Goal: Task Accomplishment & Management: Manage account settings

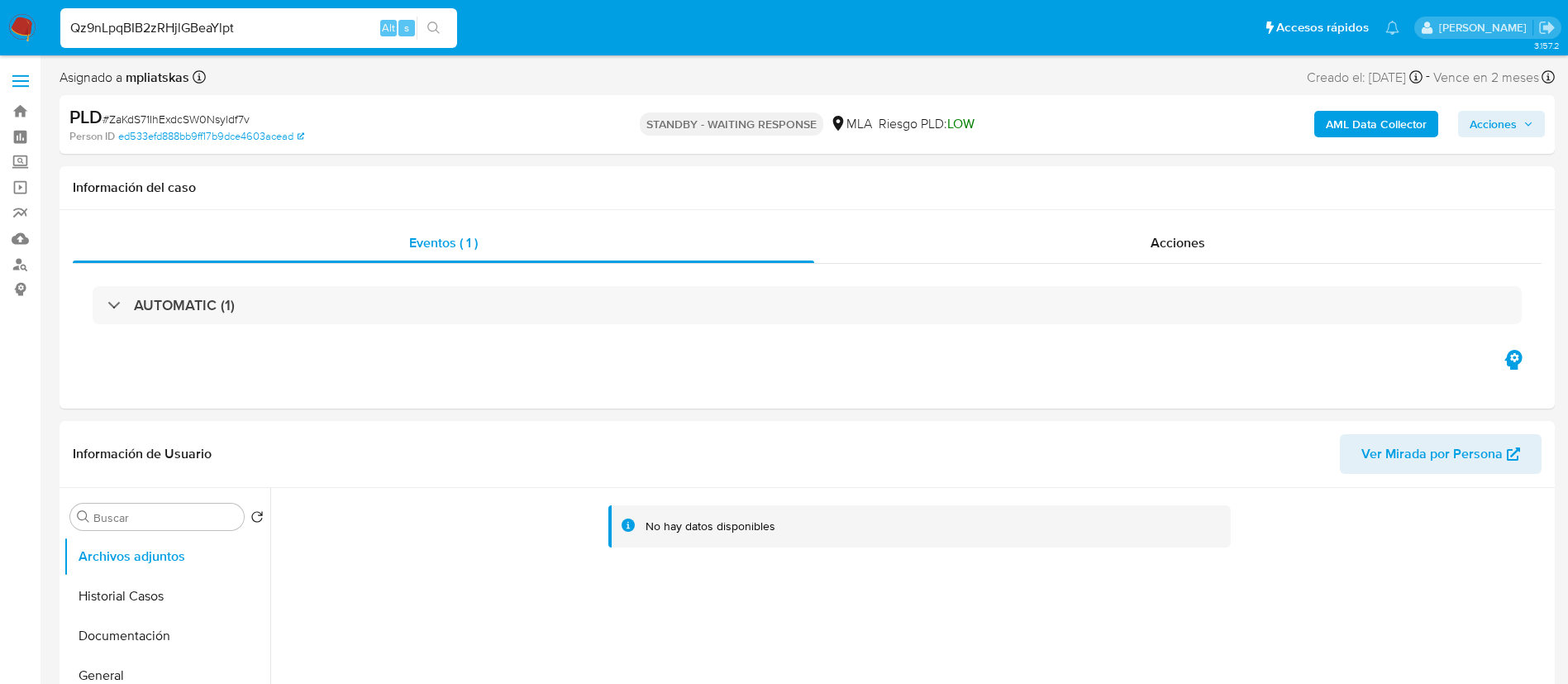
select select "10"
click at [416, 26] on input "Qz9nLpqBIB2zRHjlGBeaYlpt" at bounding box center [259, 28] width 397 height 21
type input "Qz9nLpqBIB2zRHjlGBeaYlpt"
click at [422, 26] on button "search-icon" at bounding box center [433, 28] width 34 height 23
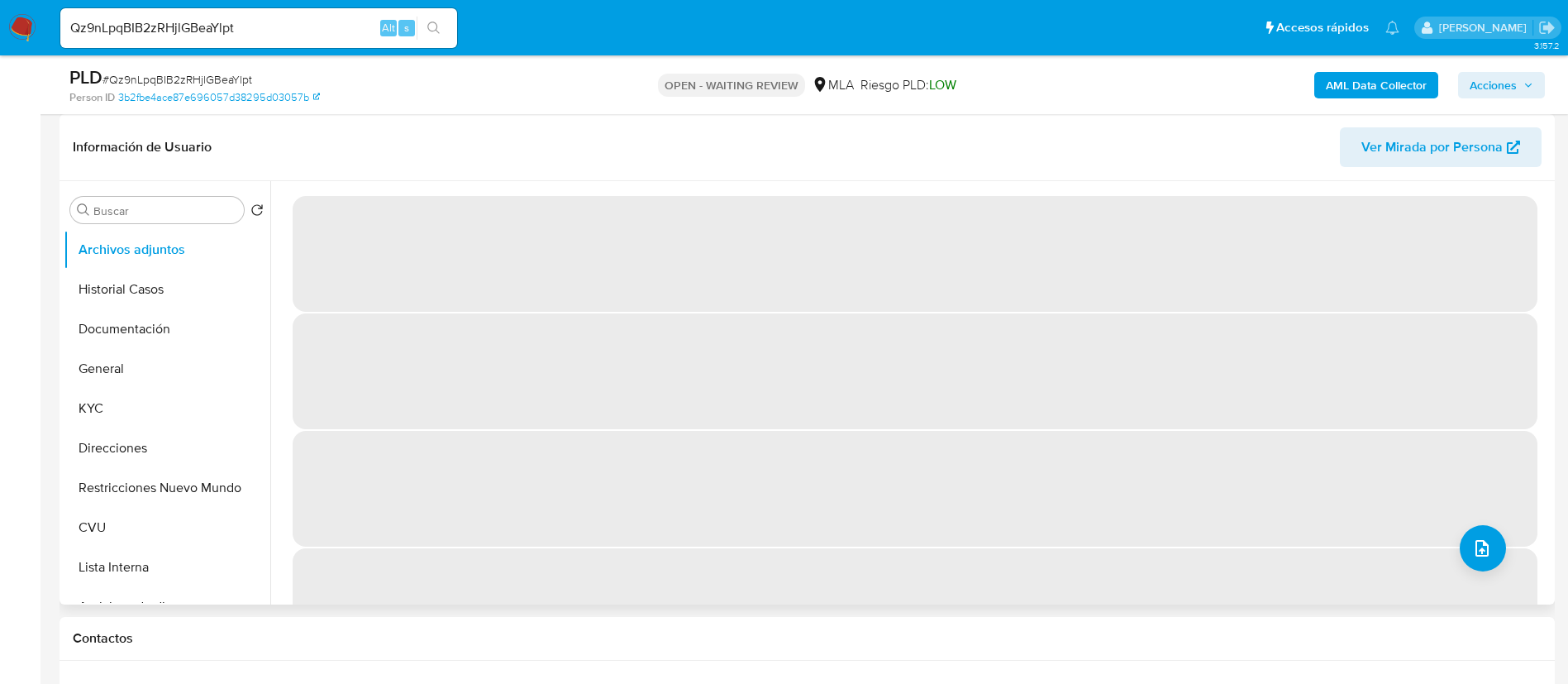
select select "10"
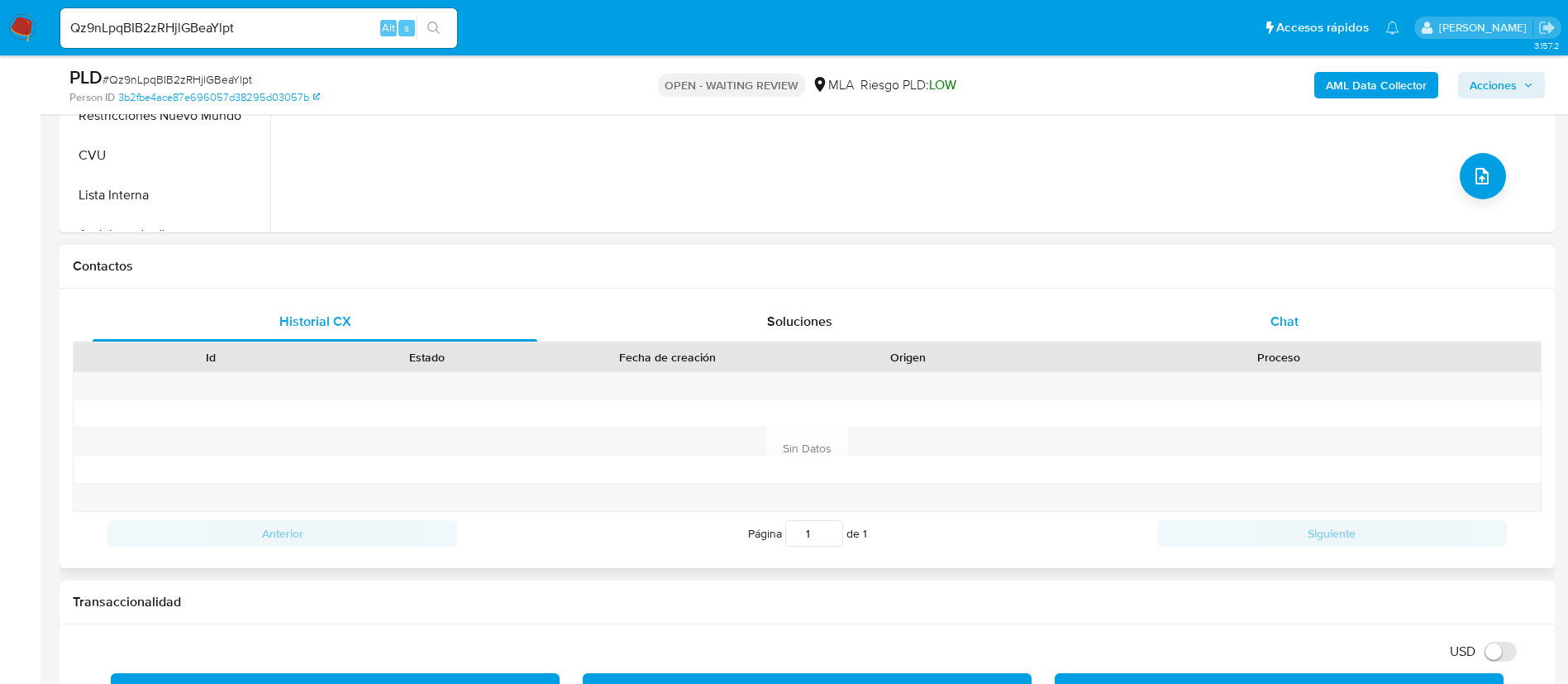
click at [1239, 317] on div "Chat" at bounding box center [1284, 321] width 445 height 39
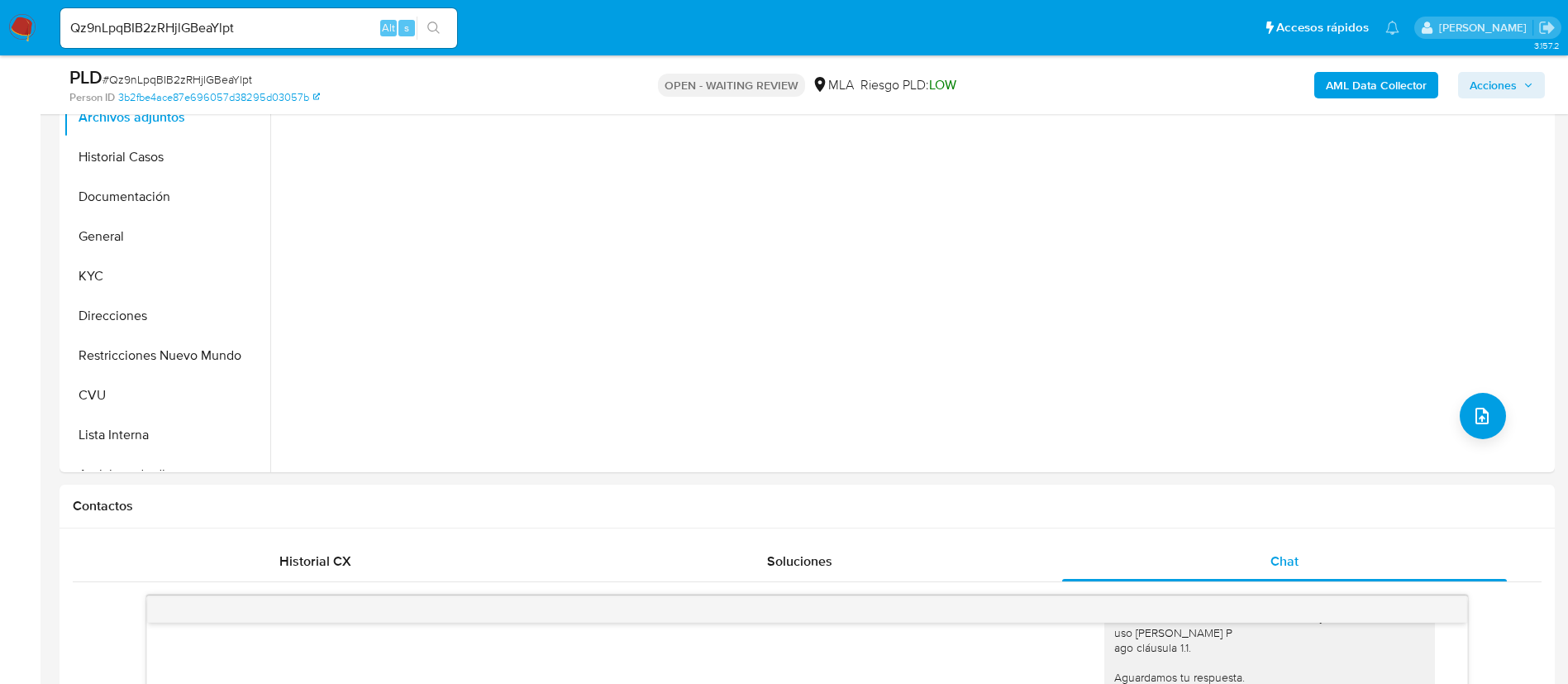
scroll to position [372, 0]
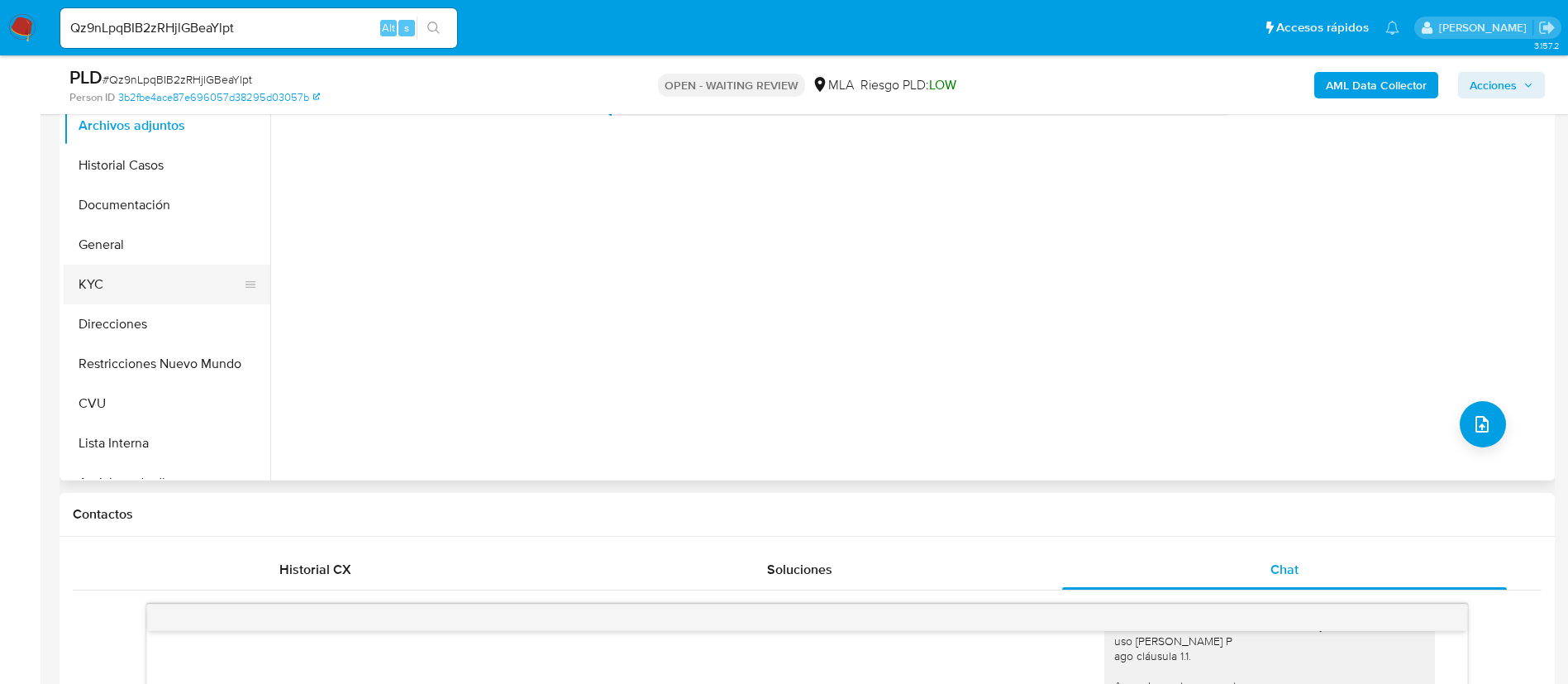
click at [109, 271] on button "KYC" at bounding box center [160, 284] width 193 height 39
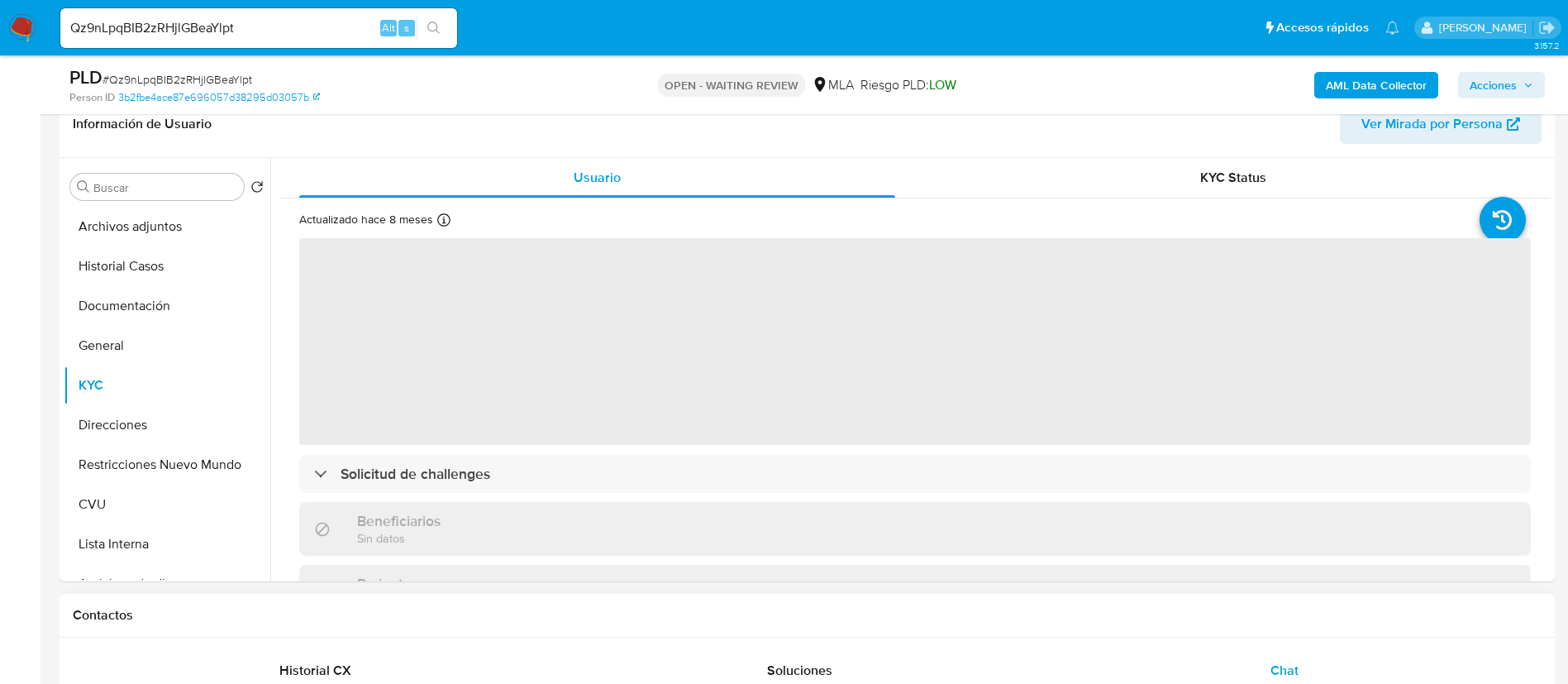
scroll to position [249, 0]
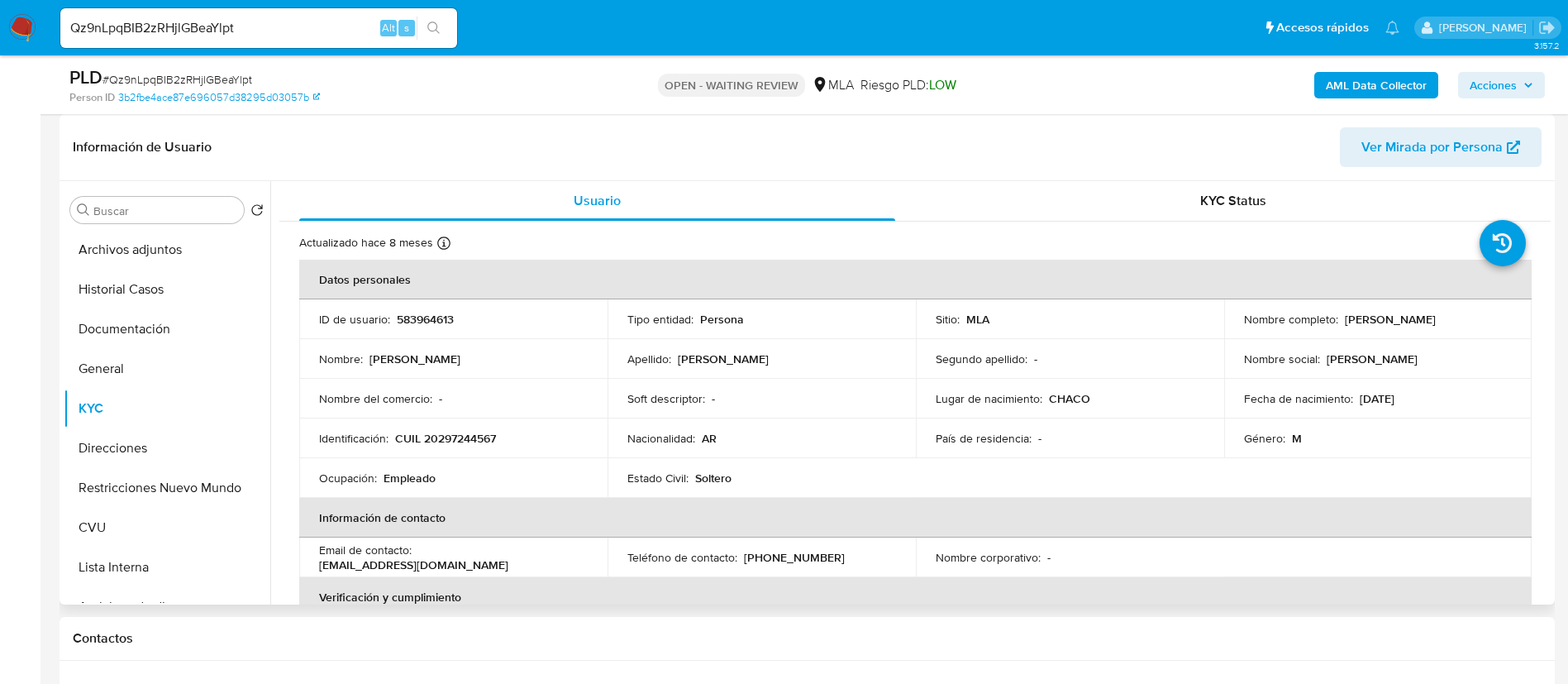
click at [431, 316] on p "583964613" at bounding box center [425, 320] width 57 height 15
copy p "583964613"
click at [463, 434] on p "CUIL 20297244567" at bounding box center [445, 438] width 101 height 15
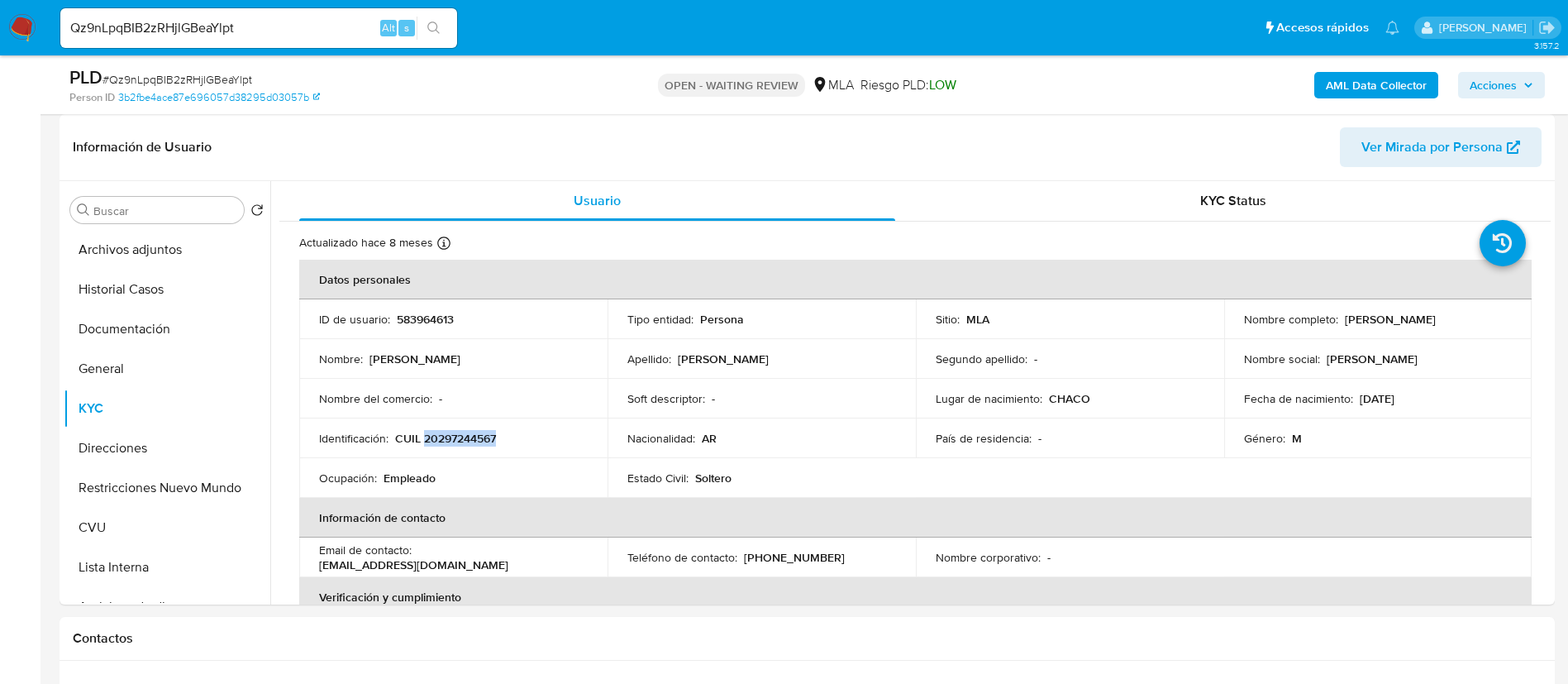
copy p "20297244567"
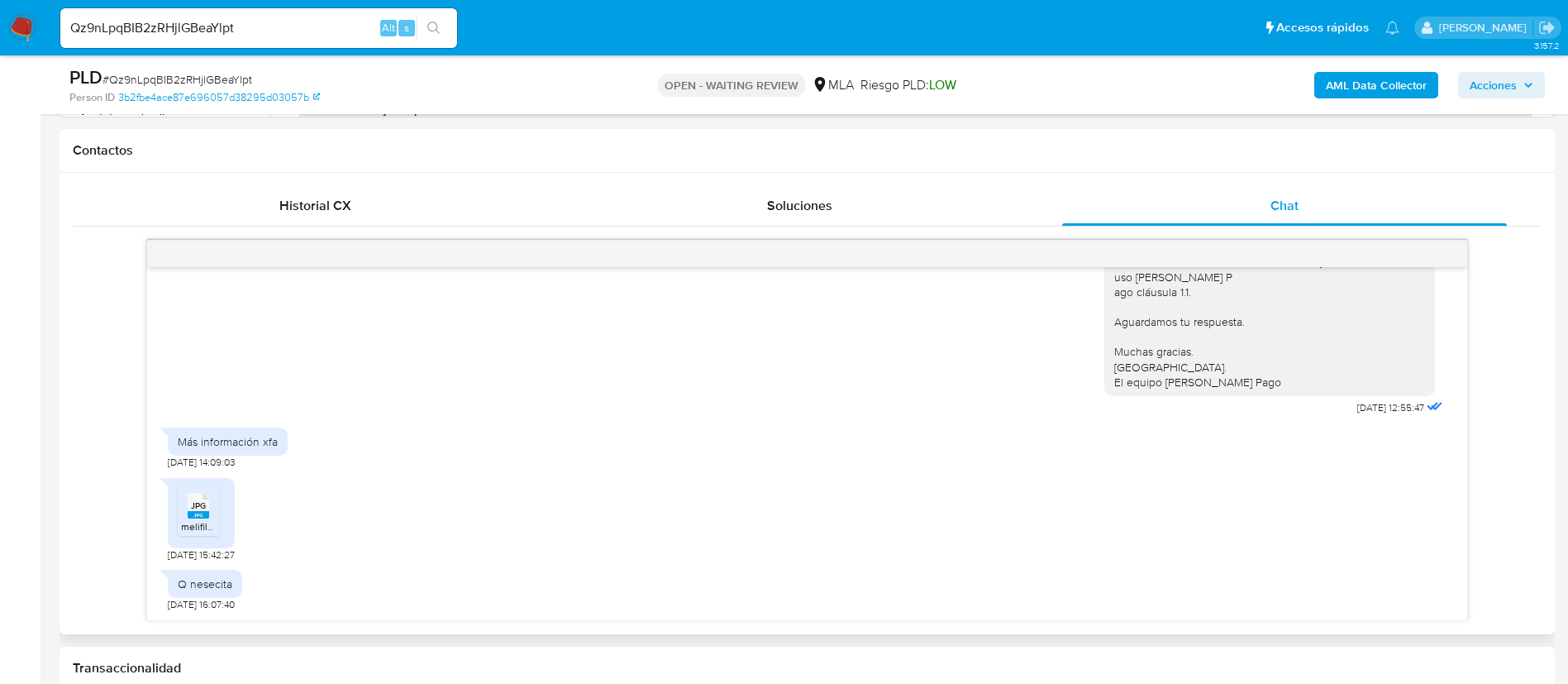
scroll to position [745, 0]
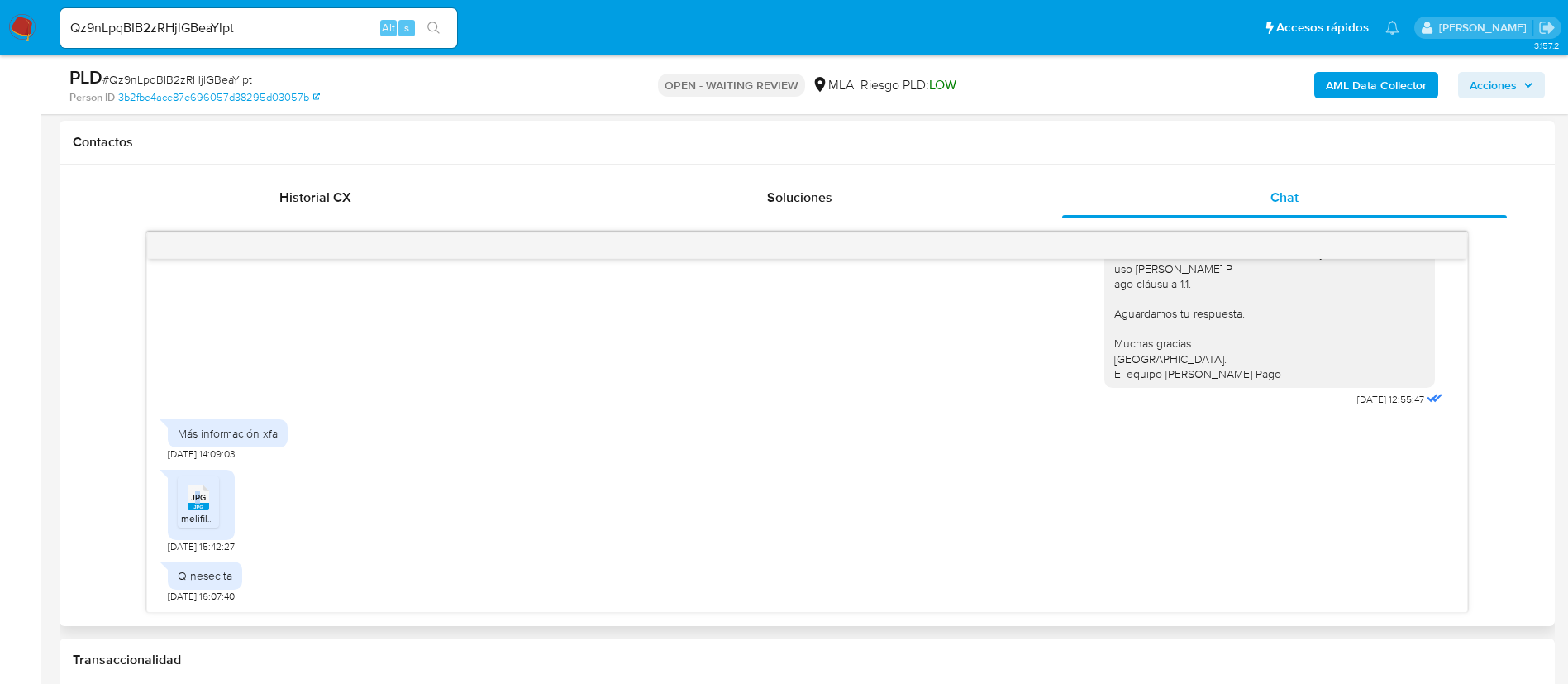
click at [197, 495] on span "JPG" at bounding box center [198, 498] width 15 height 11
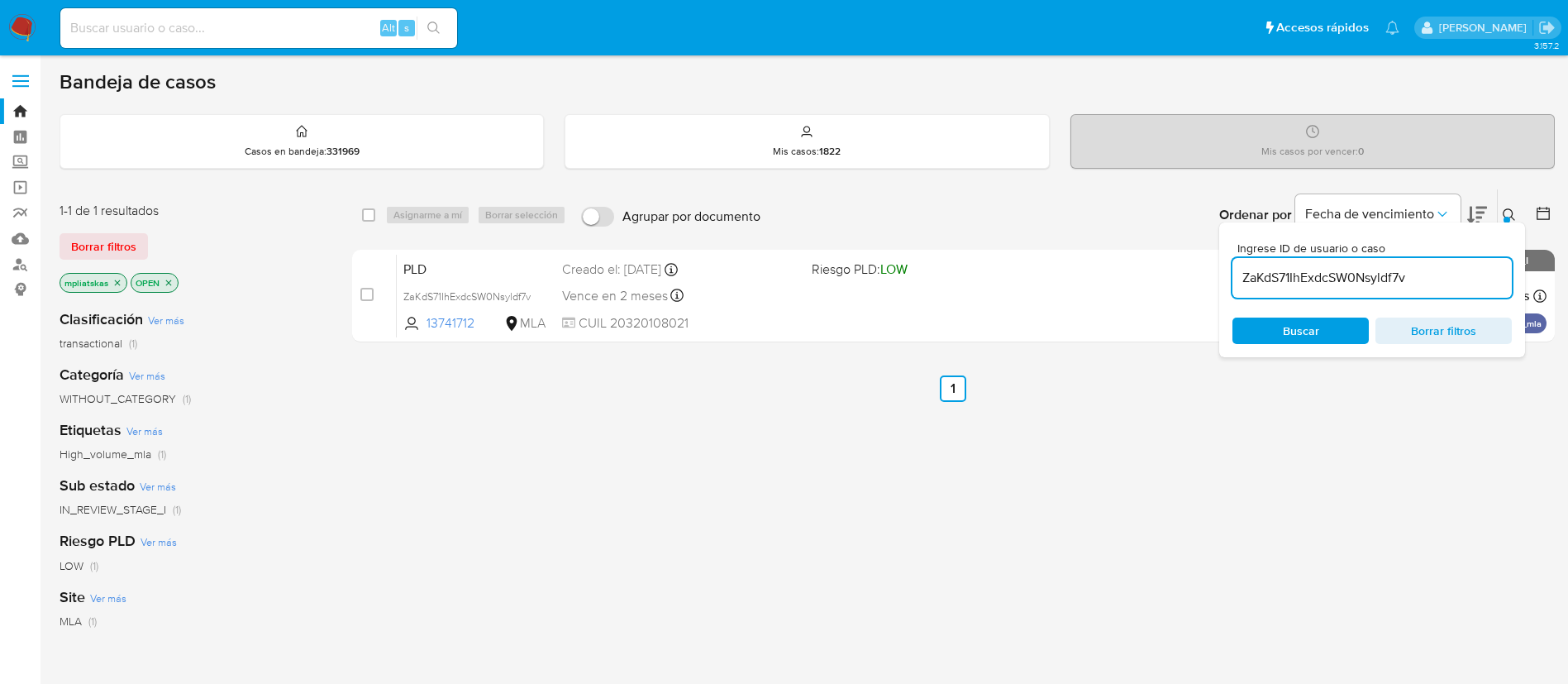
click at [1343, 264] on div "ZaKdS71IhExdcSW0Nsyldf7v" at bounding box center [1372, 278] width 279 height 39
click at [1333, 279] on input "ZaKdS71IhExdcSW0Nsyldf7v" at bounding box center [1372, 278] width 279 height 21
paste input "Qz9nLpqBIB2zRHjlGBeaYlpt"
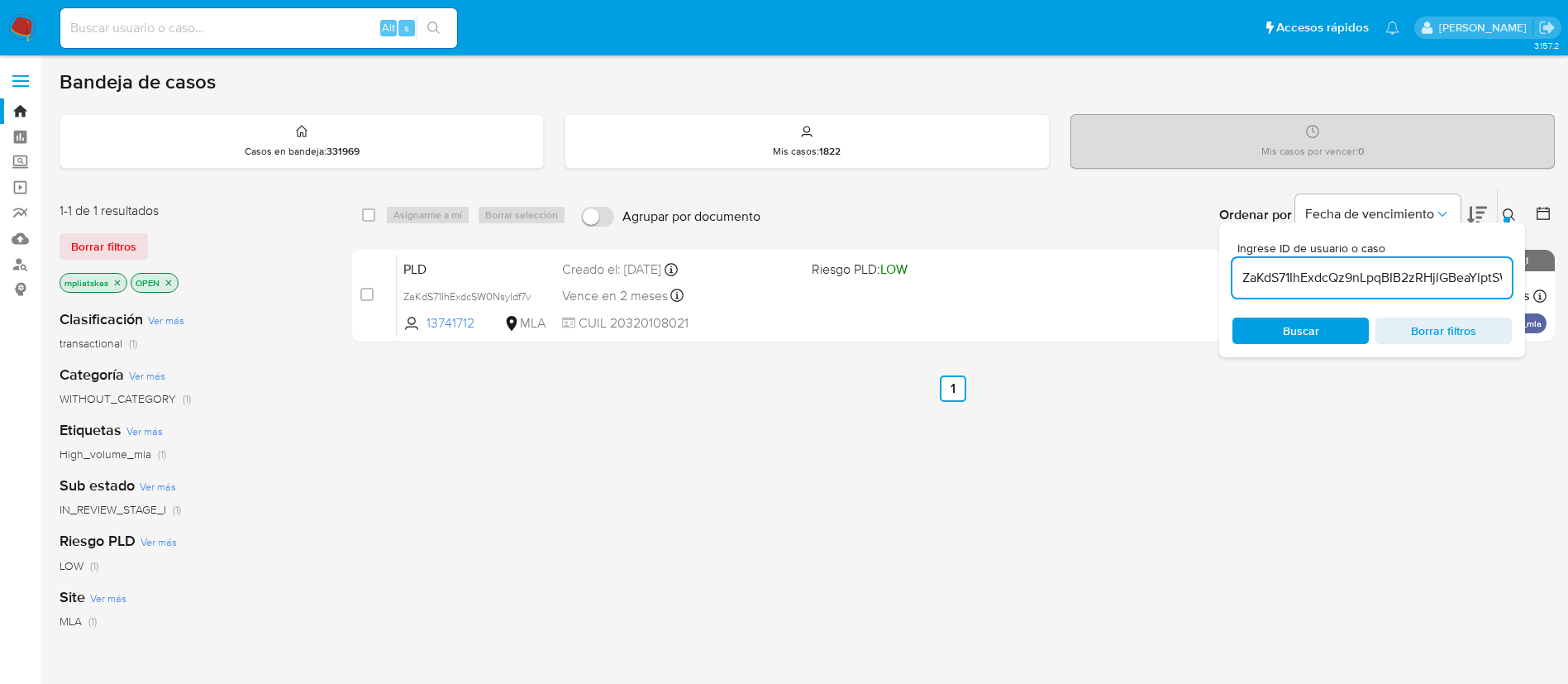
click at [1333, 279] on input "ZaKdS71IhExdcQz9nLpqBIB2zRHjlGBeaYlptSW0Nsyldf7v" at bounding box center [1372, 278] width 279 height 21
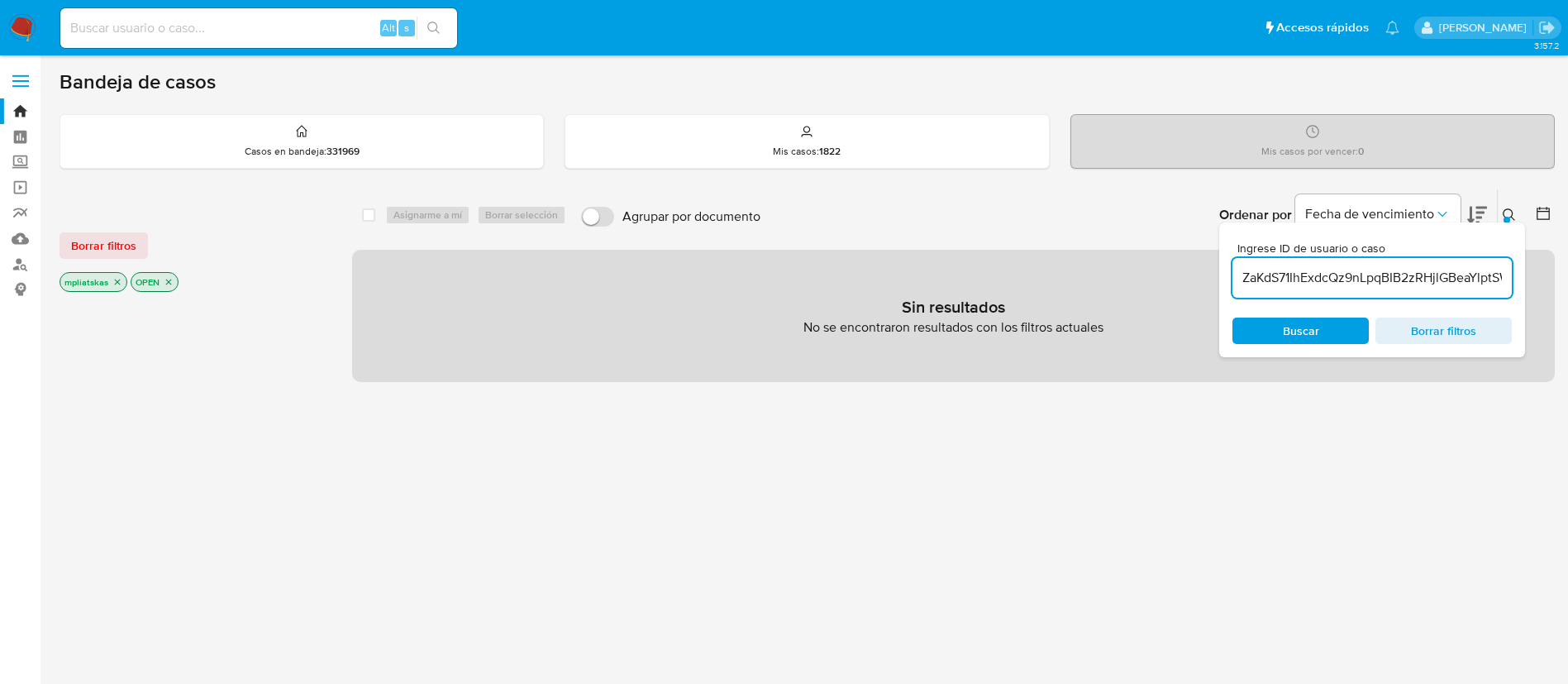
click at [1343, 274] on input "ZaKdS71IhExdcQz9nLpqBIB2zRHjlGBeaYlptSW0Nsyldf7v" at bounding box center [1372, 278] width 279 height 21
paste input "Qz9nLpqBIB2zRHjlGBeaYlpt"
type input "Qz9nLpqBIB2zRHjlGBeaYlpt"
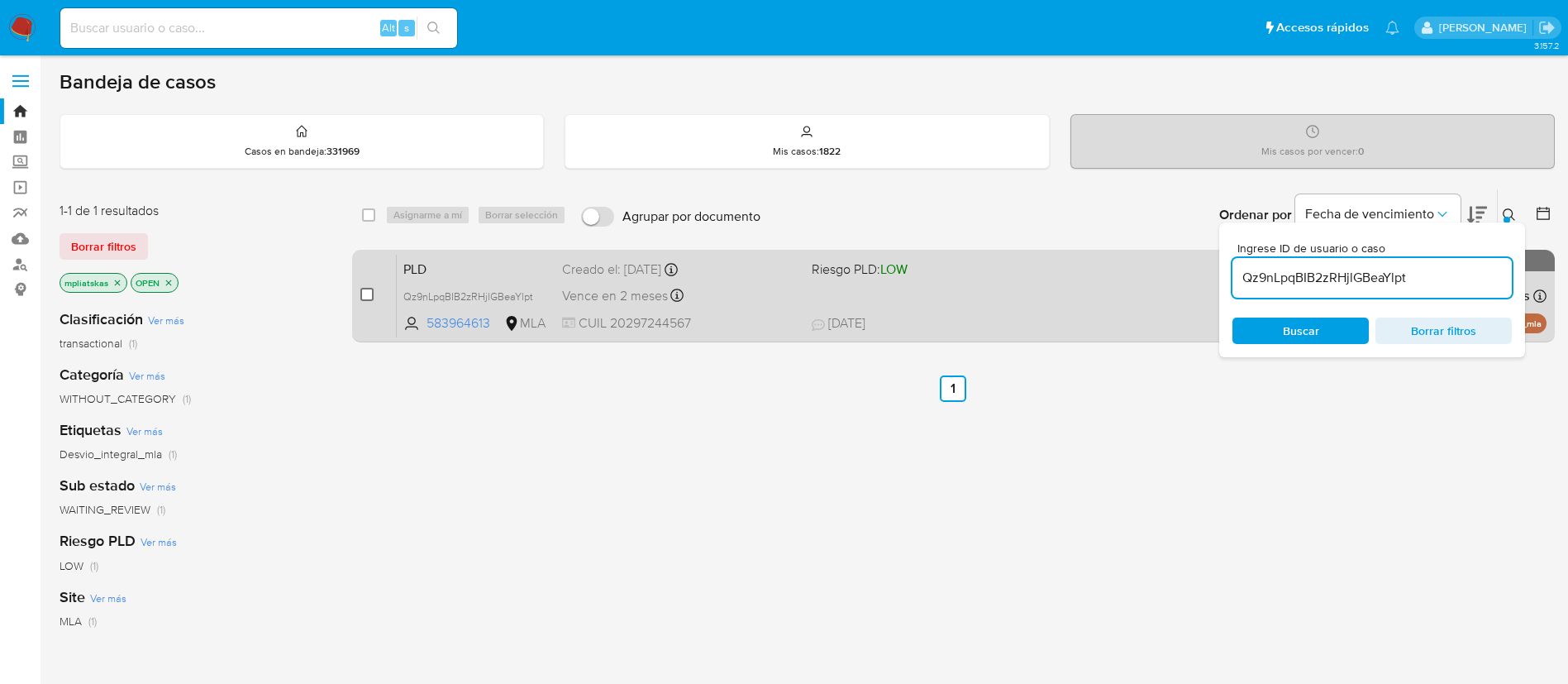
click at [362, 296] on input "checkbox" at bounding box center [367, 294] width 13 height 13
checkbox input "true"
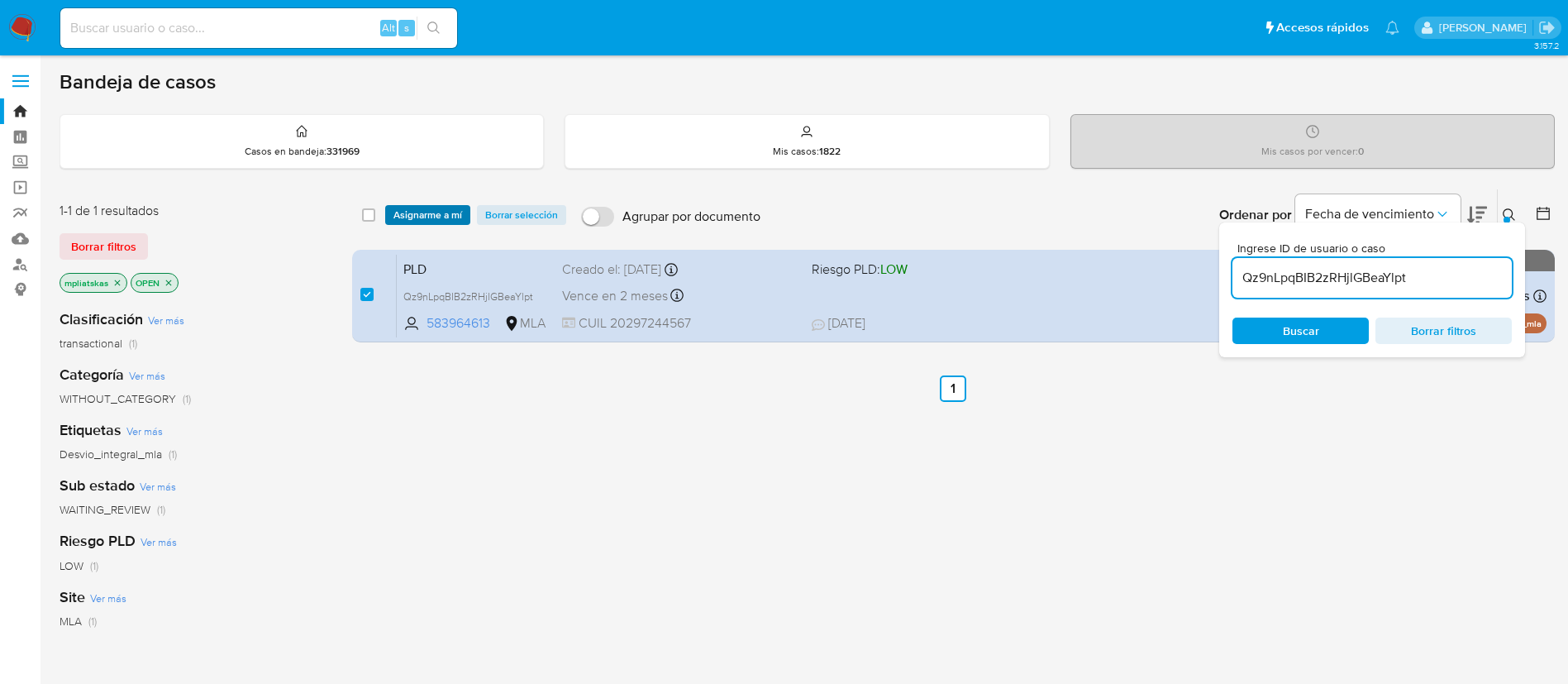
click at [407, 219] on span "Asignarme a mí" at bounding box center [427, 215] width 68 height 17
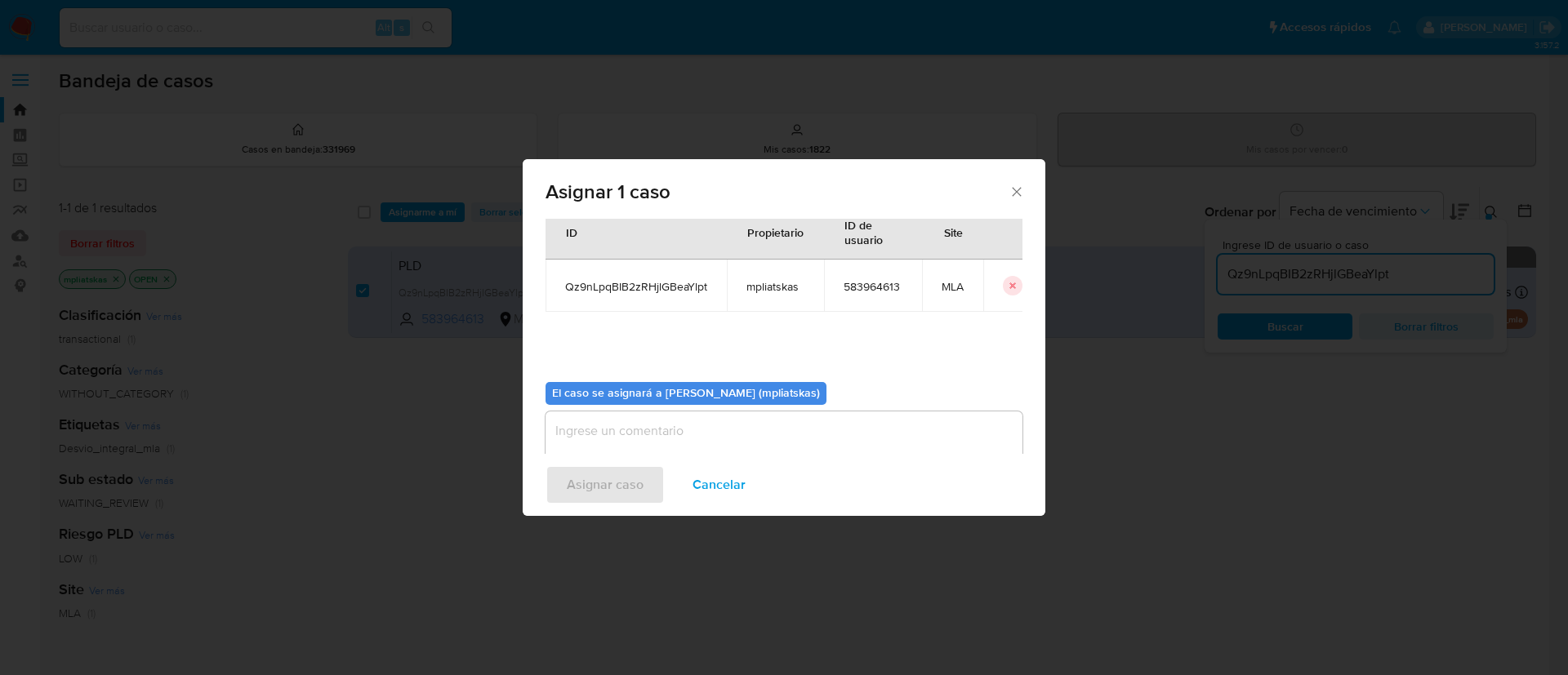
scroll to position [85, 0]
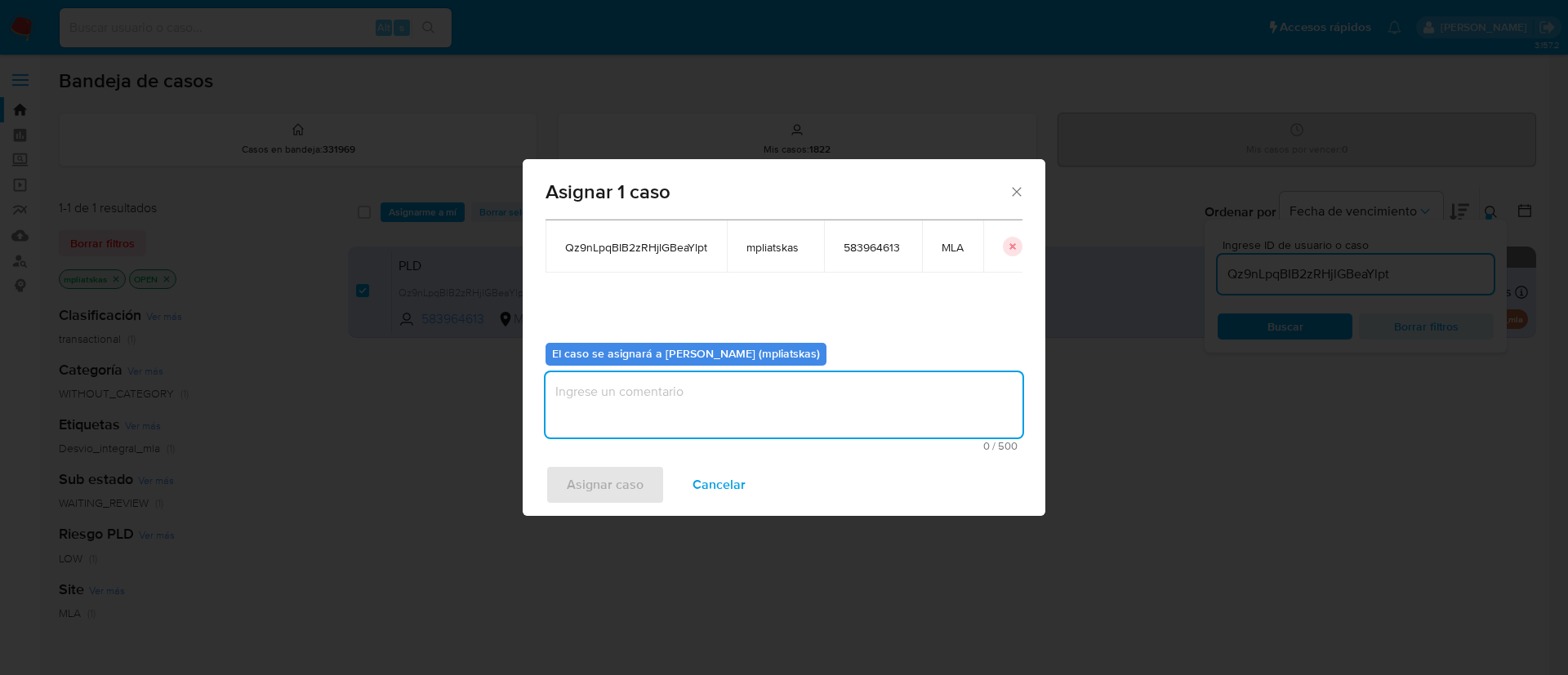
click at [745, 396] on textarea "assign-modal" at bounding box center [783, 405] width 477 height 65
click at [627, 487] on span "Asignar caso" at bounding box center [604, 484] width 77 height 36
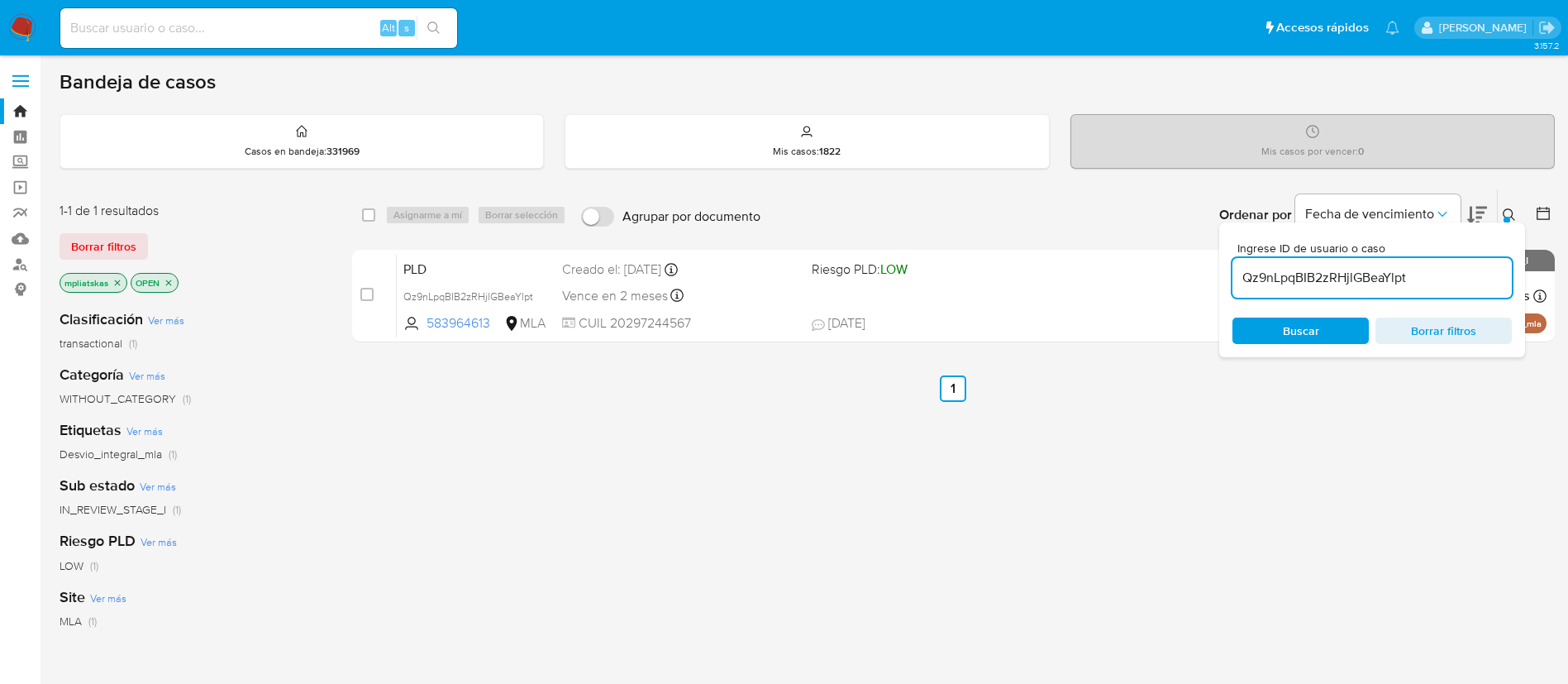
click at [1273, 263] on div "Qz9nLpqBIB2zRHjlGBeaYlpt" at bounding box center [1372, 278] width 279 height 39
click at [1269, 278] on input "Qz9nLpqBIB2zRHjlGBeaYlpt" at bounding box center [1372, 278] width 279 height 21
paste input "hmLS0Kixscp7Vu6r1SBSjSY6"
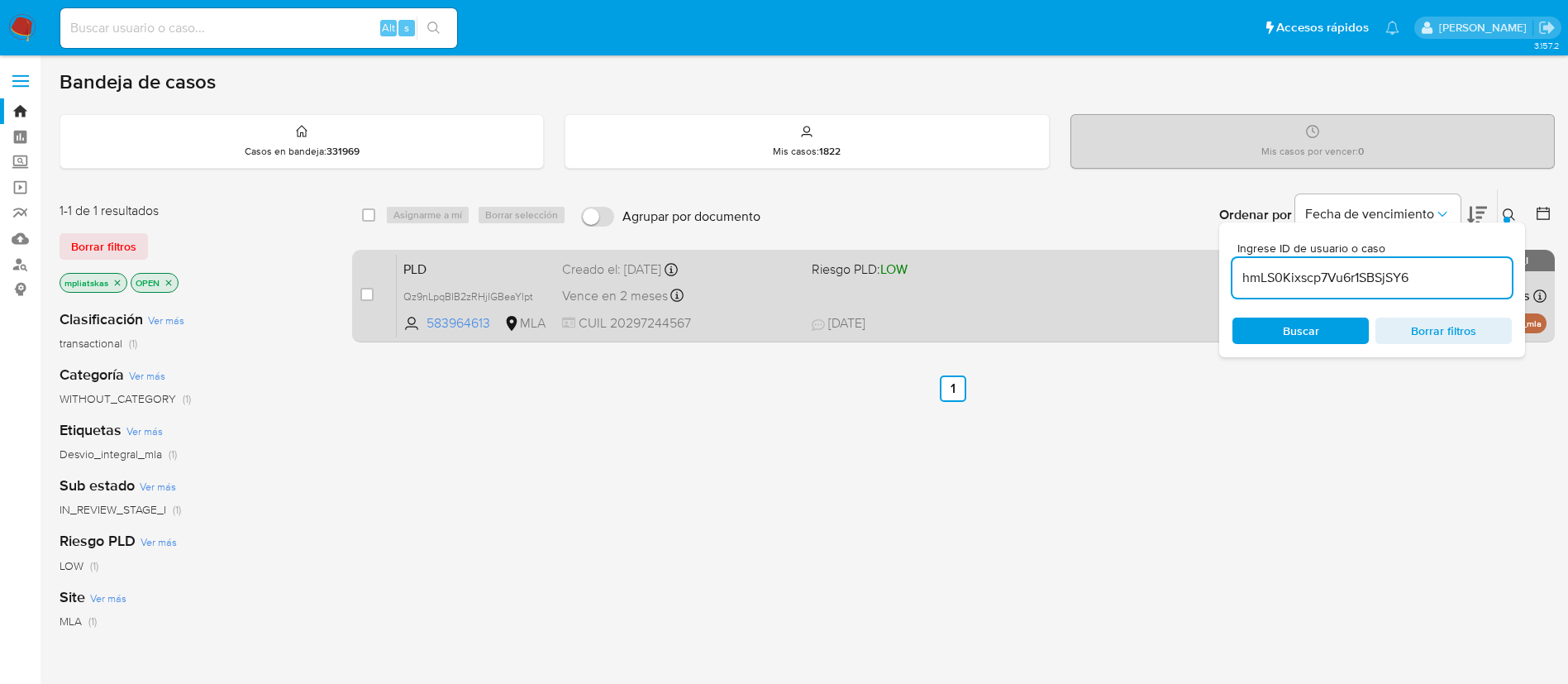
type input "hmLS0Kixscp7Vu6r1SBSjSY6"
click at [366, 298] on input "checkbox" at bounding box center [367, 294] width 13 height 13
checkbox input "true"
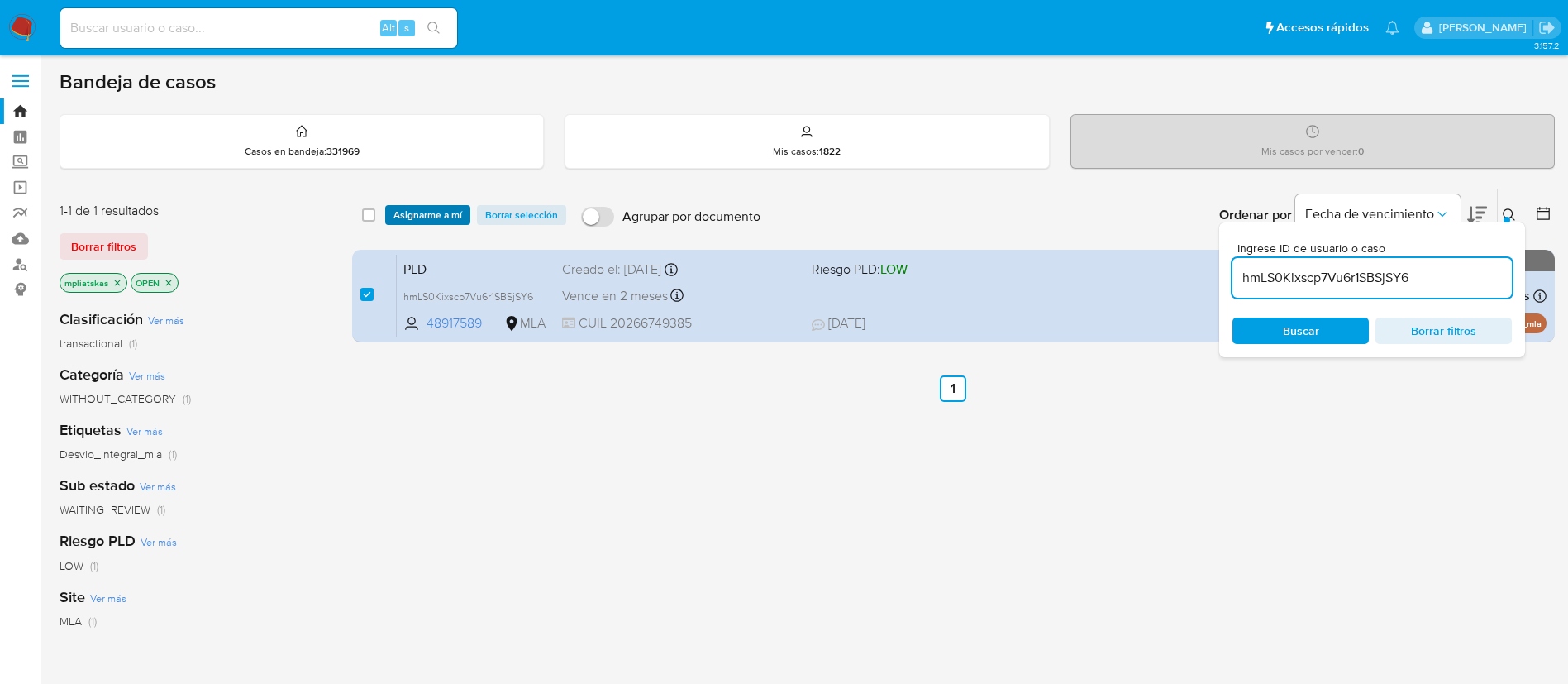
click at [407, 215] on span "Asignarme a mí" at bounding box center [427, 215] width 68 height 17
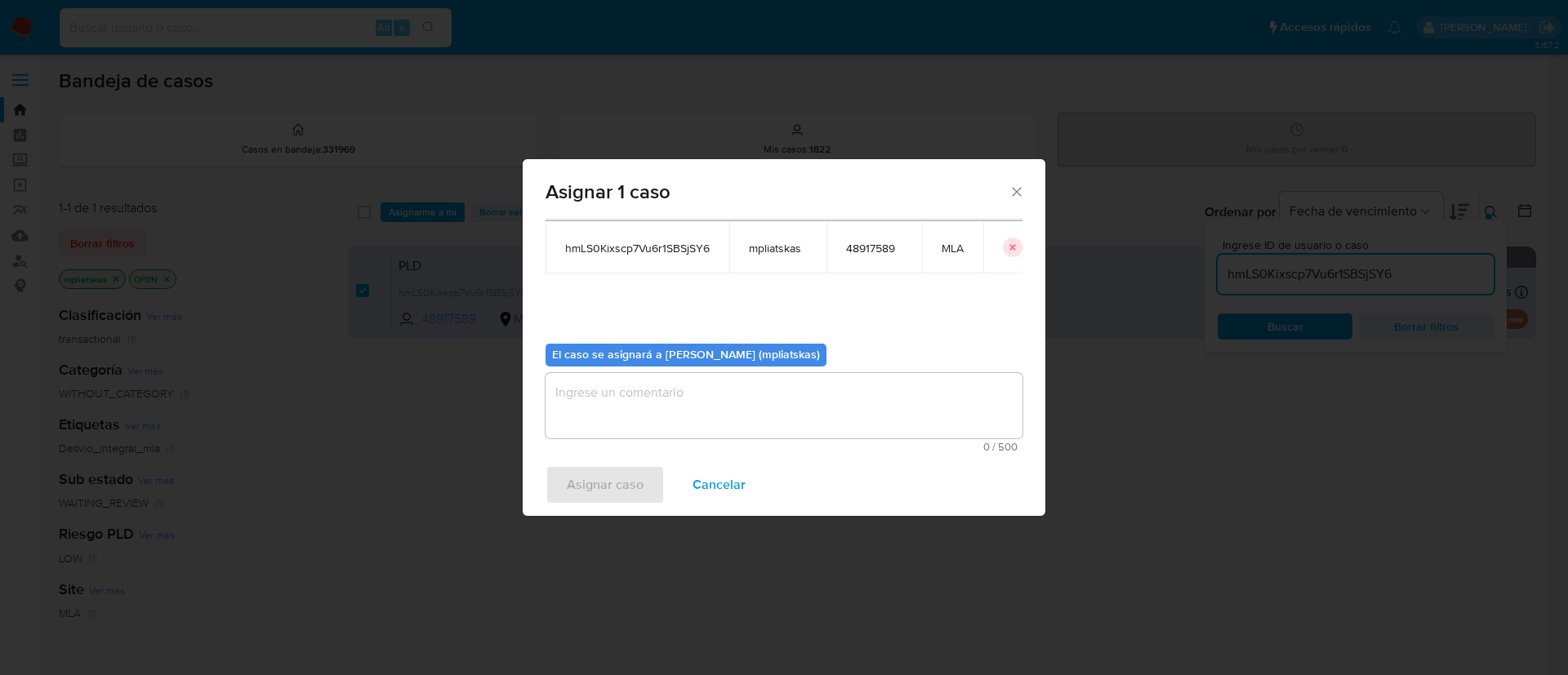
scroll to position [85, 0]
click at [752, 433] on textarea "assign-modal" at bounding box center [783, 405] width 477 height 65
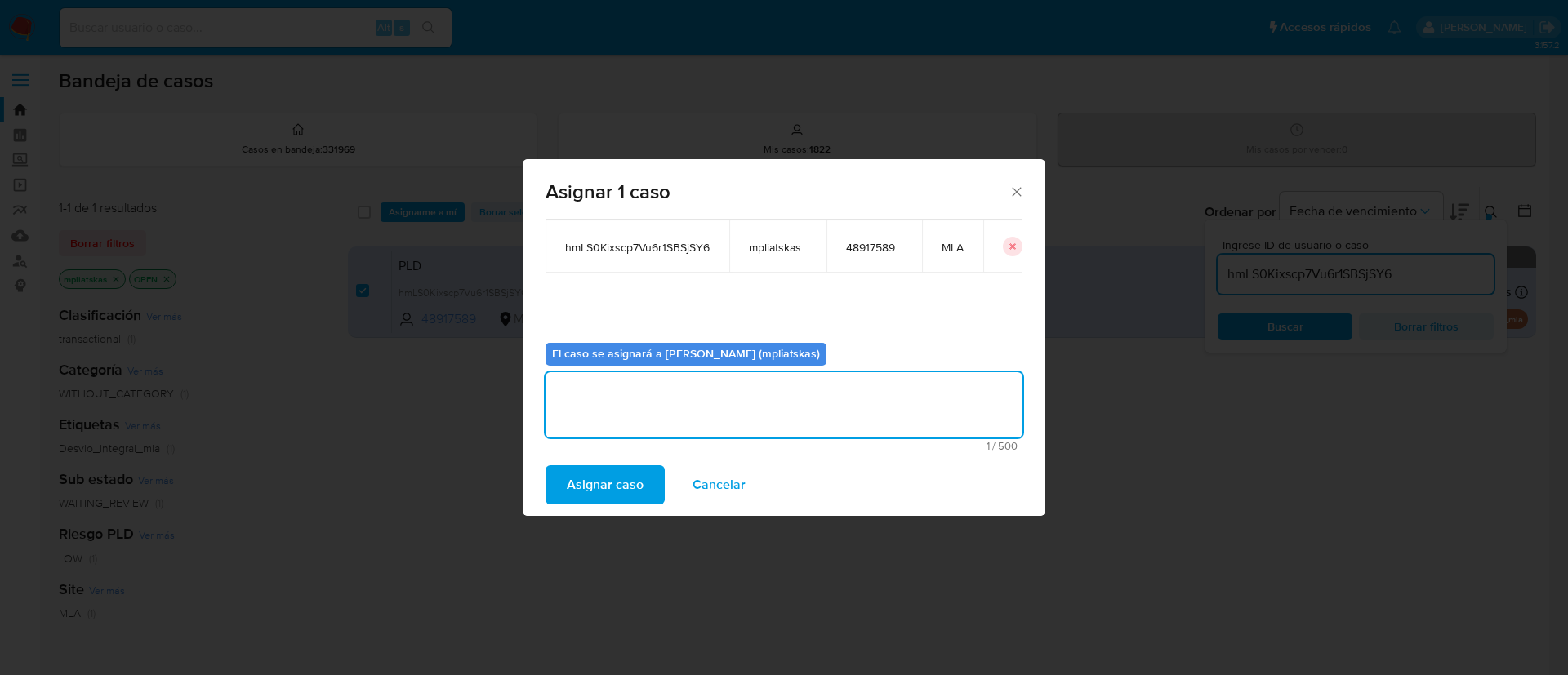
click at [578, 471] on span "Asignar caso" at bounding box center [604, 484] width 77 height 36
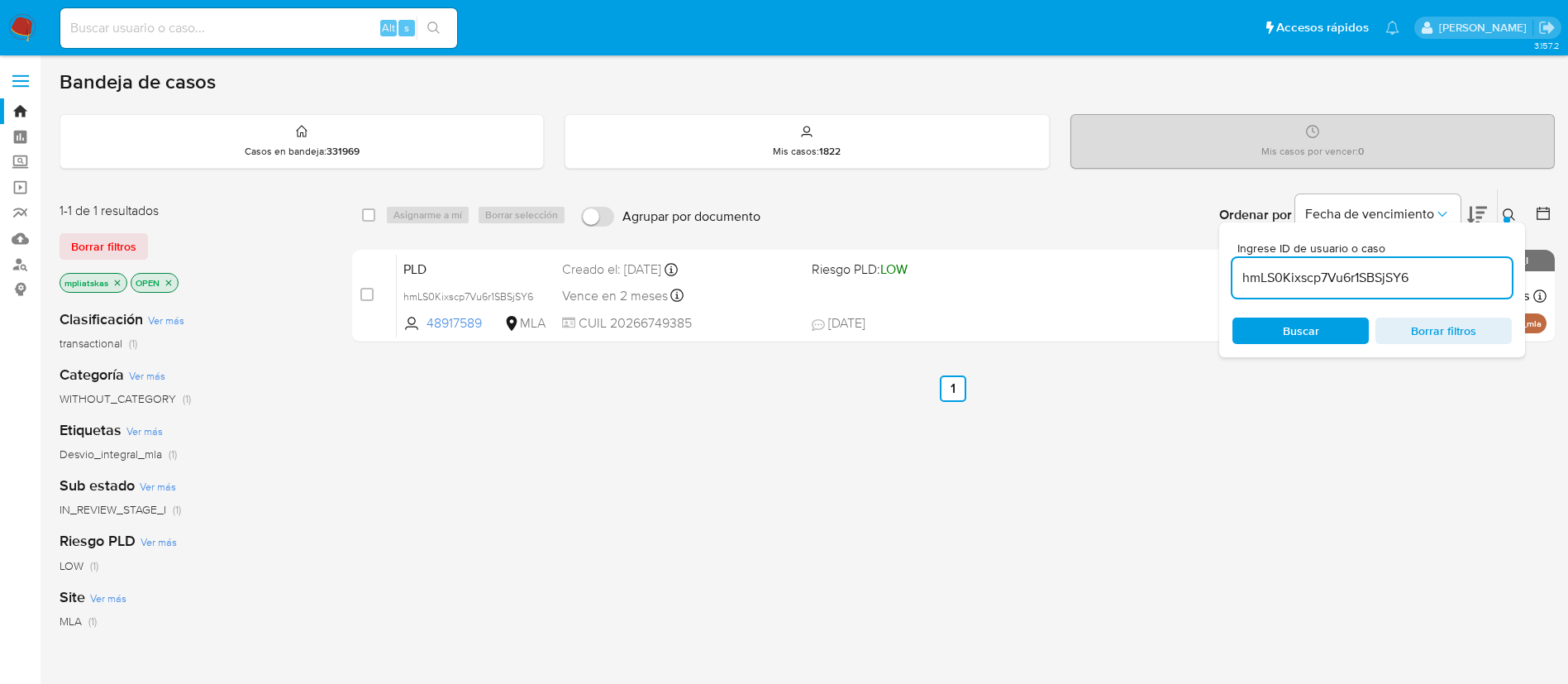
click at [1270, 267] on input "hmLS0Kixscp7Vu6r1SBSjSY6" at bounding box center [1372, 278] width 279 height 21
paste input "y6Xuu3z6bF5yzDa9RnqpOLn5"
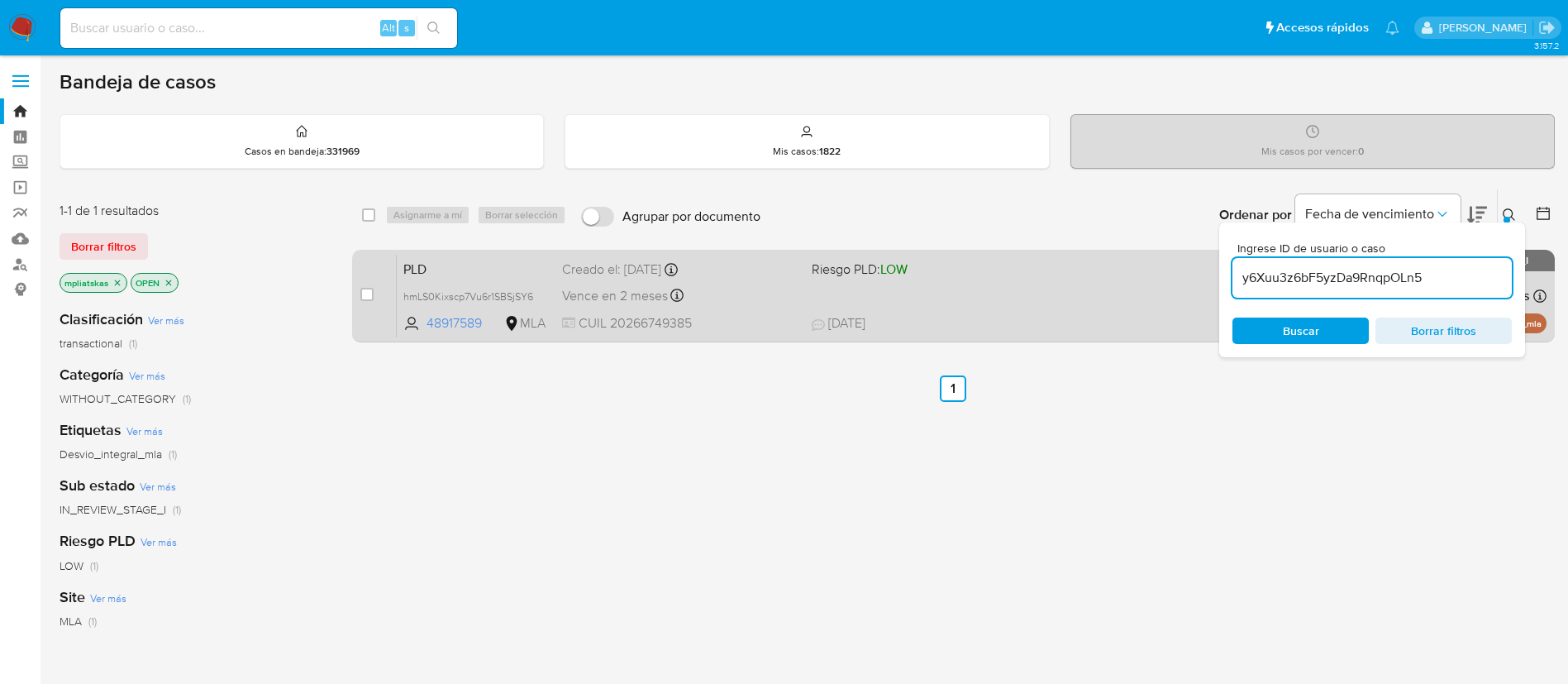
type input "y6Xuu3z6bF5yzDa9RnqpOLn5"
click at [368, 292] on input "checkbox" at bounding box center [367, 294] width 13 height 13
checkbox input "true"
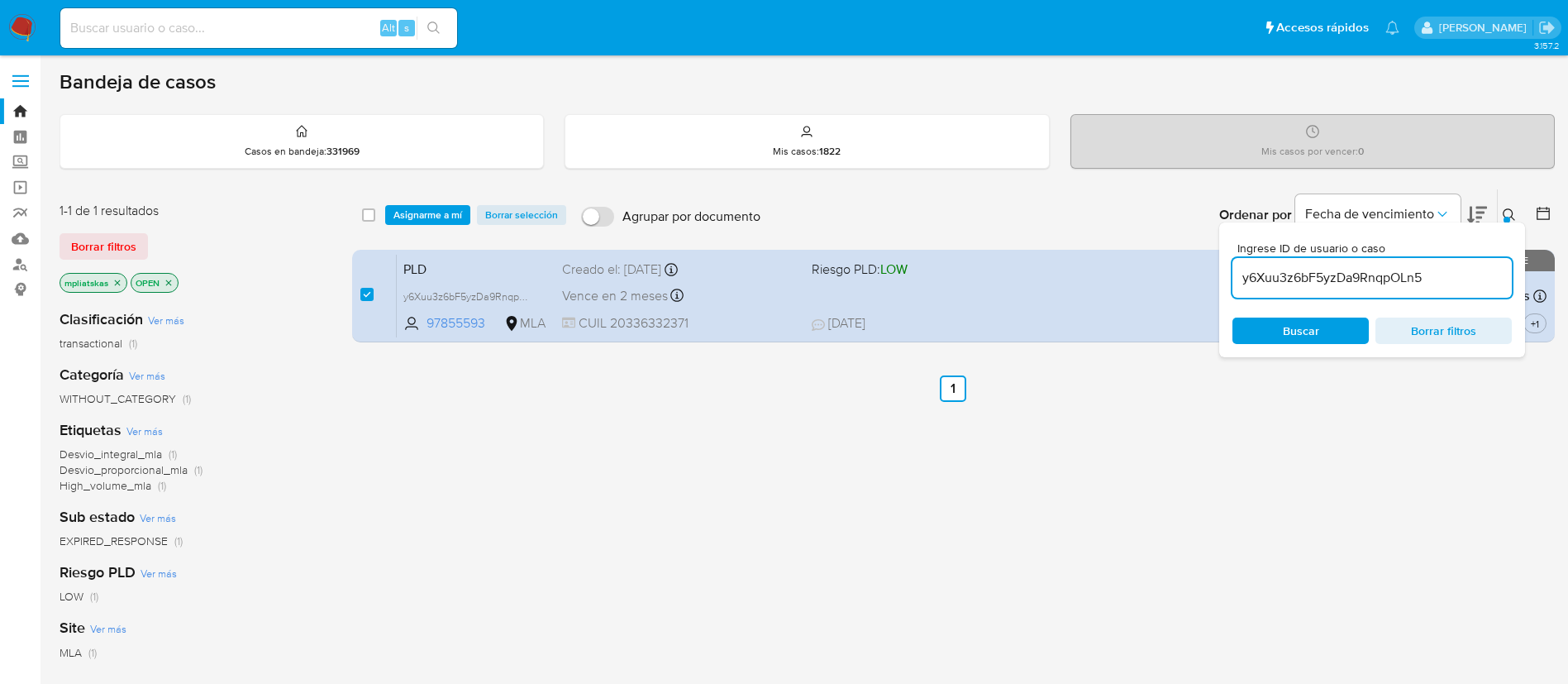
click at [1263, 278] on input "y6Xuu3z6bF5yzDa9RnqpOLn5" at bounding box center [1372, 278] width 279 height 21
type input "FAQJDx0UF0HnkF6VEnKG2vGc"
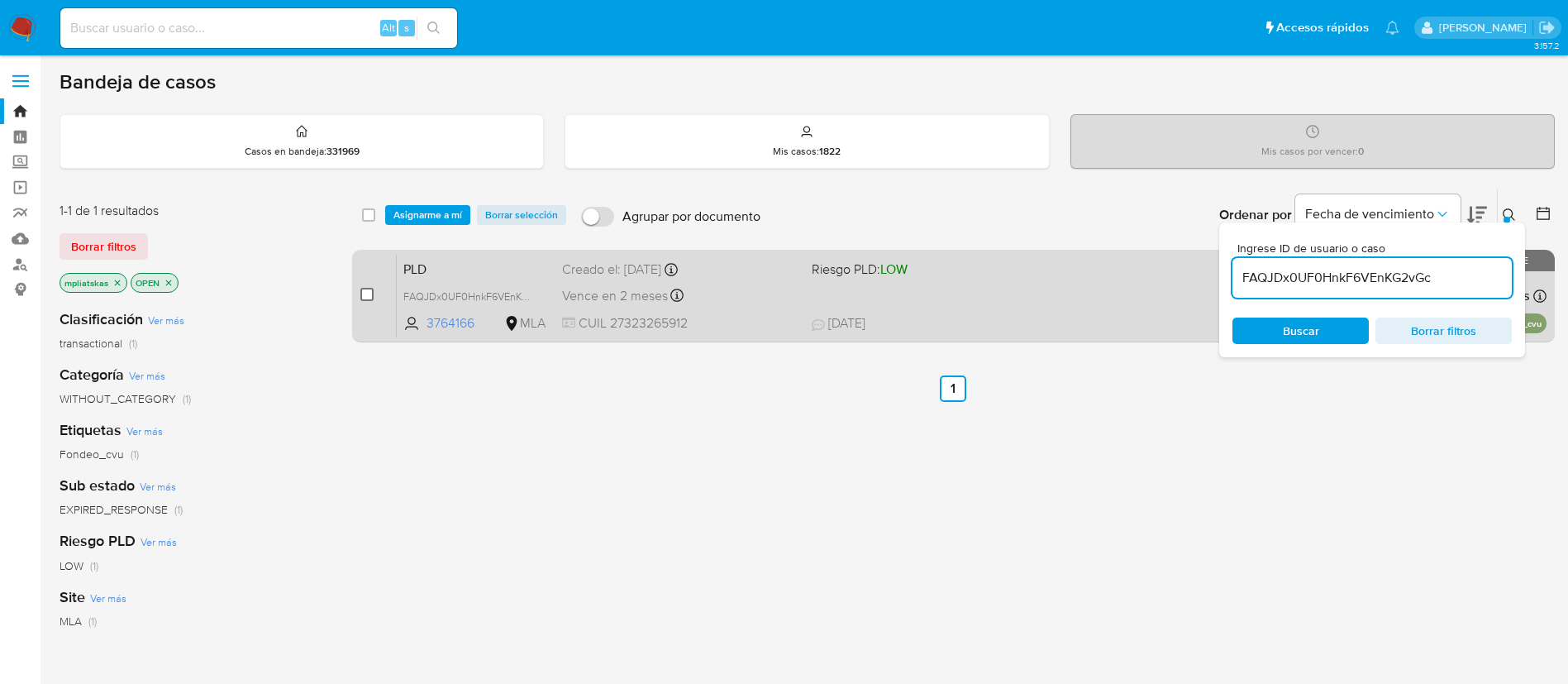
click at [365, 292] on input "checkbox" at bounding box center [367, 294] width 13 height 13
checkbox input "true"
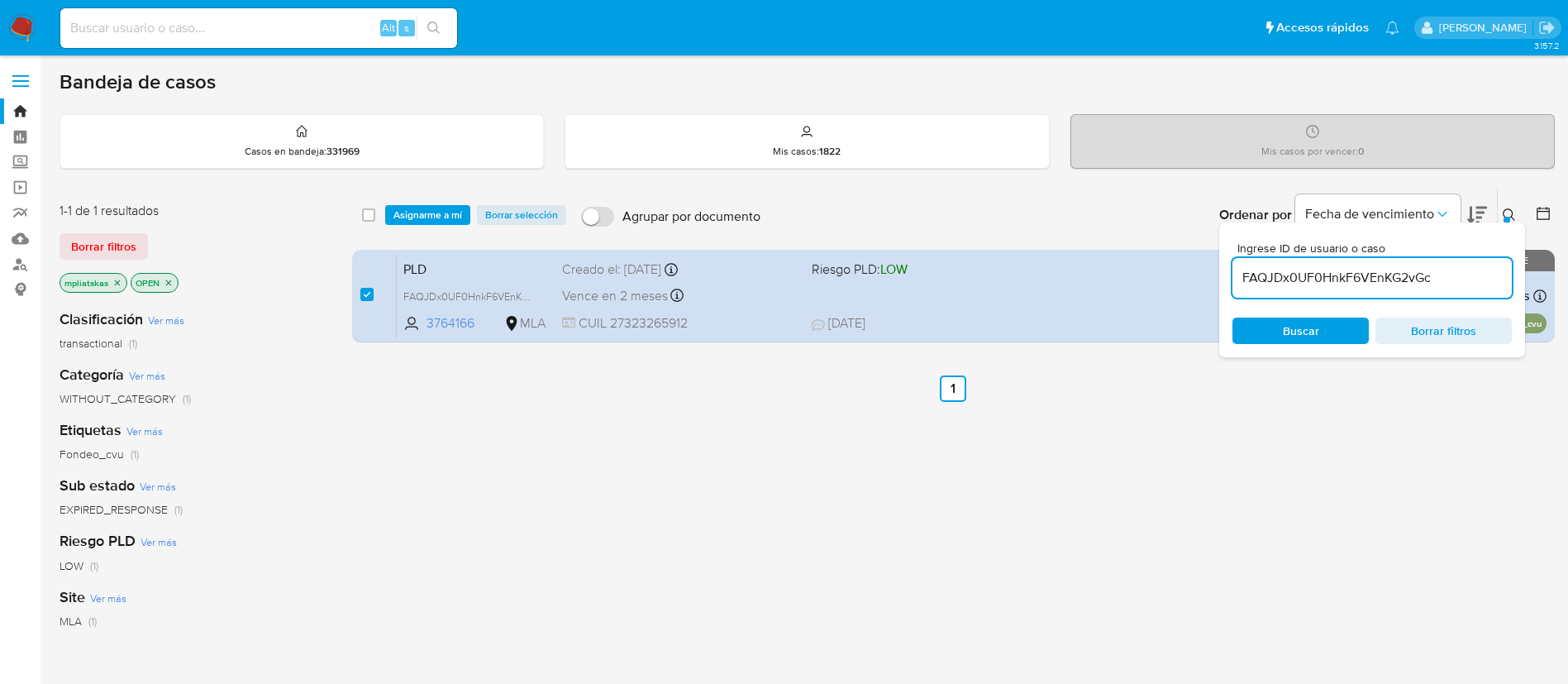
click at [1268, 272] on input "FAQJDx0UF0HnkF6VEnKG2vGc" at bounding box center [1372, 278] width 279 height 21
click at [1268, 271] on input "FAQJDx0UF0HnkF6VEnKG2vGc" at bounding box center [1372, 278] width 279 height 21
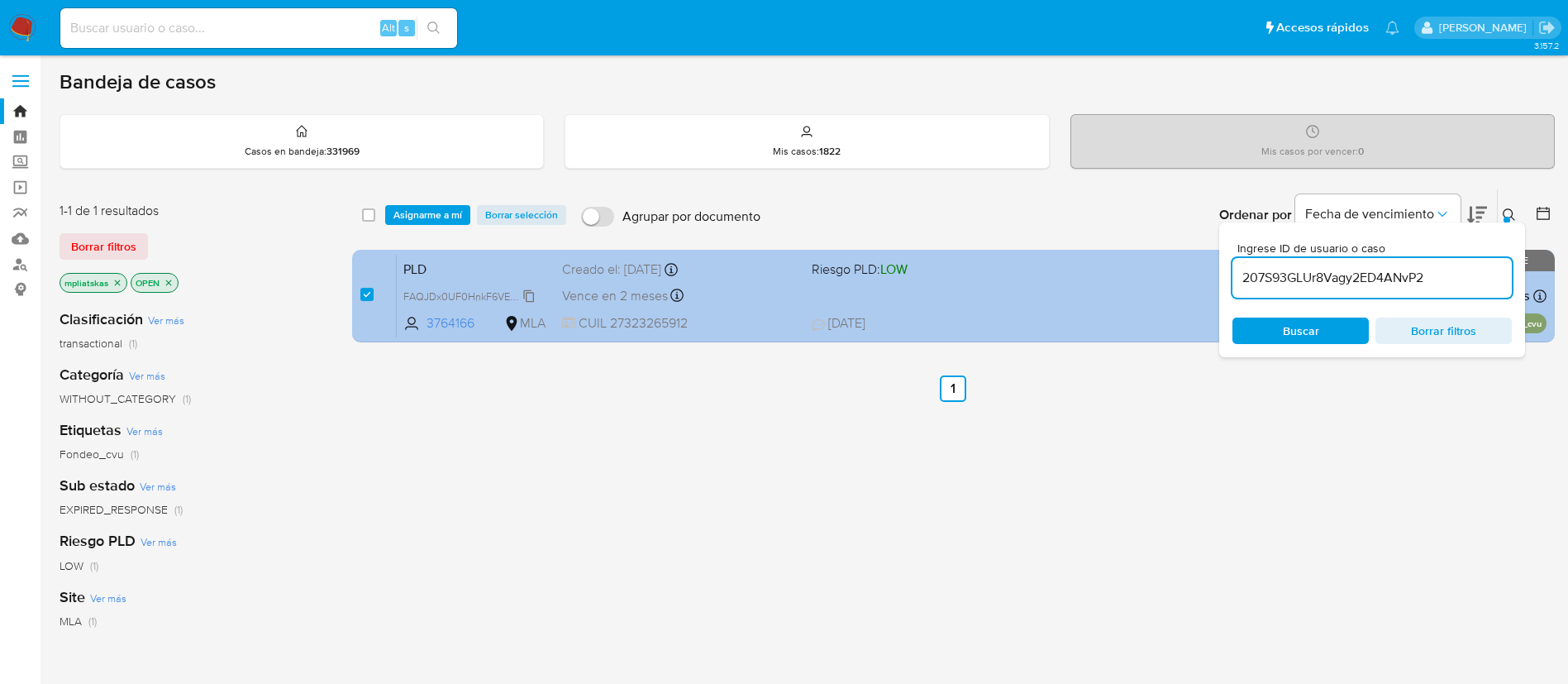
type input "207S93GLUr8Vagy2ED4ANvP2"
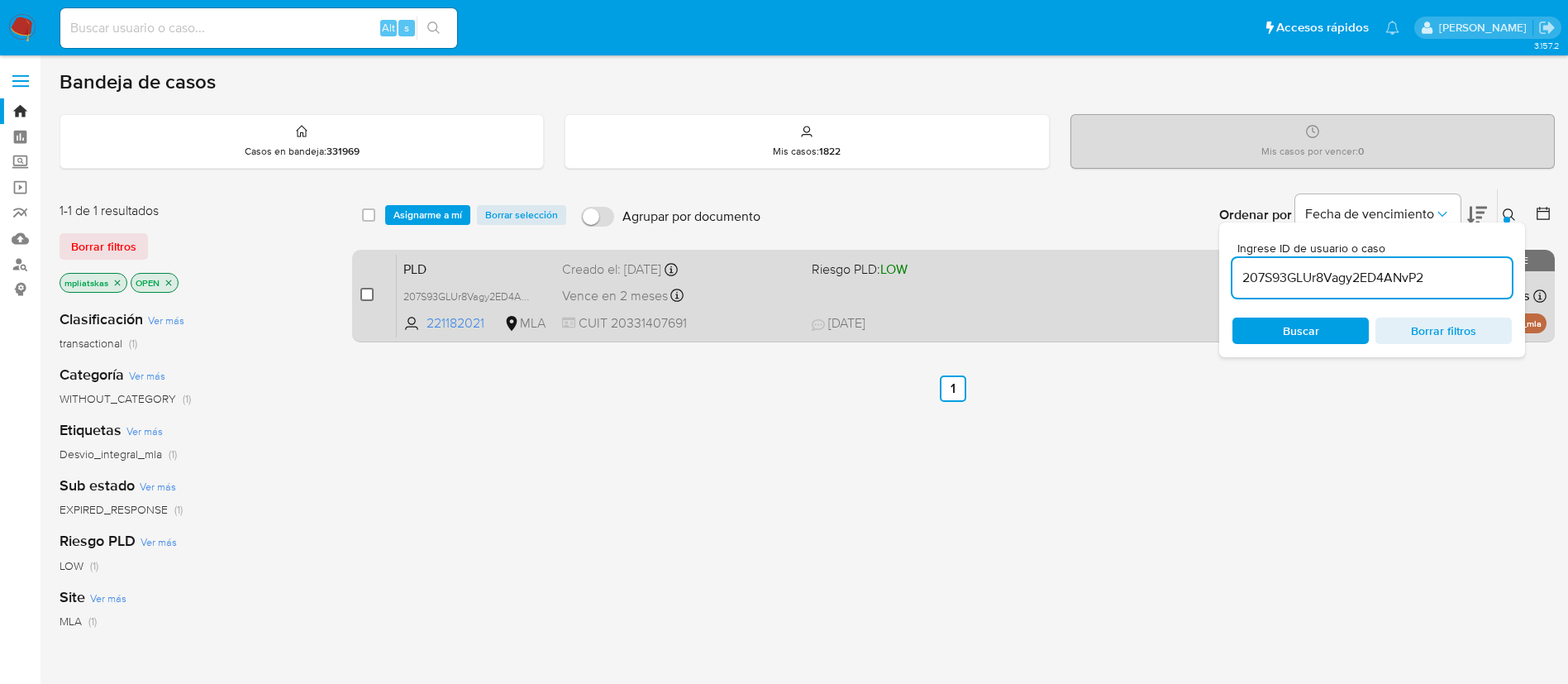
click at [372, 292] on input "checkbox" at bounding box center [367, 294] width 13 height 13
checkbox input "true"
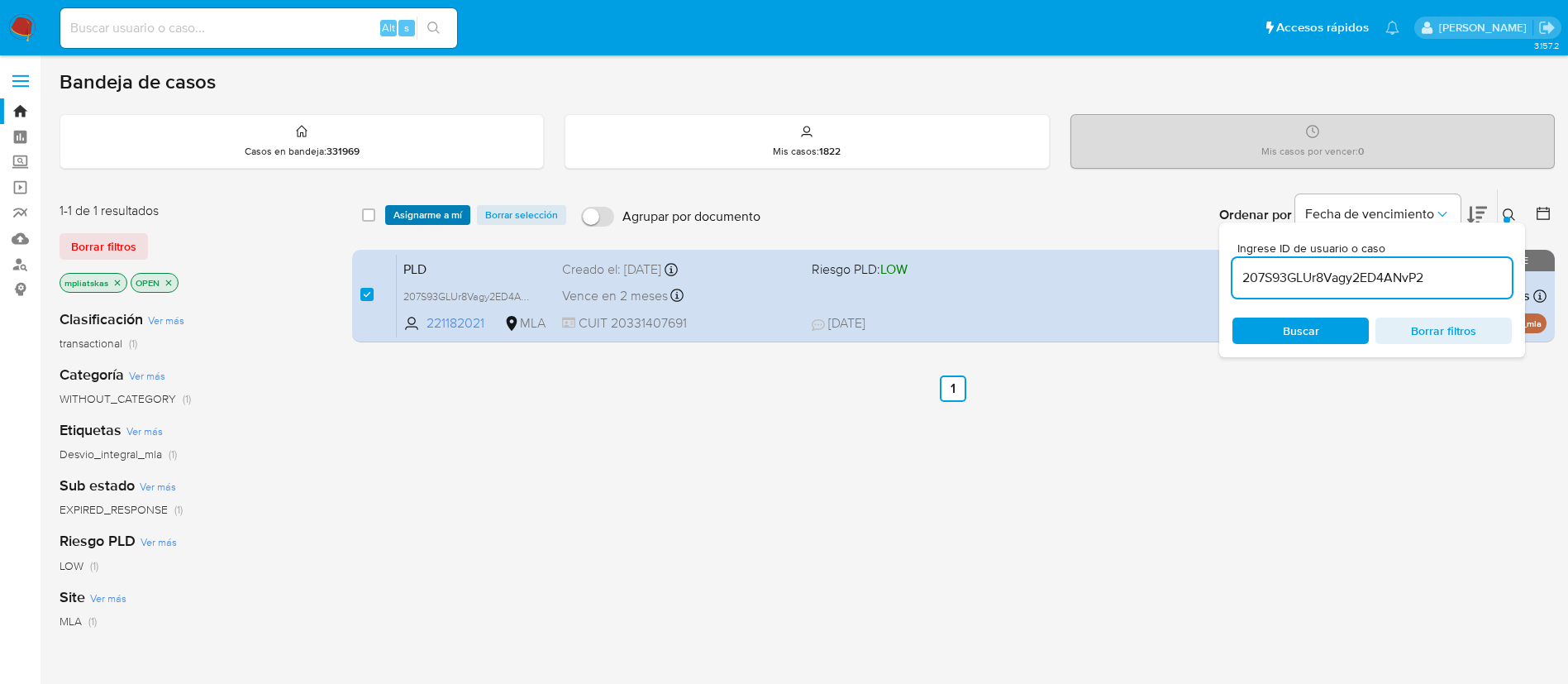
click at [403, 223] on div "select-all-cases-checkbox Asignarme a mí Borrar selección Agrupar por documento…" at bounding box center [954, 215] width 1203 height 51
click at [451, 212] on span "Asignarme a mí" at bounding box center [427, 215] width 68 height 17
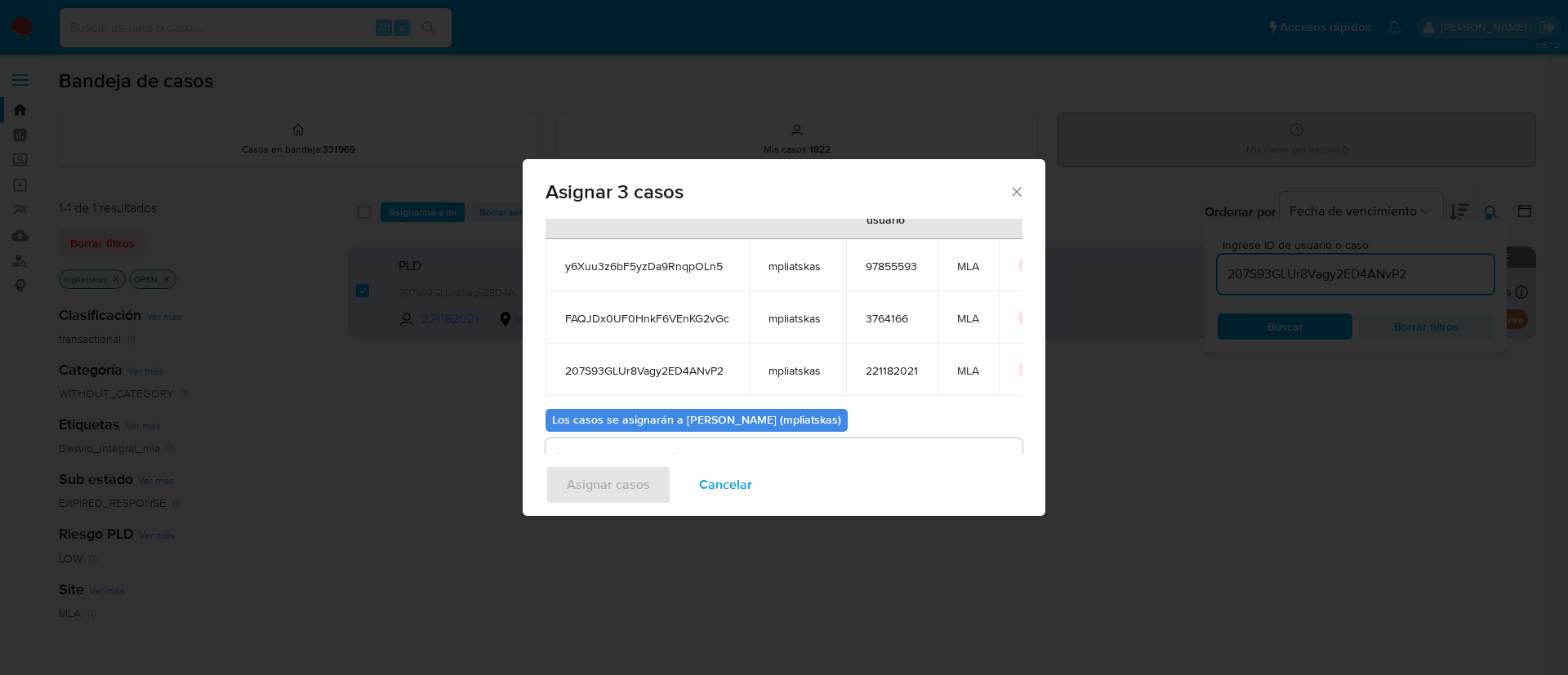
scroll to position [151, 0]
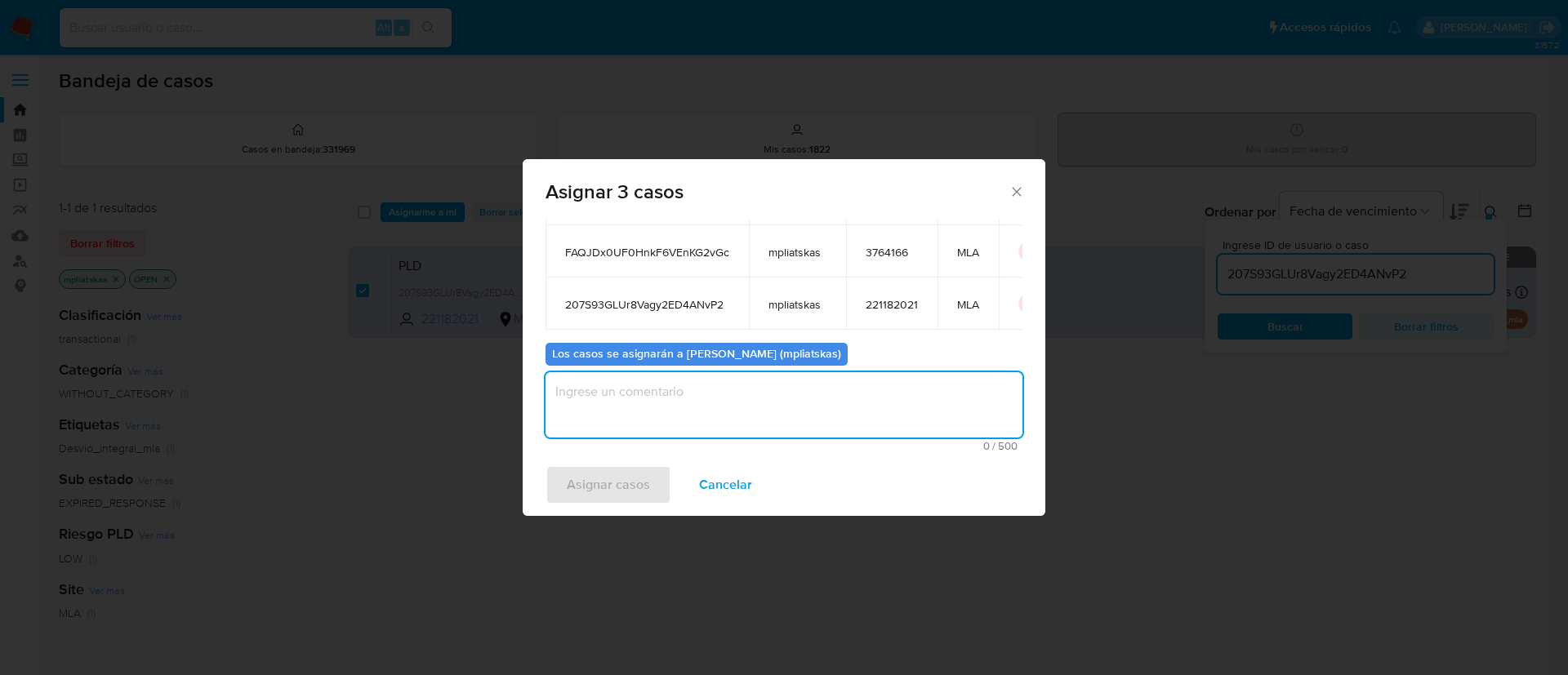
click at [701, 423] on textarea "assign-modal" at bounding box center [783, 405] width 477 height 65
click at [644, 471] on span "Asignar casos" at bounding box center [608, 484] width 83 height 36
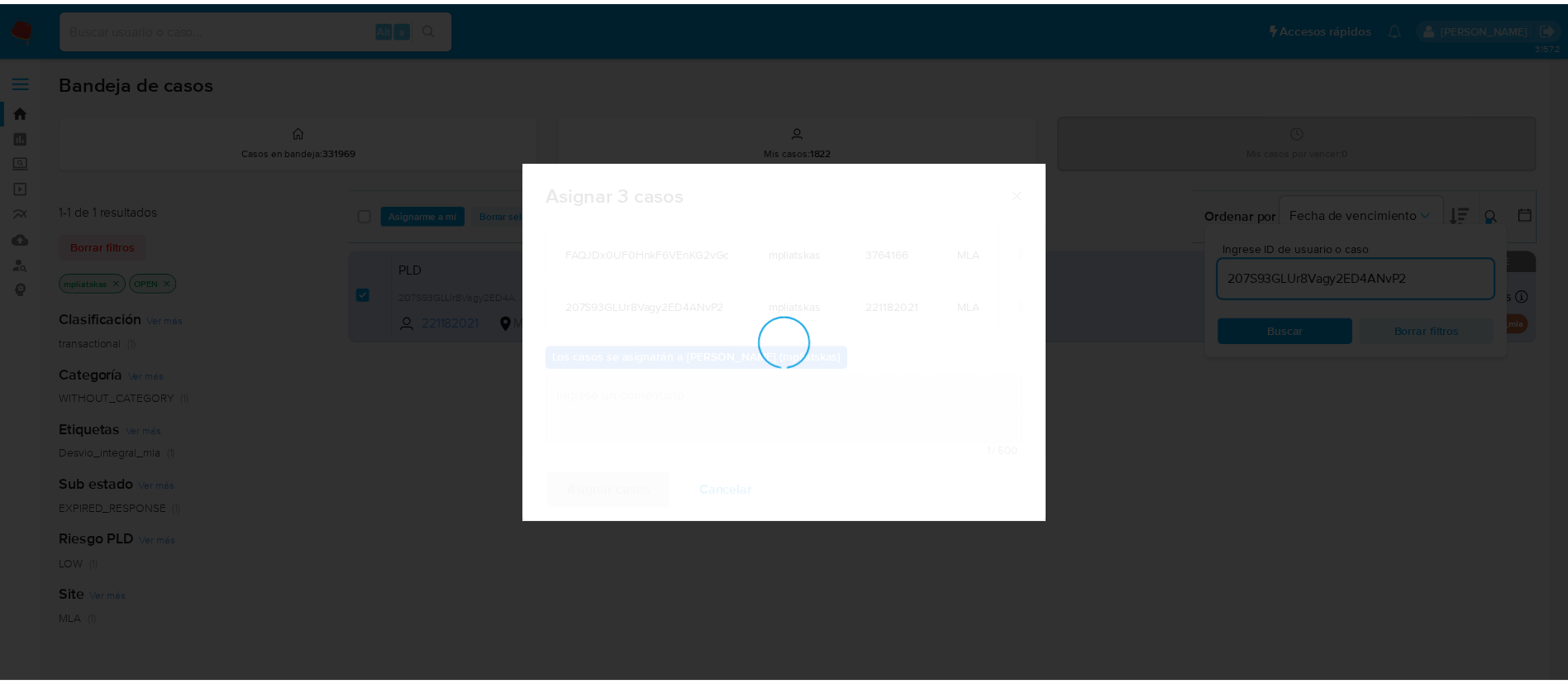
scroll to position [100, 0]
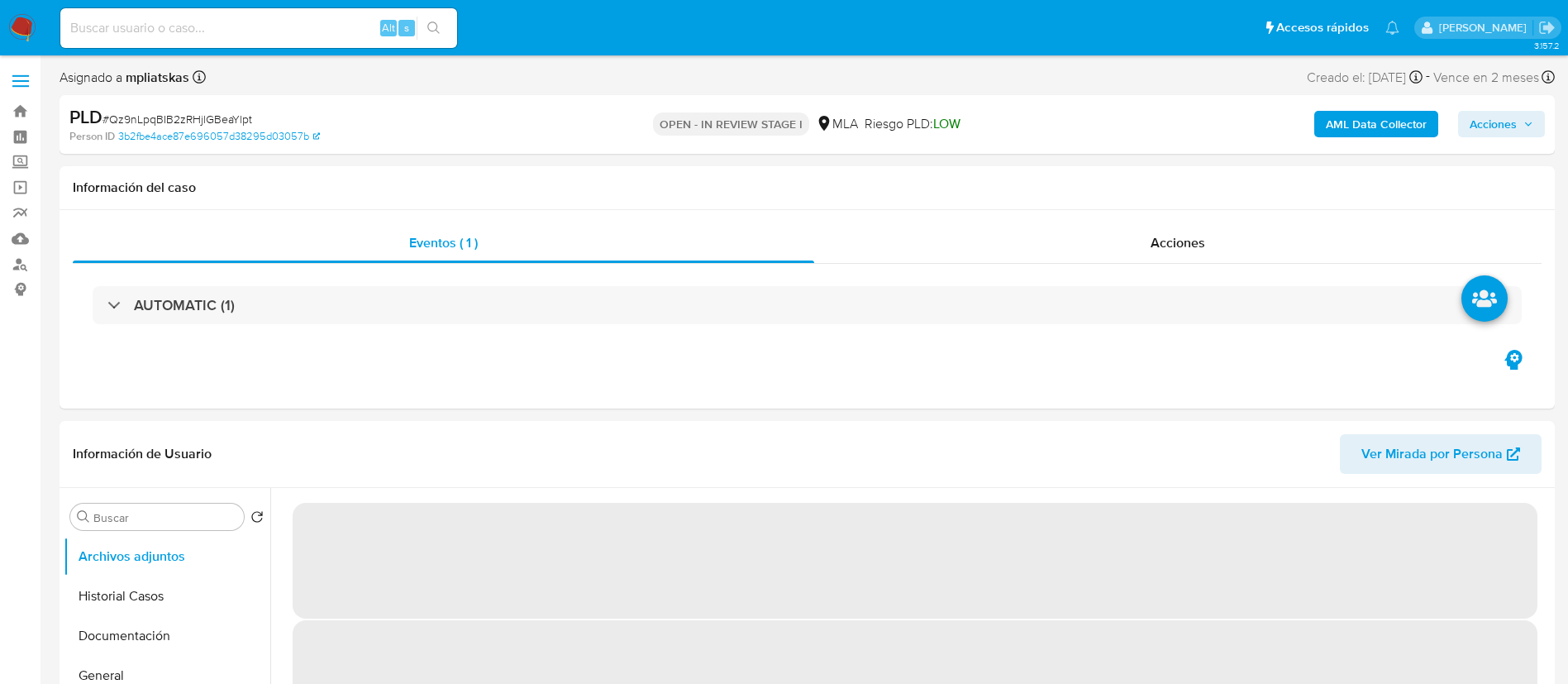
select select "10"
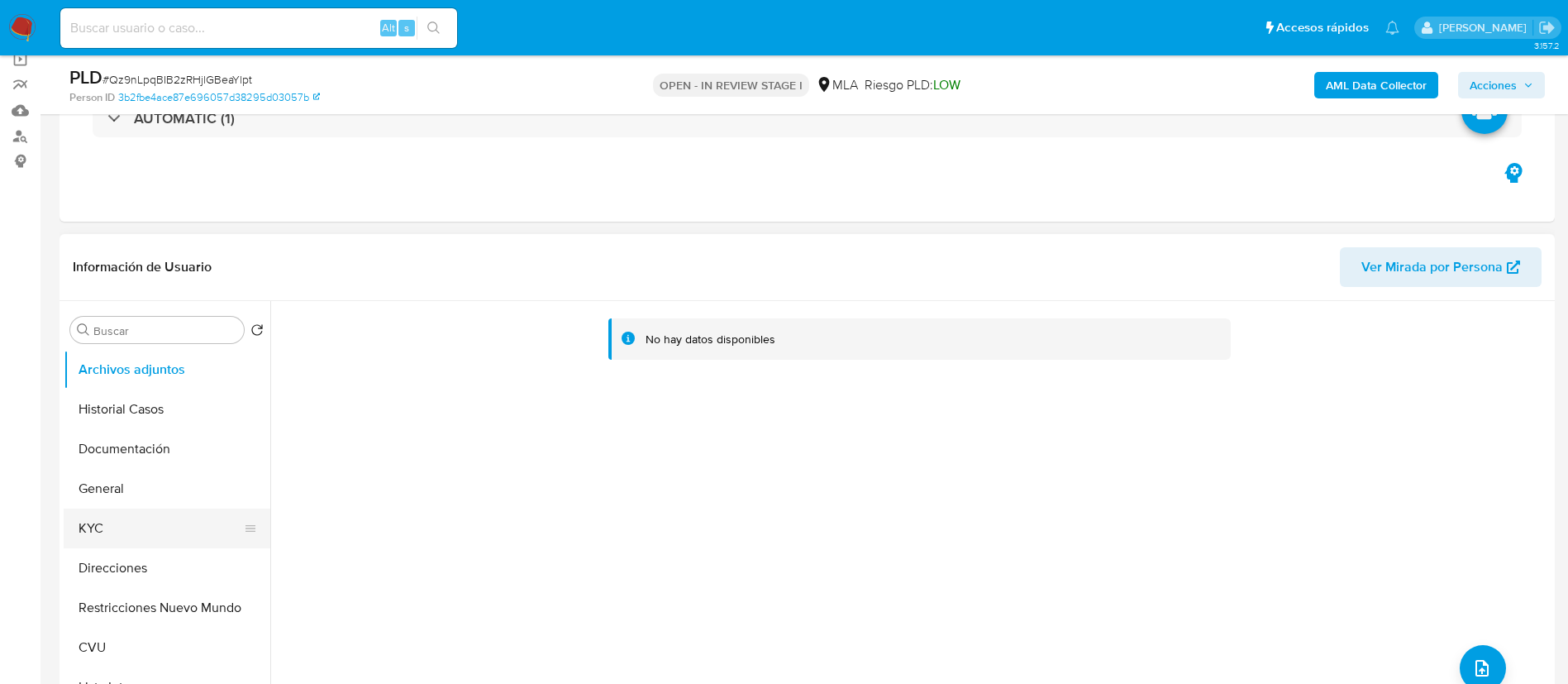
scroll to position [249, 0]
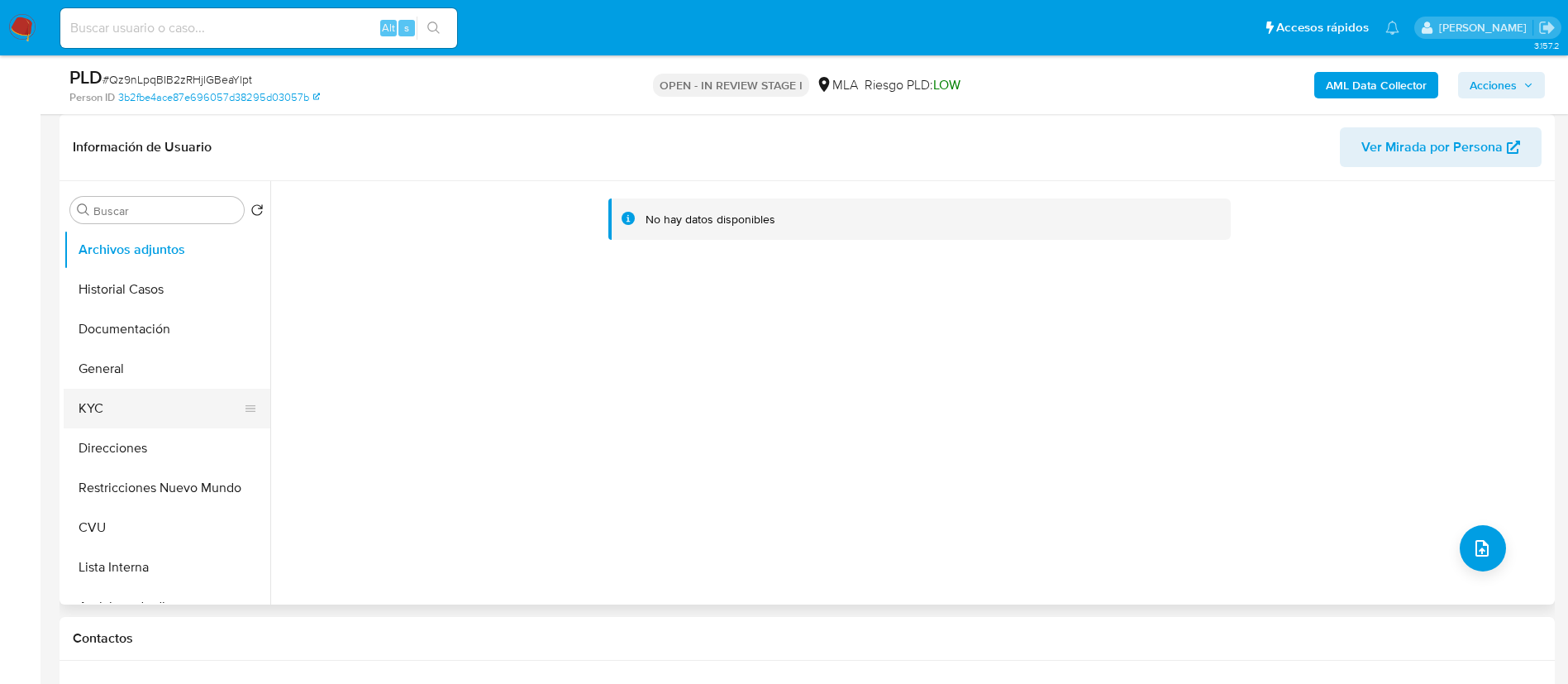
click at [151, 420] on button "KYC" at bounding box center [160, 408] width 193 height 39
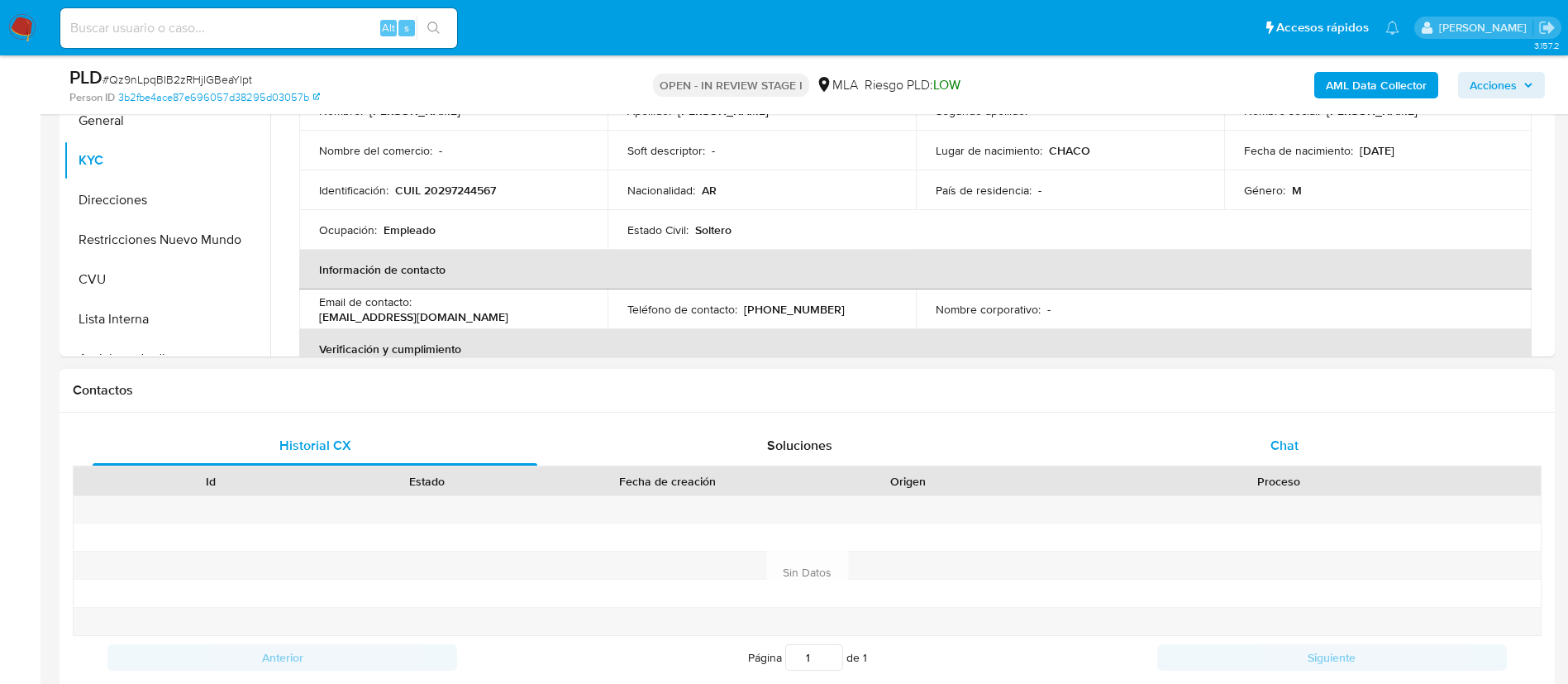
click at [1278, 459] on div "Chat" at bounding box center [1284, 446] width 445 height 39
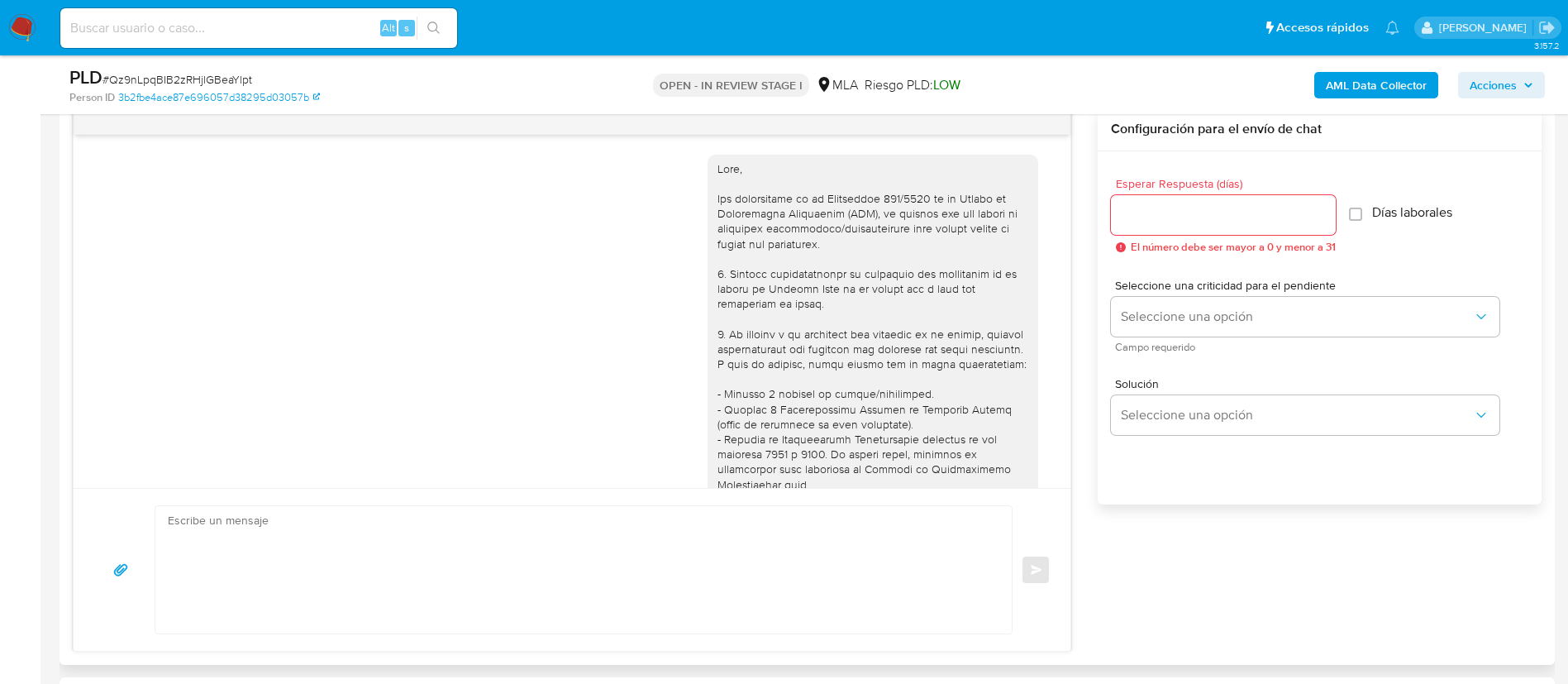
scroll to position [1140, 0]
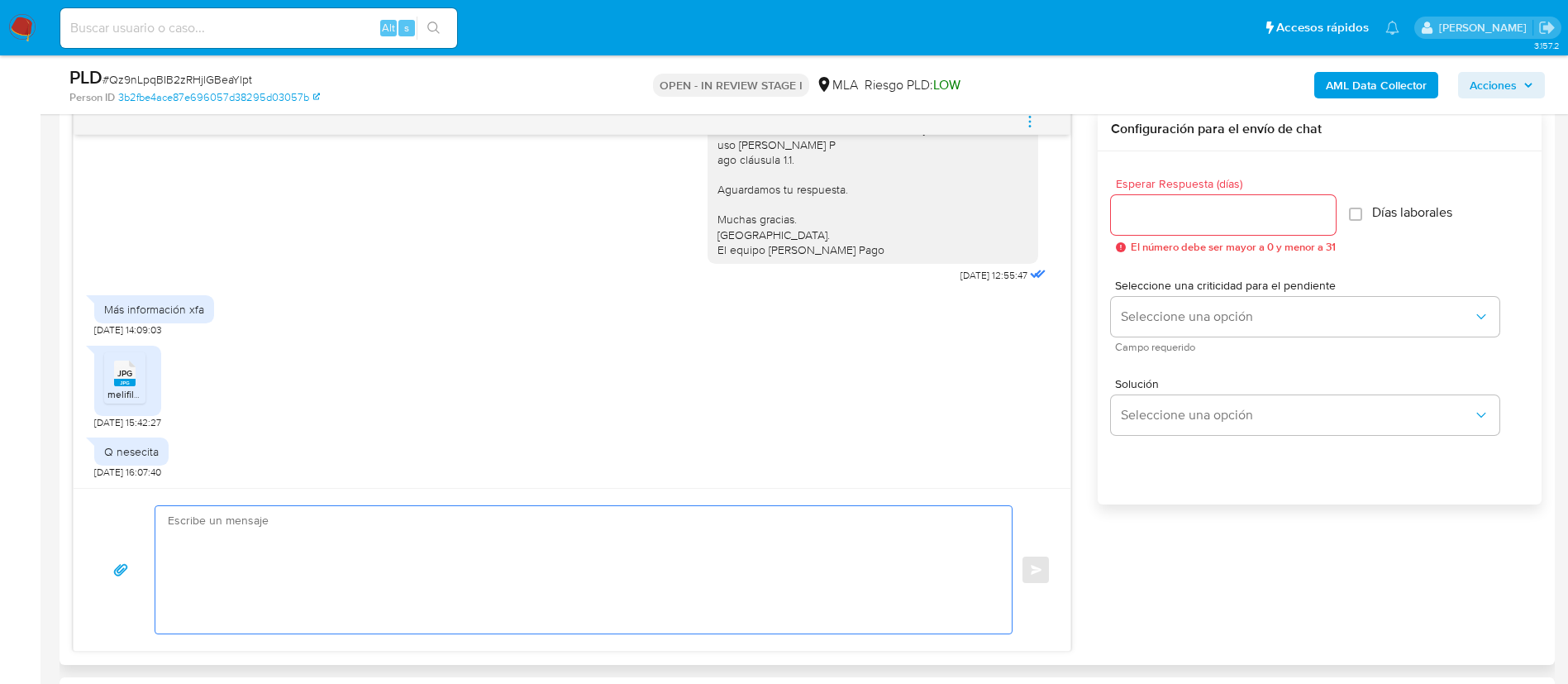
click at [737, 507] on textarea at bounding box center [580, 570] width 824 height 127
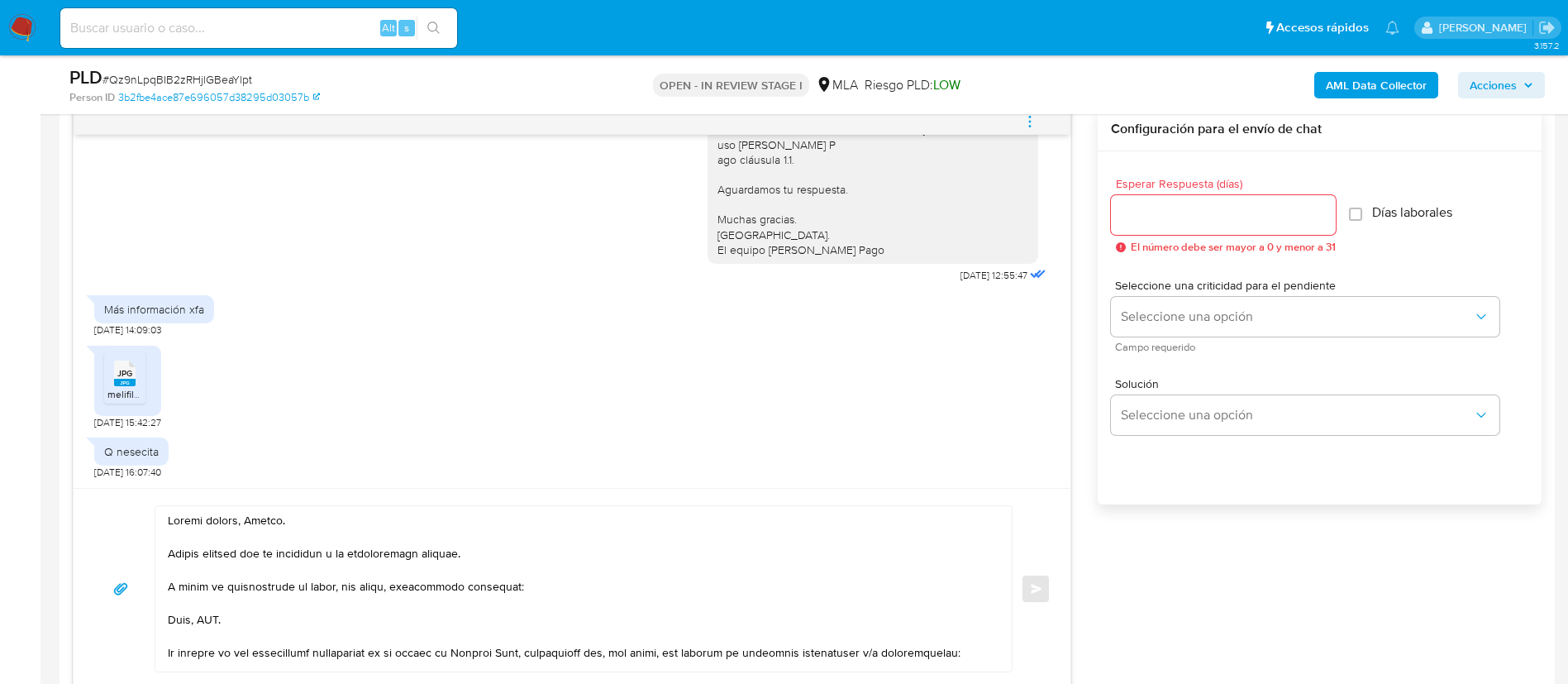
click at [167, 620] on div at bounding box center [579, 589] width 848 height 165
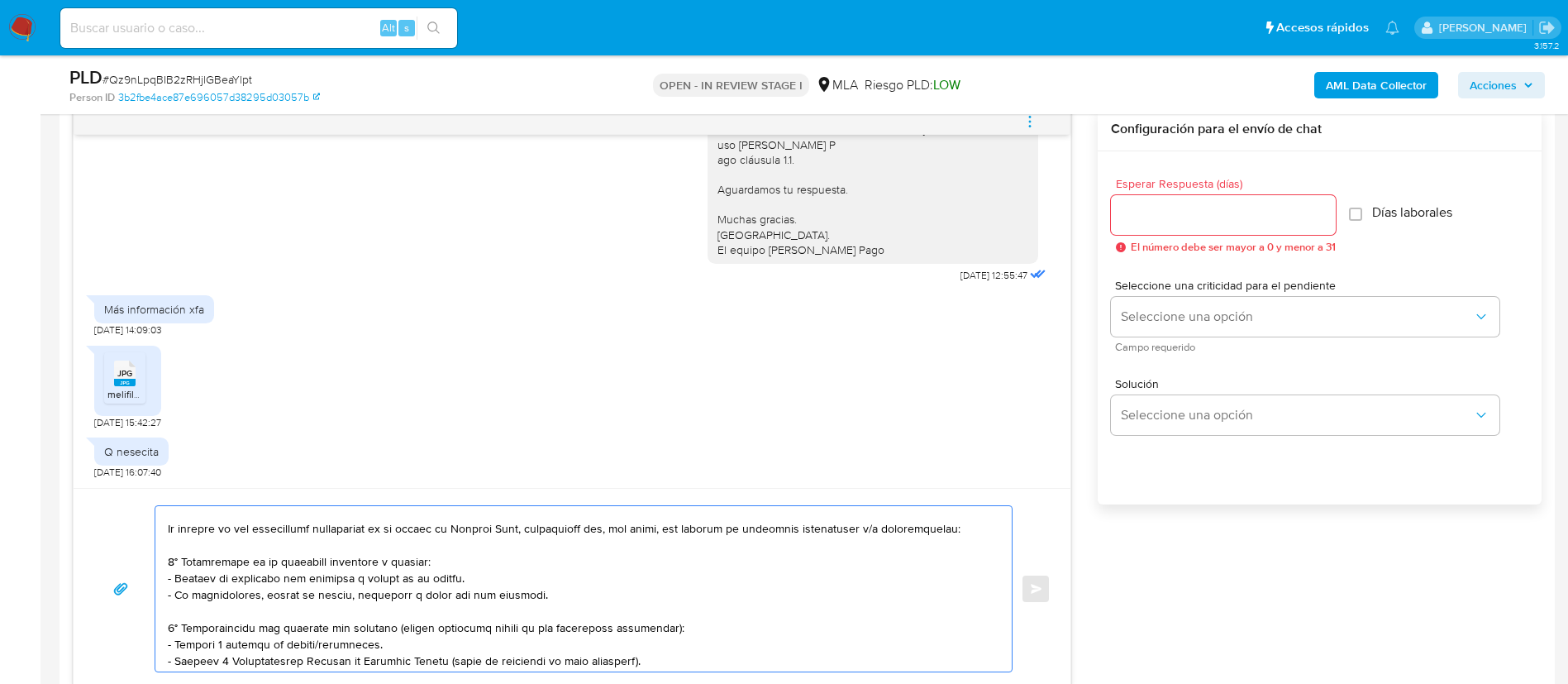
scroll to position [116, 0]
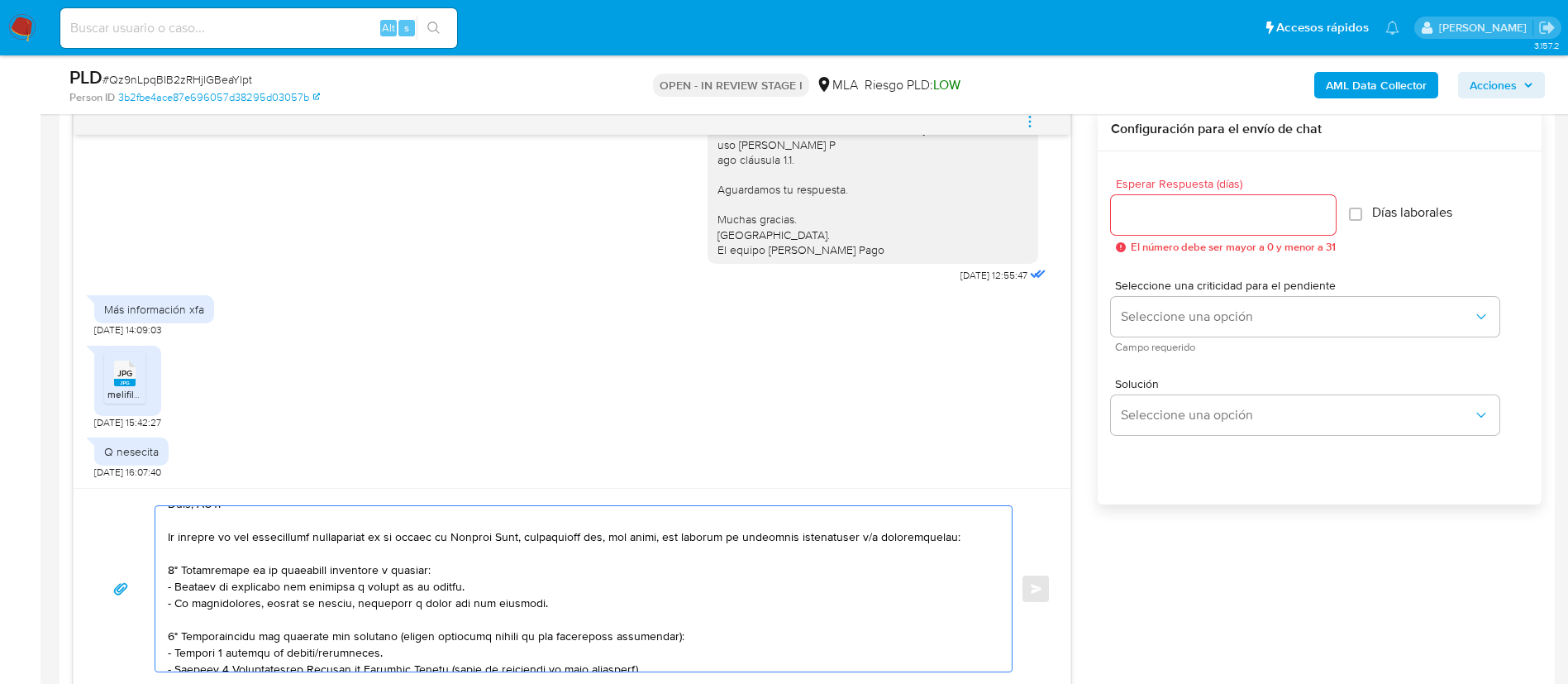
drag, startPoint x: 170, startPoint y: 620, endPoint x: 971, endPoint y: 533, distance: 805.7
click at [971, 533] on textarea at bounding box center [580, 589] width 824 height 165
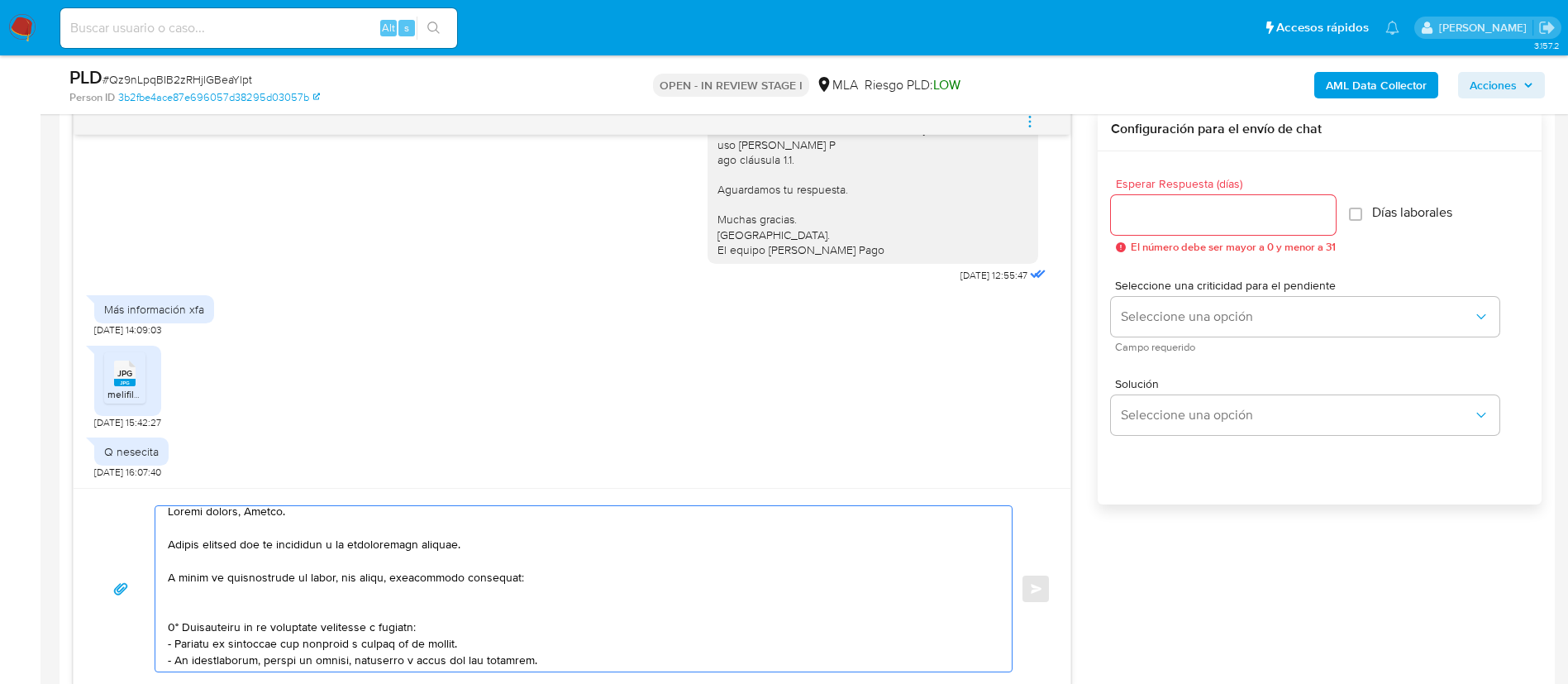
scroll to position [0, 0]
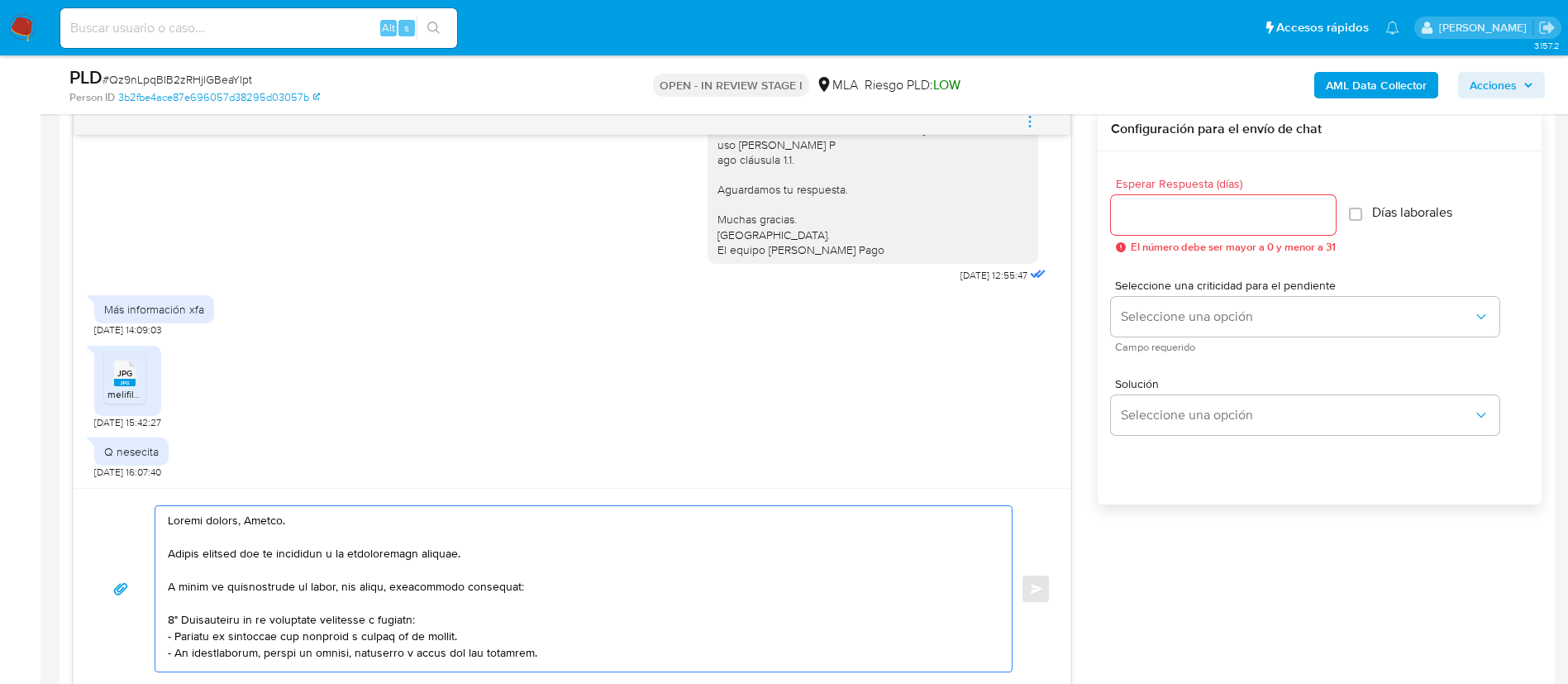
click at [402, 553] on textarea at bounding box center [580, 589] width 824 height 165
click at [406, 563] on textarea at bounding box center [580, 589] width 824 height 165
click at [405, 556] on textarea at bounding box center [580, 589] width 824 height 165
click at [0, 0] on lt-span "documen t ación" at bounding box center [0, 0] width 0 height 0
click at [390, 653] on textarea at bounding box center [580, 589] width 824 height 165
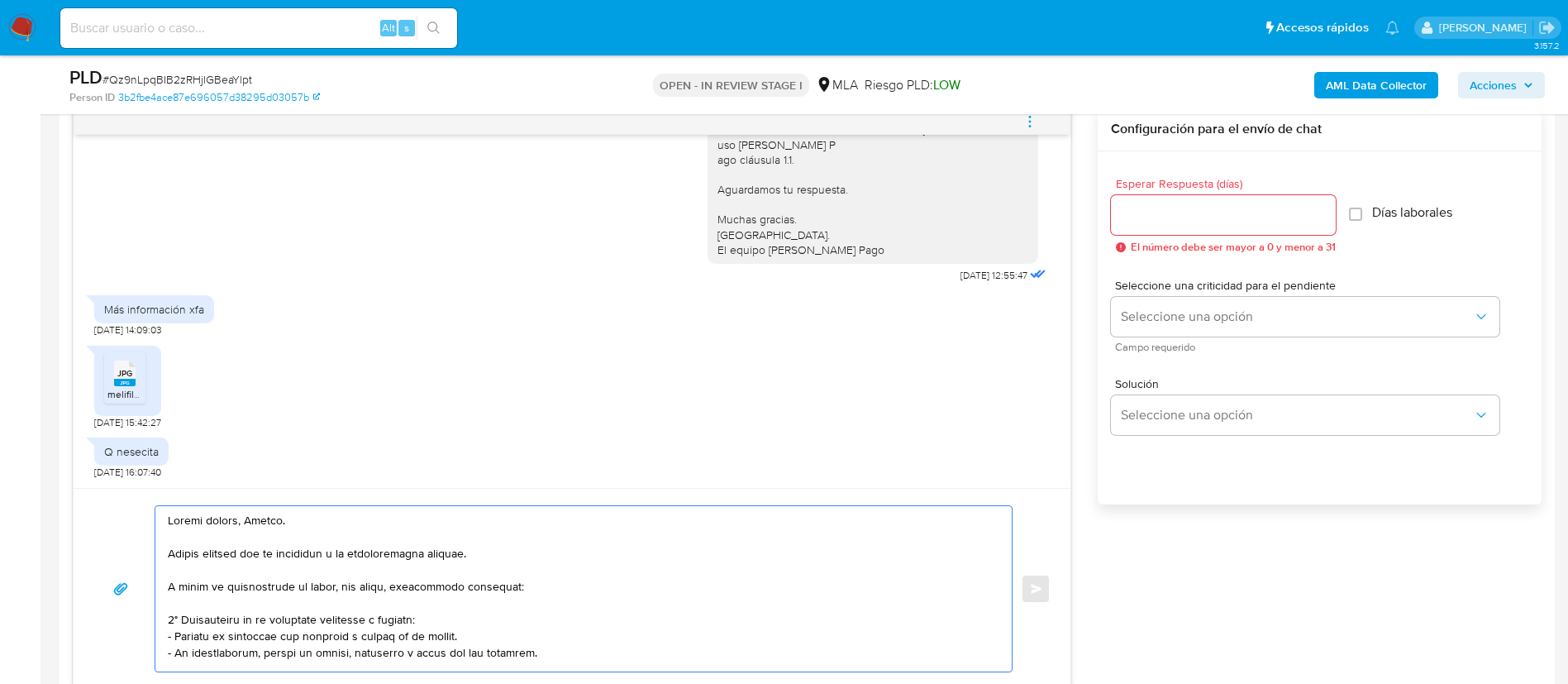
click at [390, 653] on textarea at bounding box center [580, 589] width 824 height 165
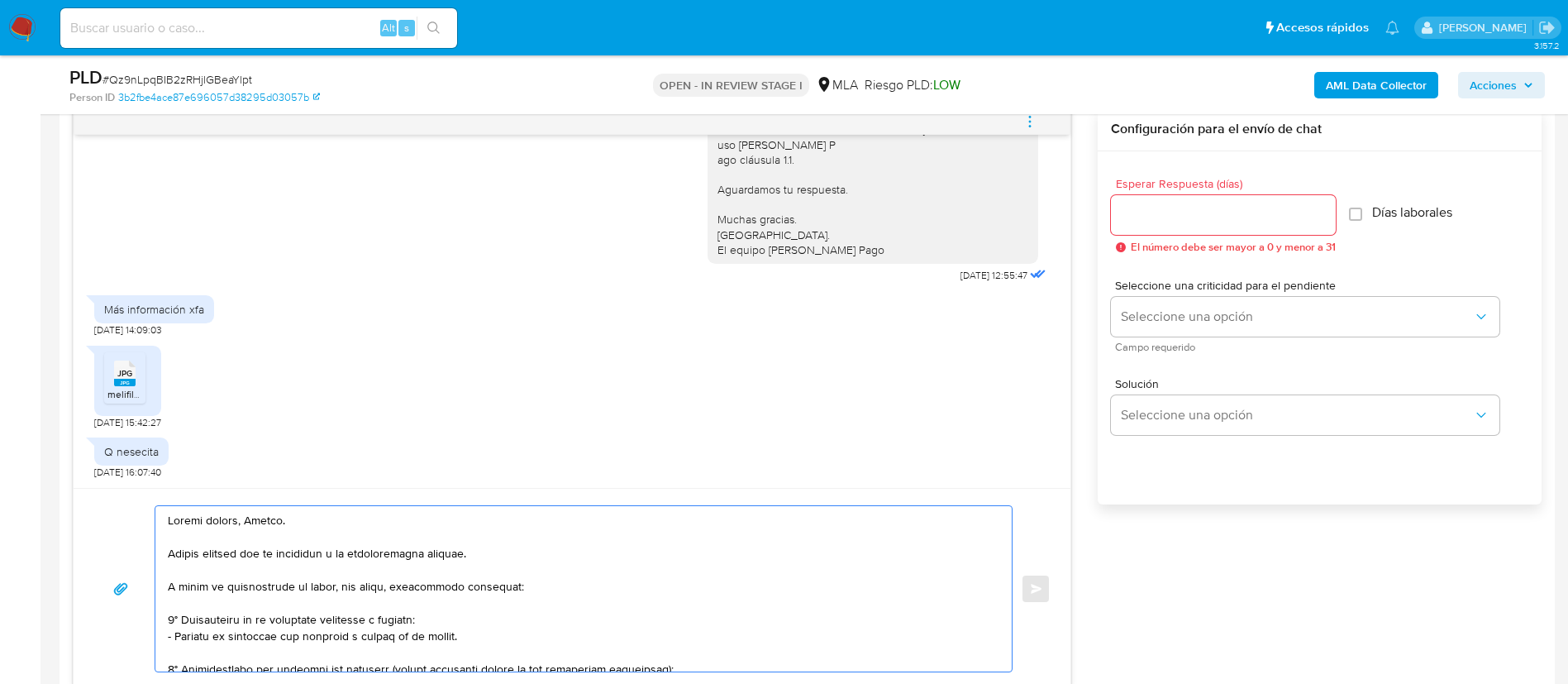
click at [515, 544] on textarea at bounding box center [580, 589] width 824 height 165
click at [536, 549] on textarea at bounding box center [580, 589] width 824 height 165
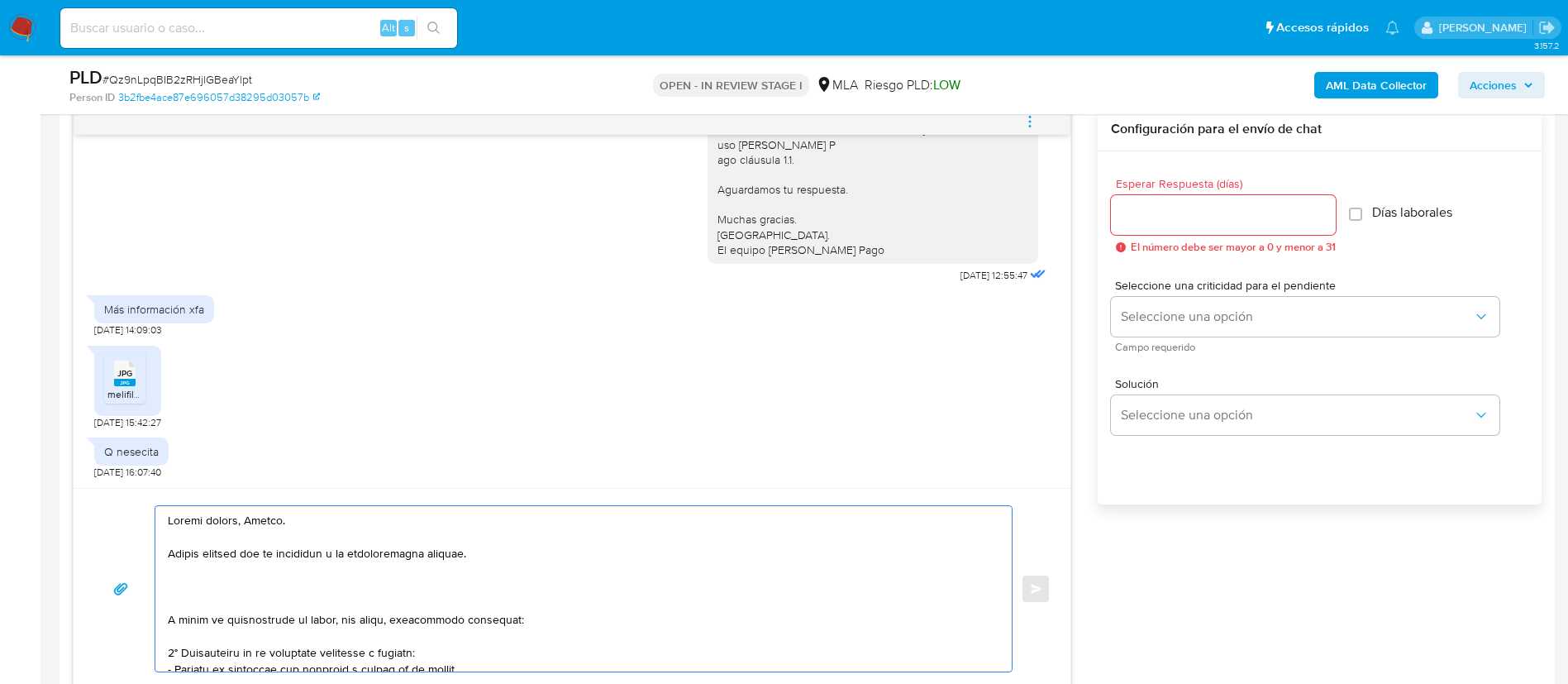
paste textarea "Queremos asegurarte que la información y documentación que nos proporciones no …"
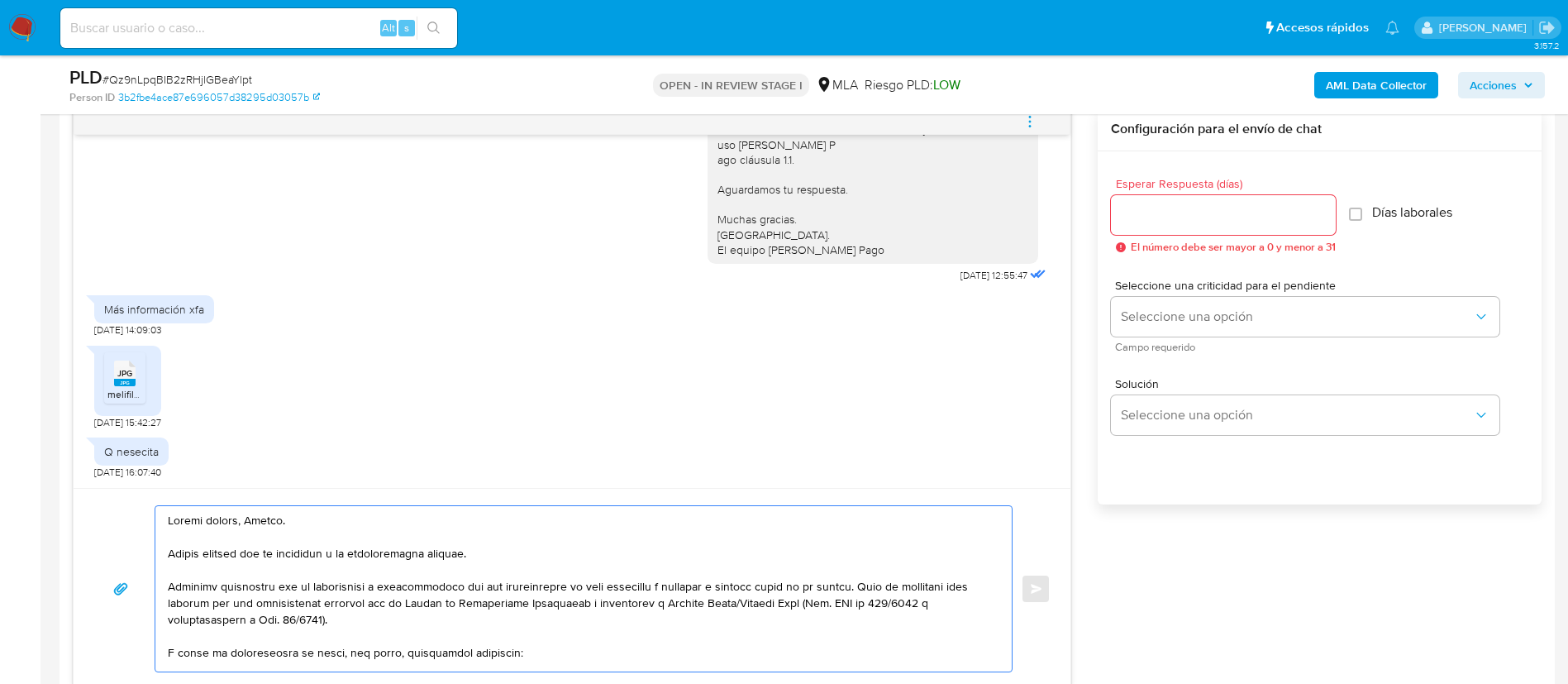
scroll to position [124, 0]
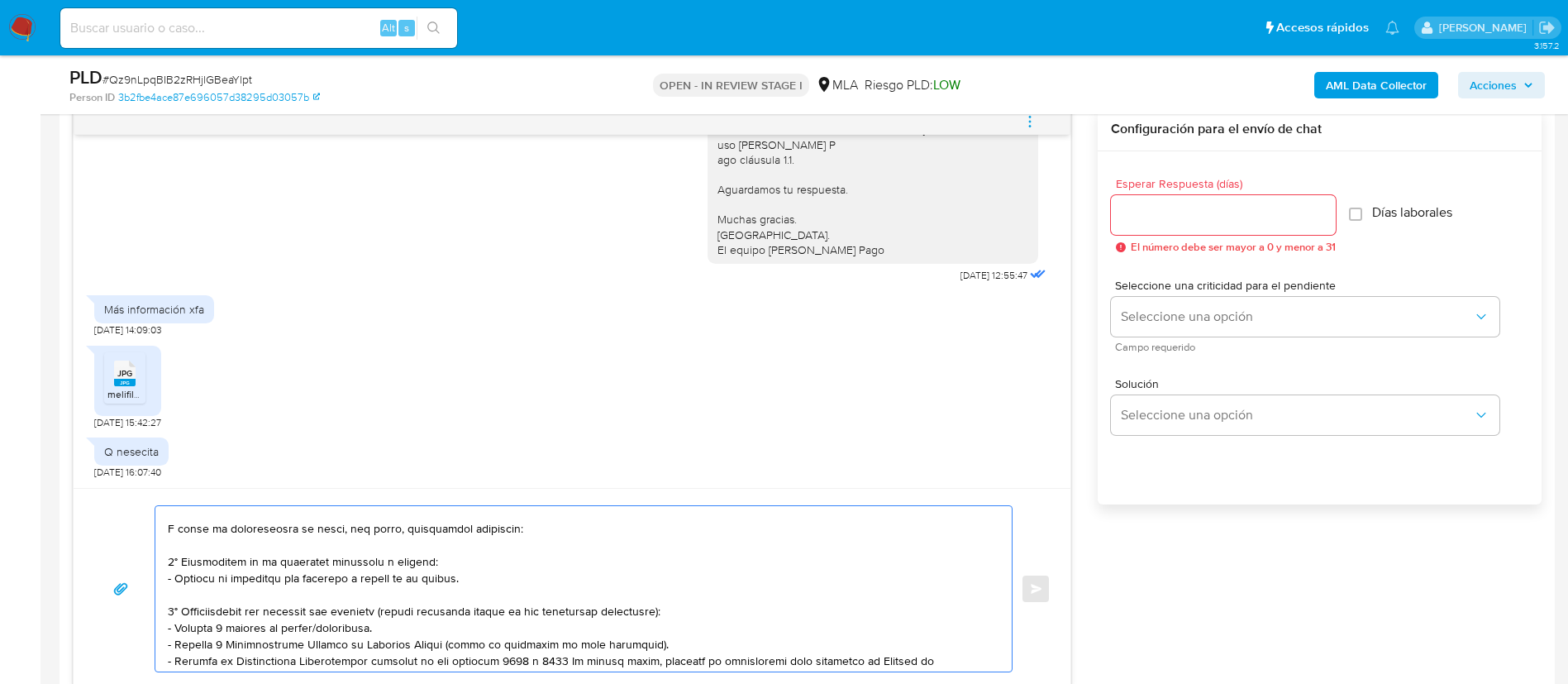
click at [316, 530] on textarea at bounding box center [580, 589] width 824 height 165
drag, startPoint x: 183, startPoint y: 640, endPoint x: 184, endPoint y: 608, distance: 32.0
click at [184, 608] on textarea at bounding box center [580, 589] width 824 height 165
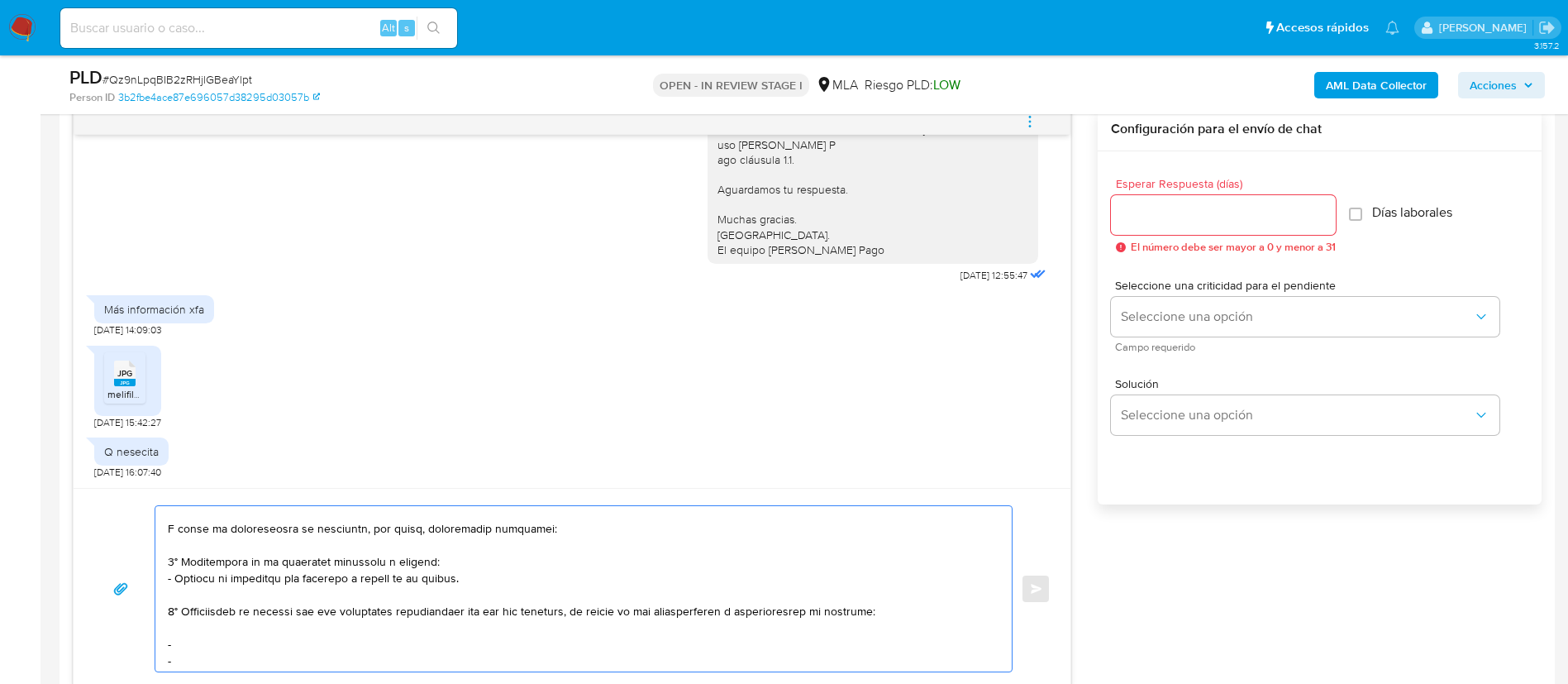
click at [223, 638] on textarea at bounding box center [580, 589] width 824 height 165
paste textarea "Juan Manuel Toledo - CUIT 20256214750"
click at [226, 653] on textarea at bounding box center [580, 589] width 824 height 165
paste textarea "Hector Gabriel Acevedo - CUIL 20361174233"
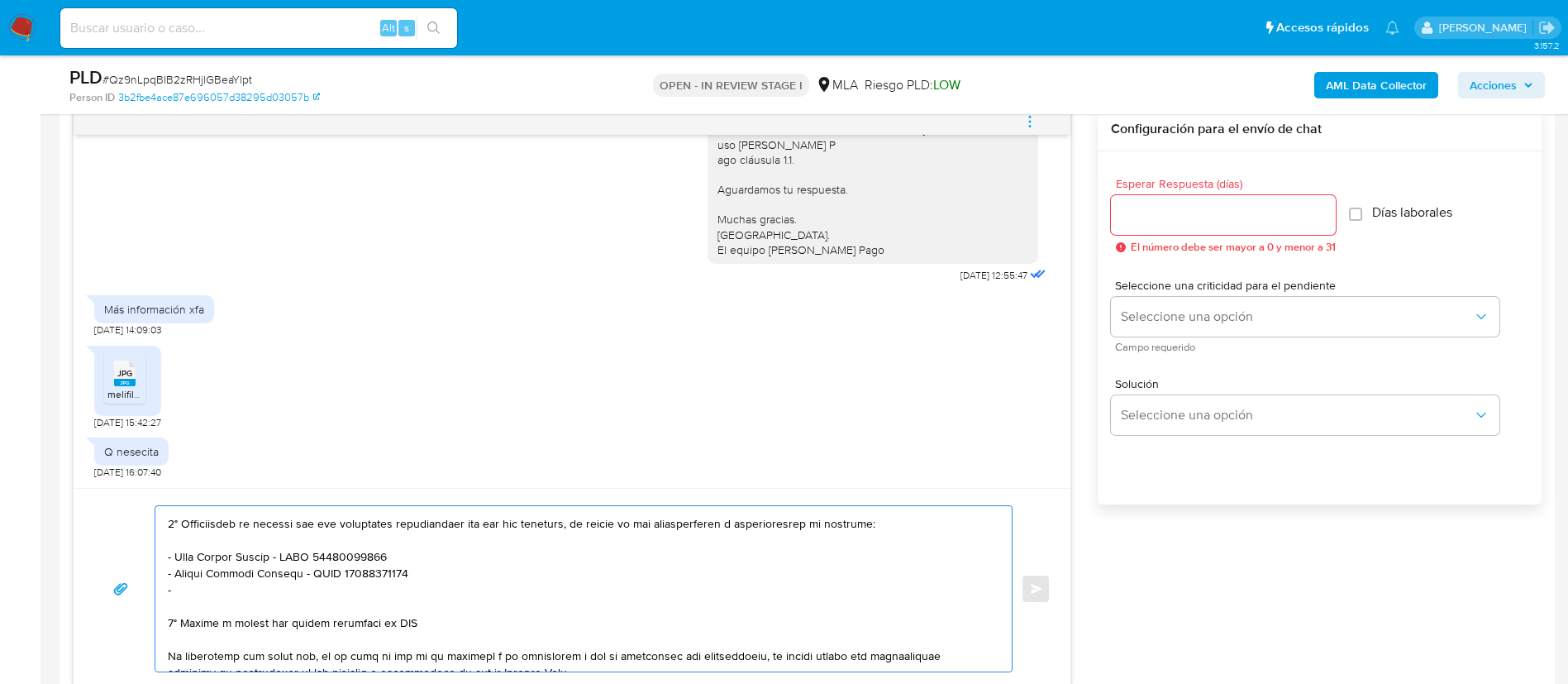
scroll to position [249, 0]
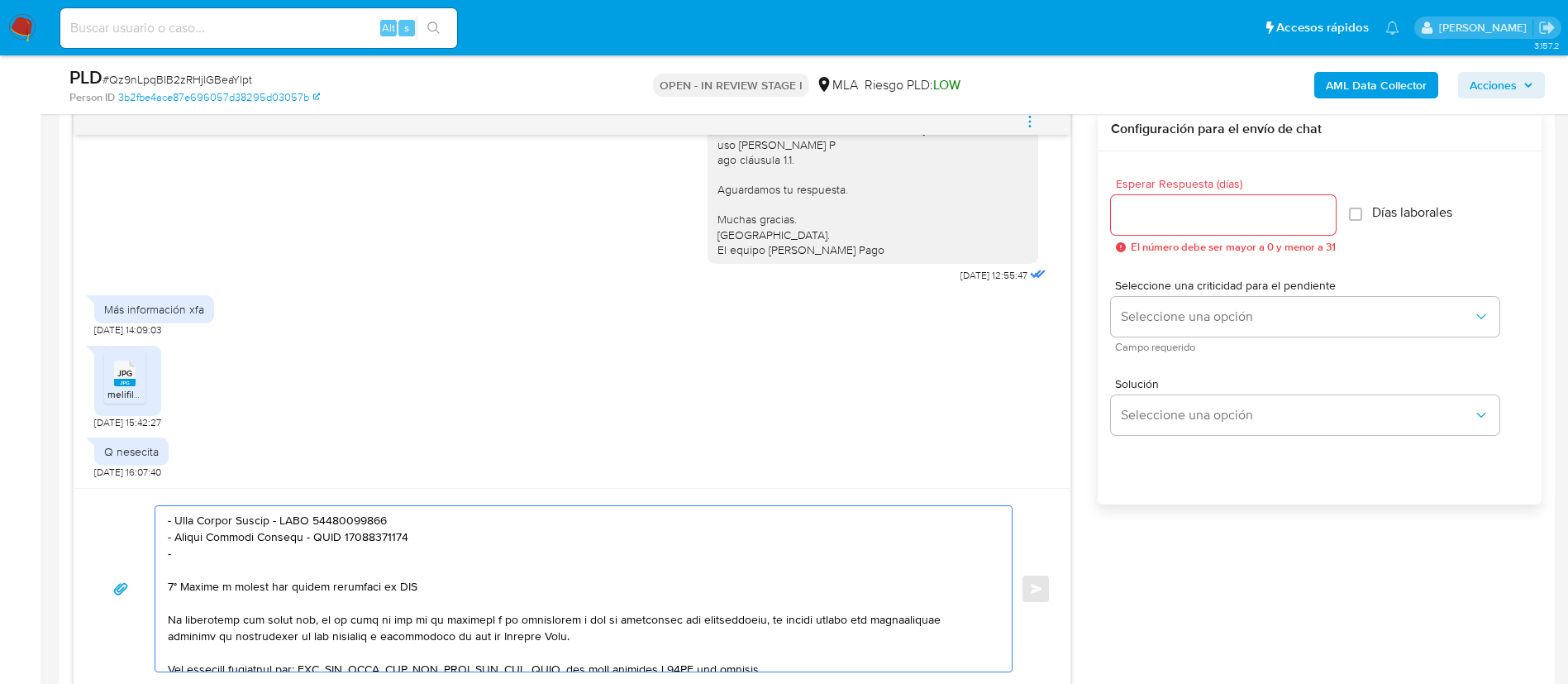
click at [223, 558] on textarea at bounding box center [580, 589] width 824 height 165
paste textarea "Waynicoin Sa - CUIL 30715313681"
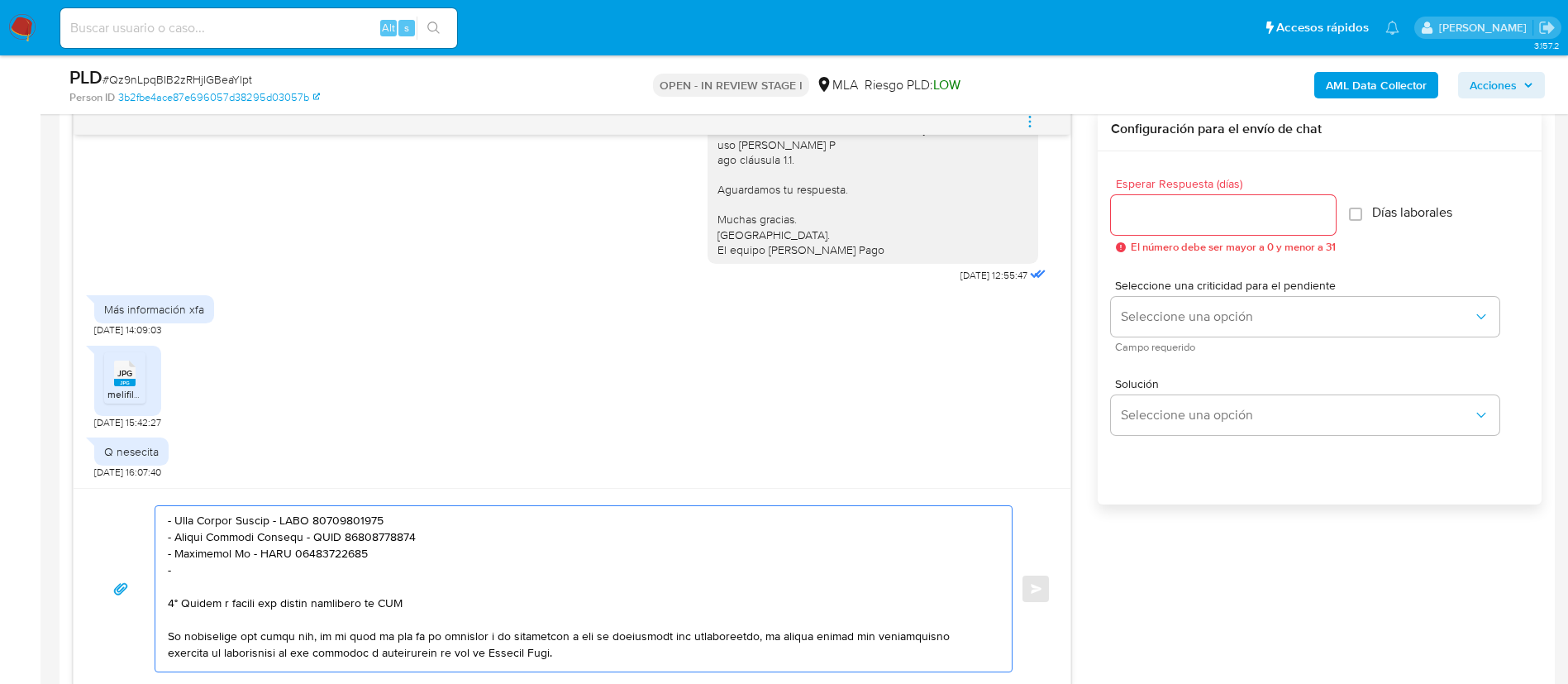
paste textarea "Credicuotas - CUIT 30710911580"
click at [273, 600] on textarea at bounding box center [580, 589] width 824 height 165
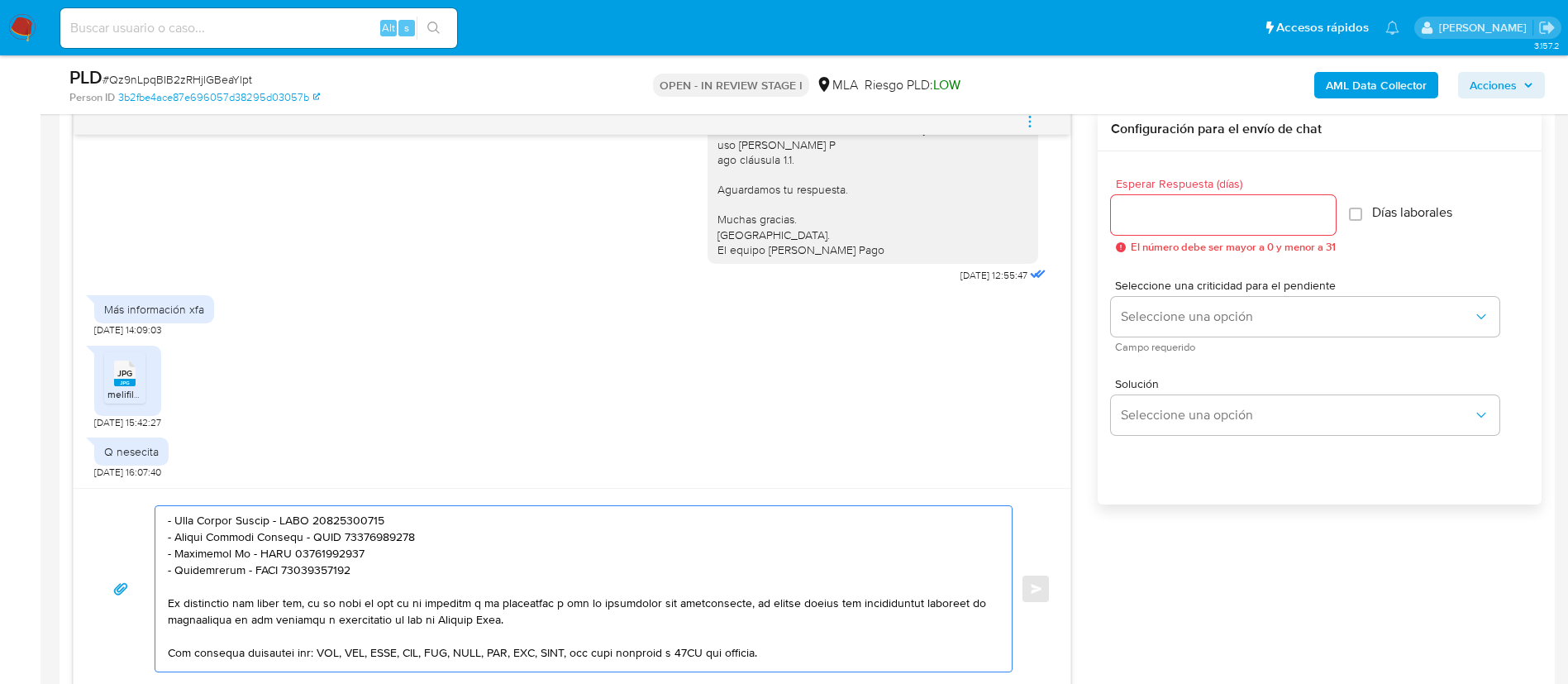
scroll to position [359, 0]
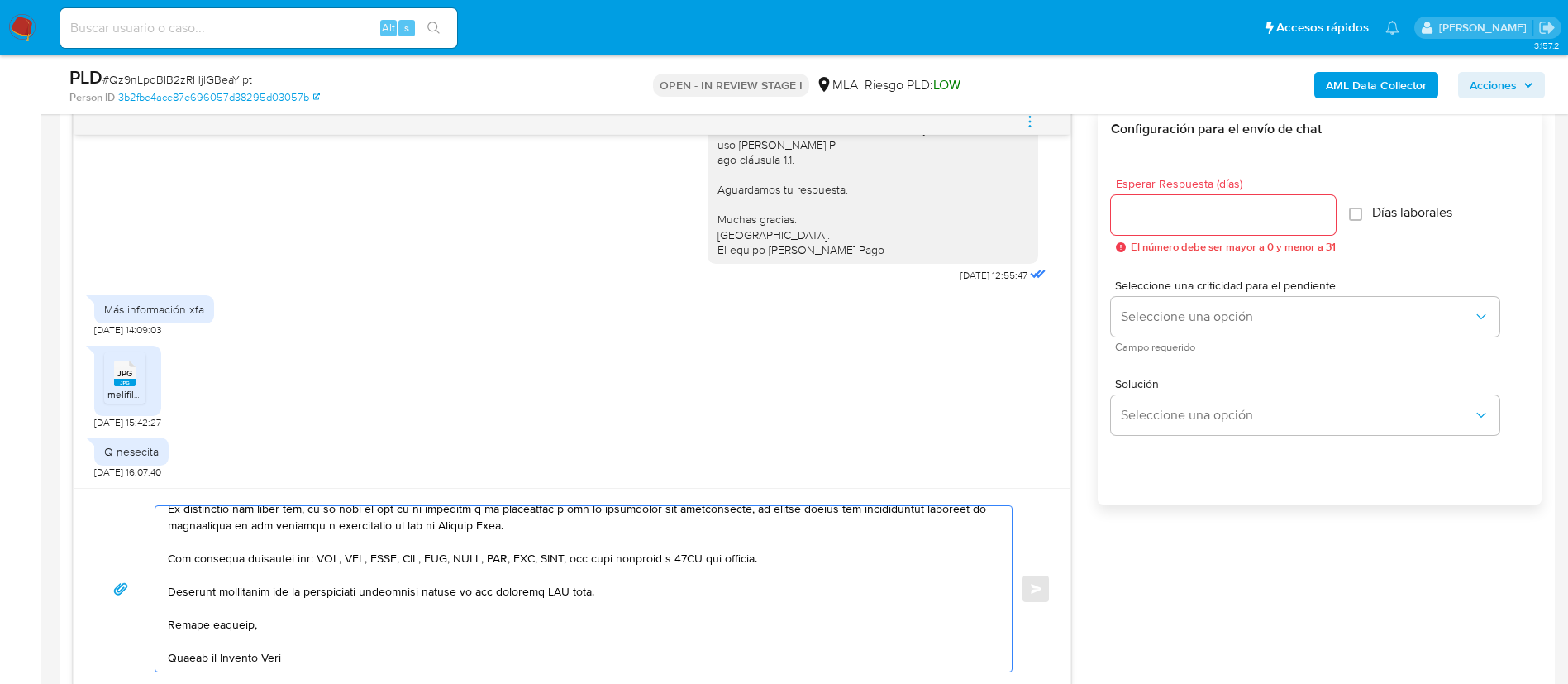
click at [557, 569] on textarea at bounding box center [580, 589] width 824 height 165
type textarea "Buenas tardes, Anibal. Muchas gracias por la respuesta y la documentación envia…"
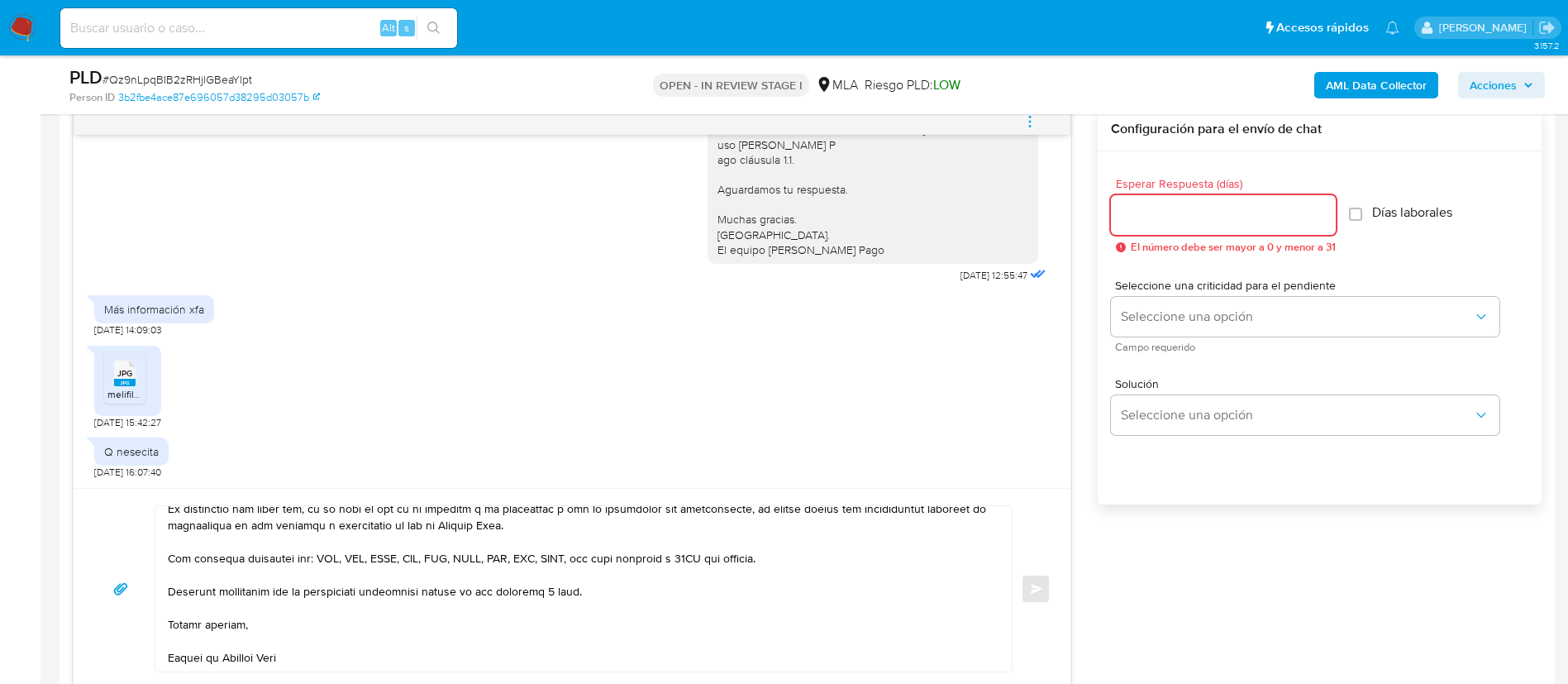
click at [1166, 214] on input "Esperar Respuesta (días)" at bounding box center [1223, 215] width 225 height 21
type input "3"
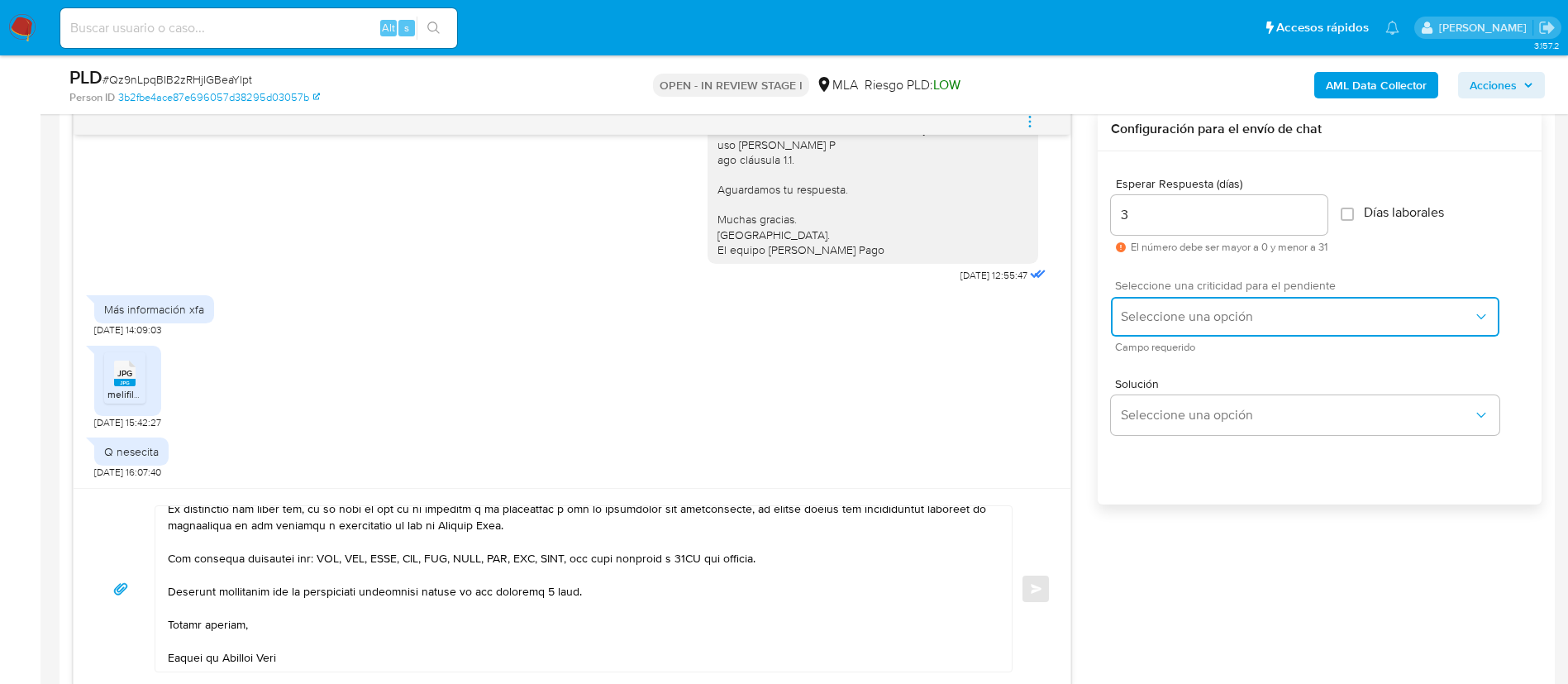
click at [1165, 305] on button "Seleccione una opción" at bounding box center [1306, 317] width 388 height 39
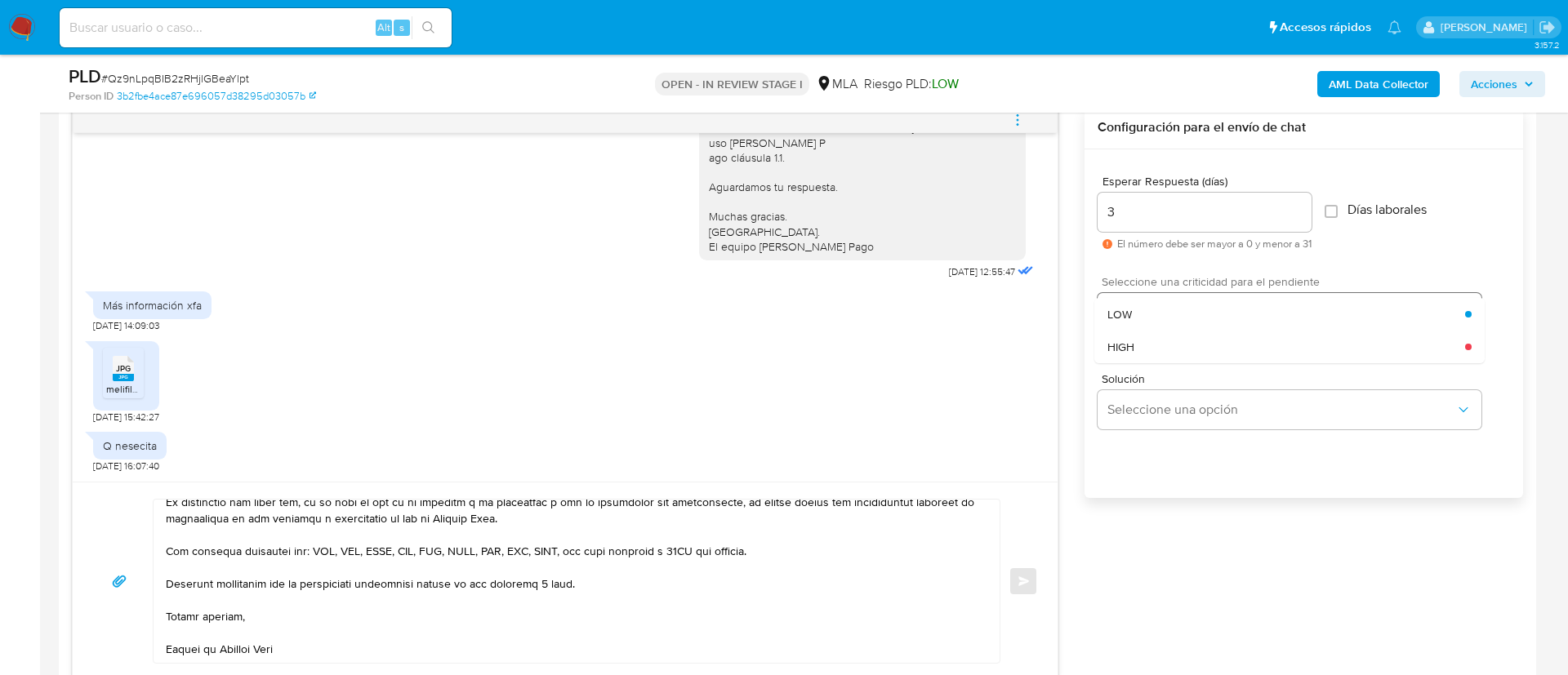
click at [1151, 302] on div "LOW" at bounding box center [1286, 314] width 358 height 32
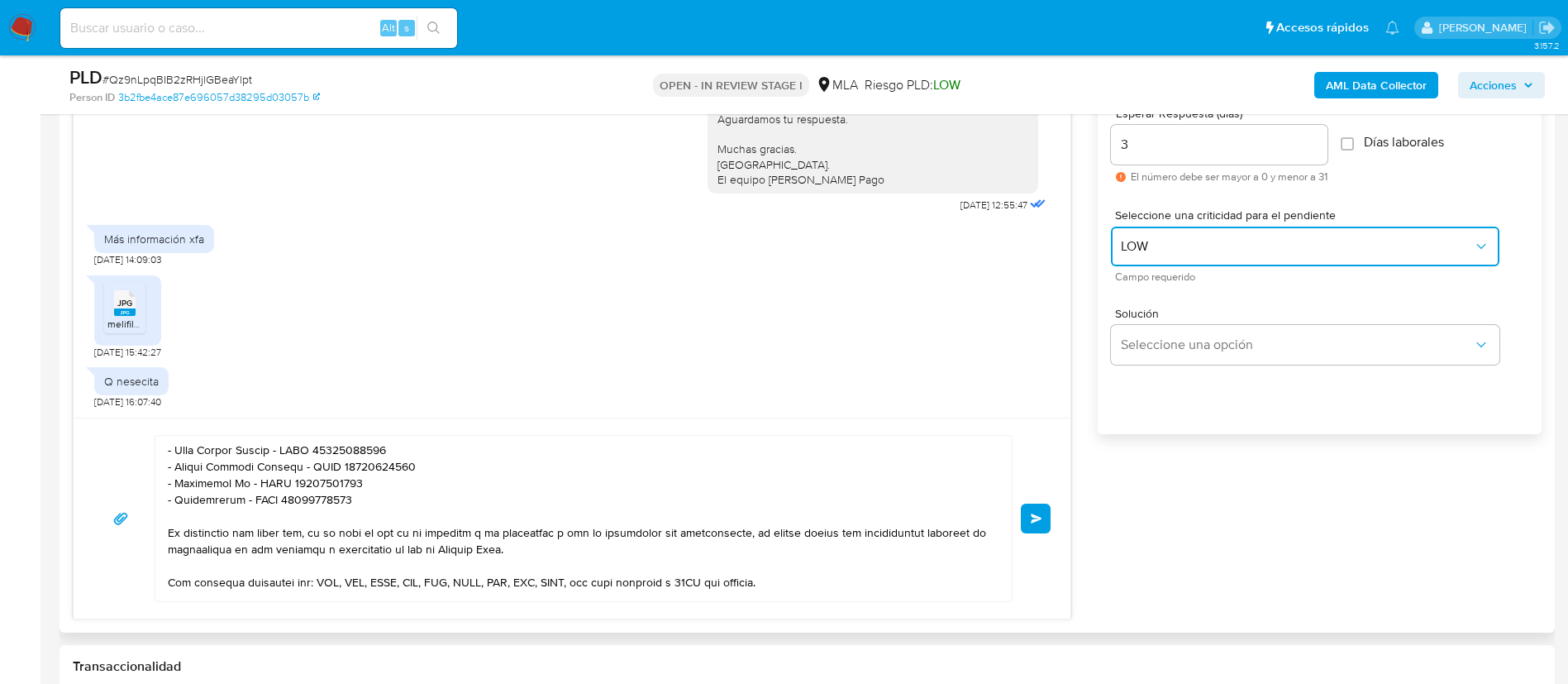
scroll to position [868, 0]
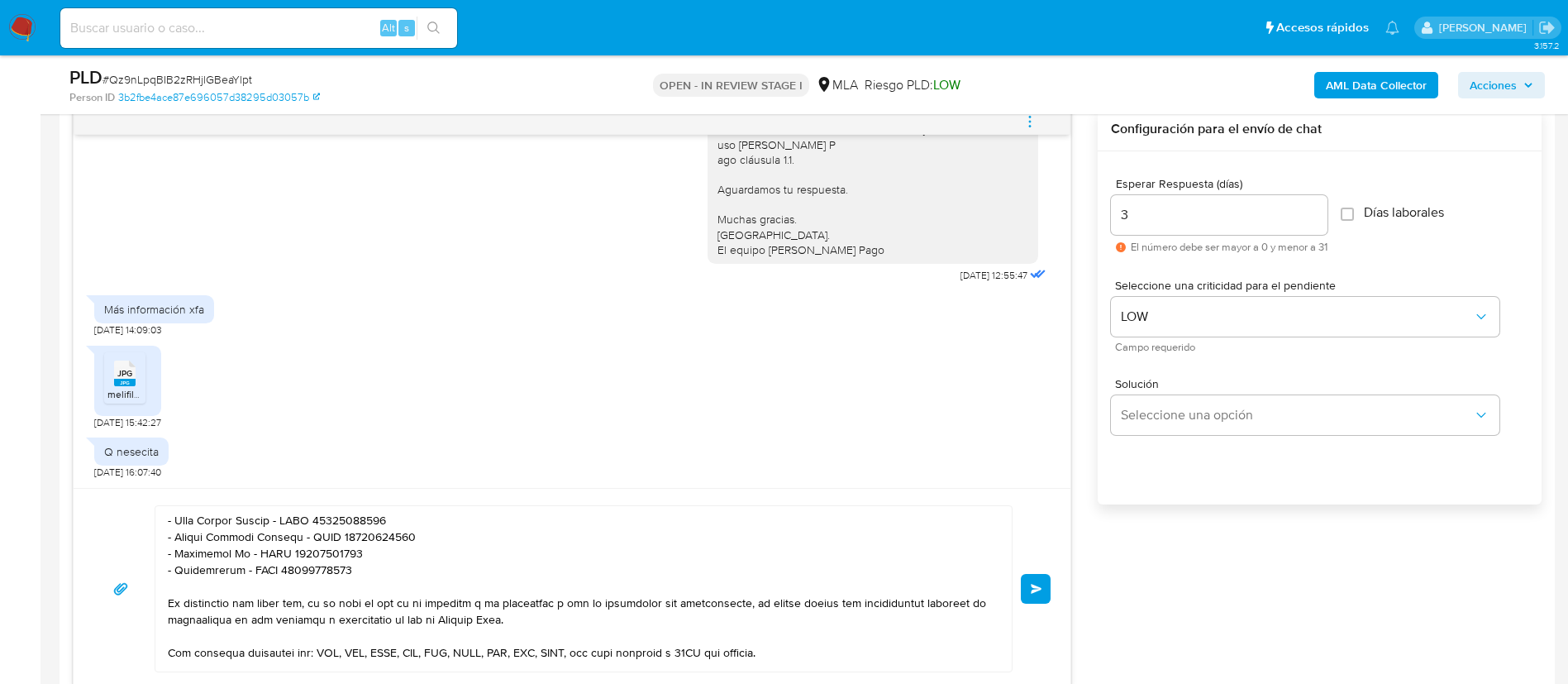
click at [1029, 587] on button "Enviar" at bounding box center [1036, 589] width 30 height 30
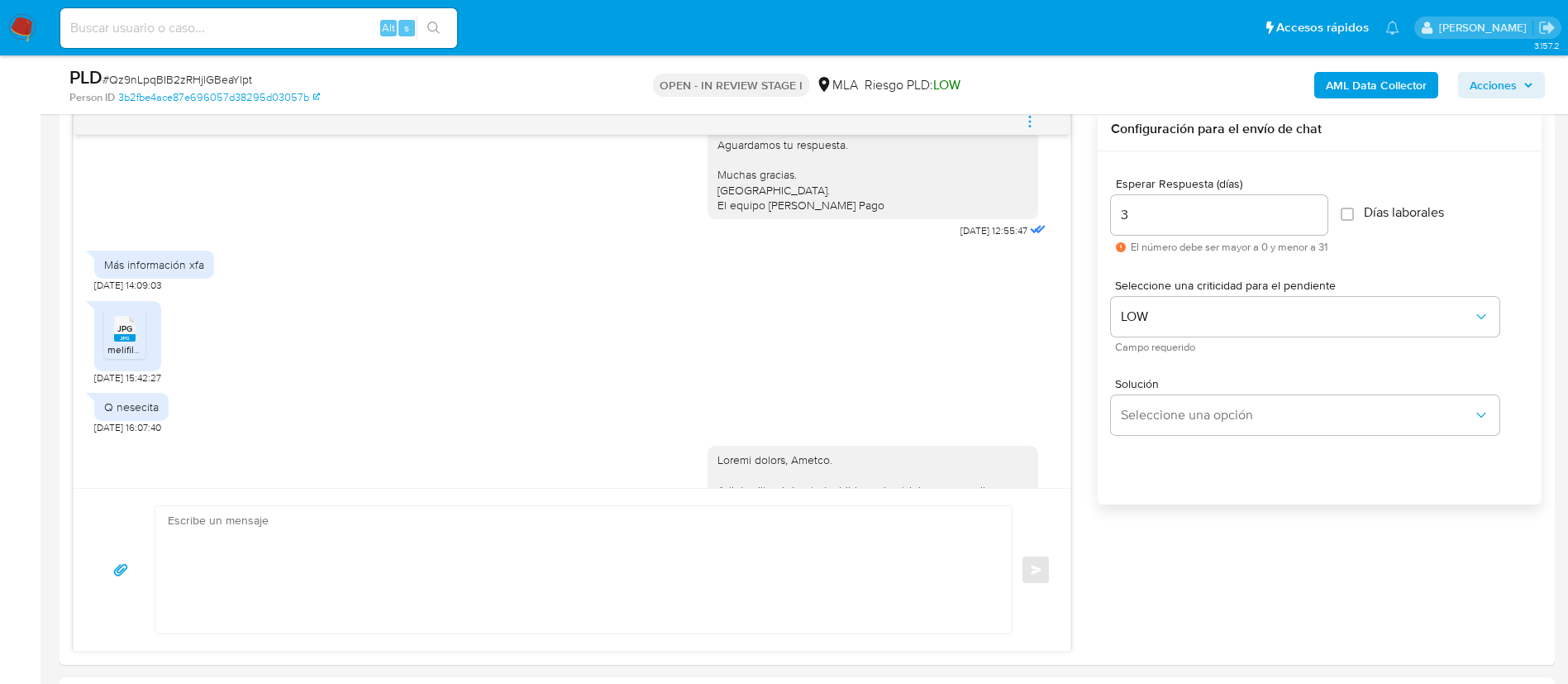
scroll to position [1804, 0]
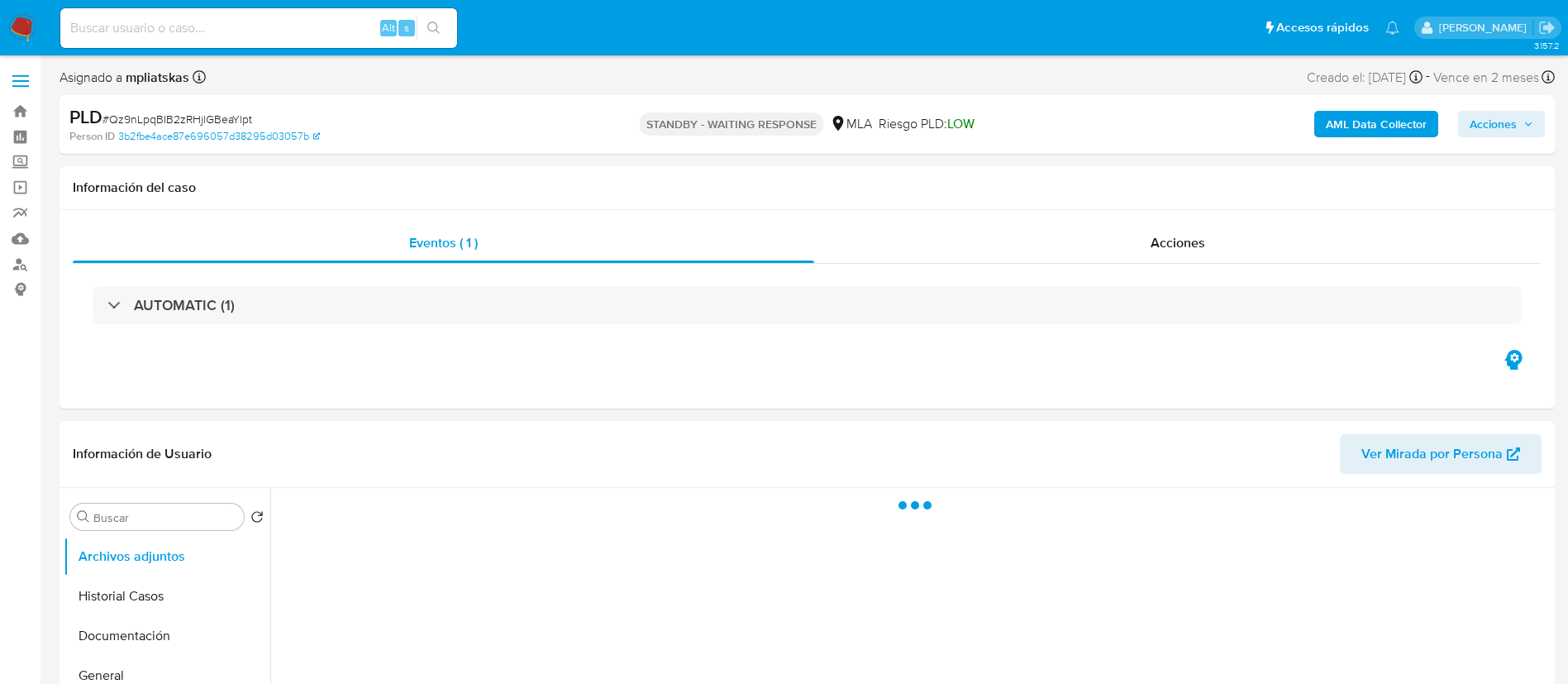
select select "10"
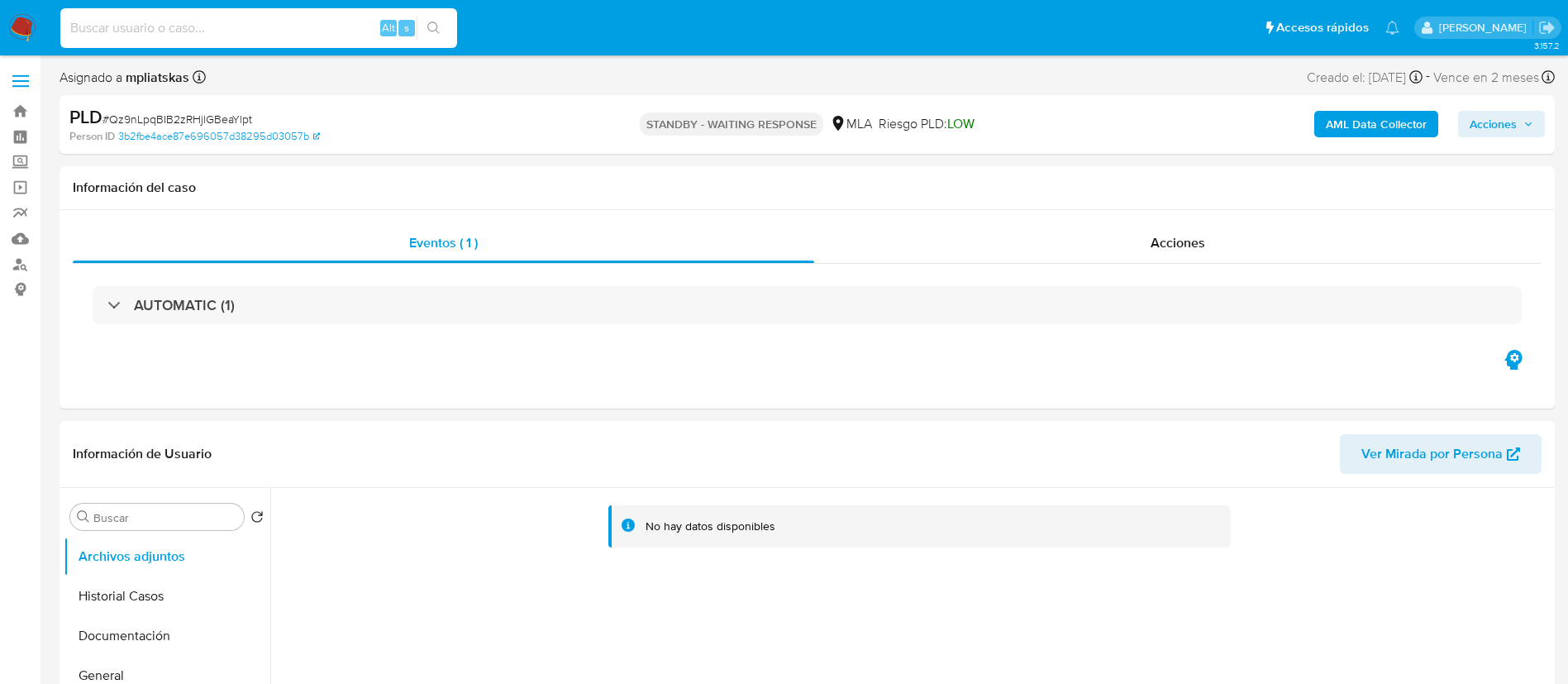
click at [346, 26] on input at bounding box center [259, 28] width 397 height 21
paste input "hmLS0Kixscp7Vu6r1SBSjSY6"
click at [457, 21] on input "hmLS0Kixscp7Vu6r1SBSjSY6" at bounding box center [259, 28] width 397 height 21
type input "hmLS0Kixscp7Vu6r1SBSjSY6"
click at [431, 18] on button "search-icon" at bounding box center [433, 28] width 34 height 23
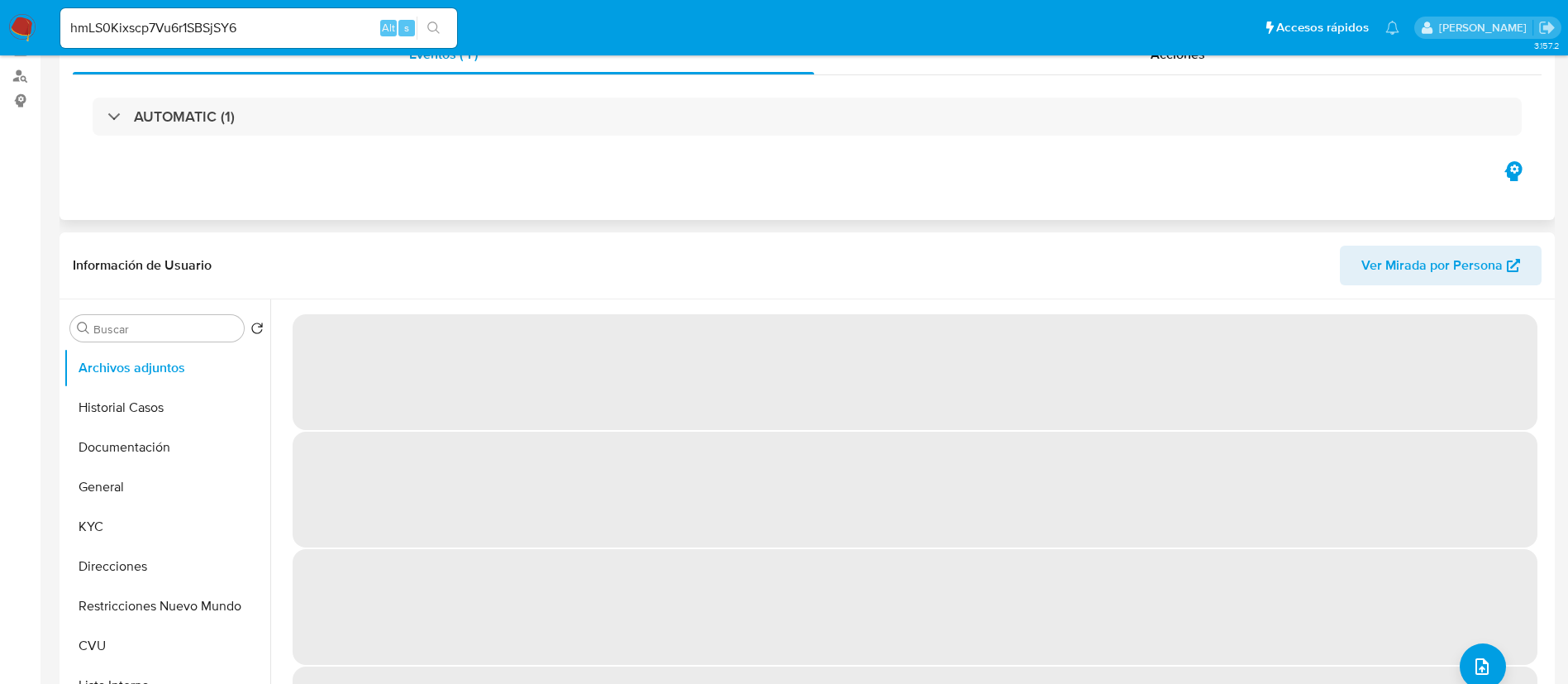
select select "10"
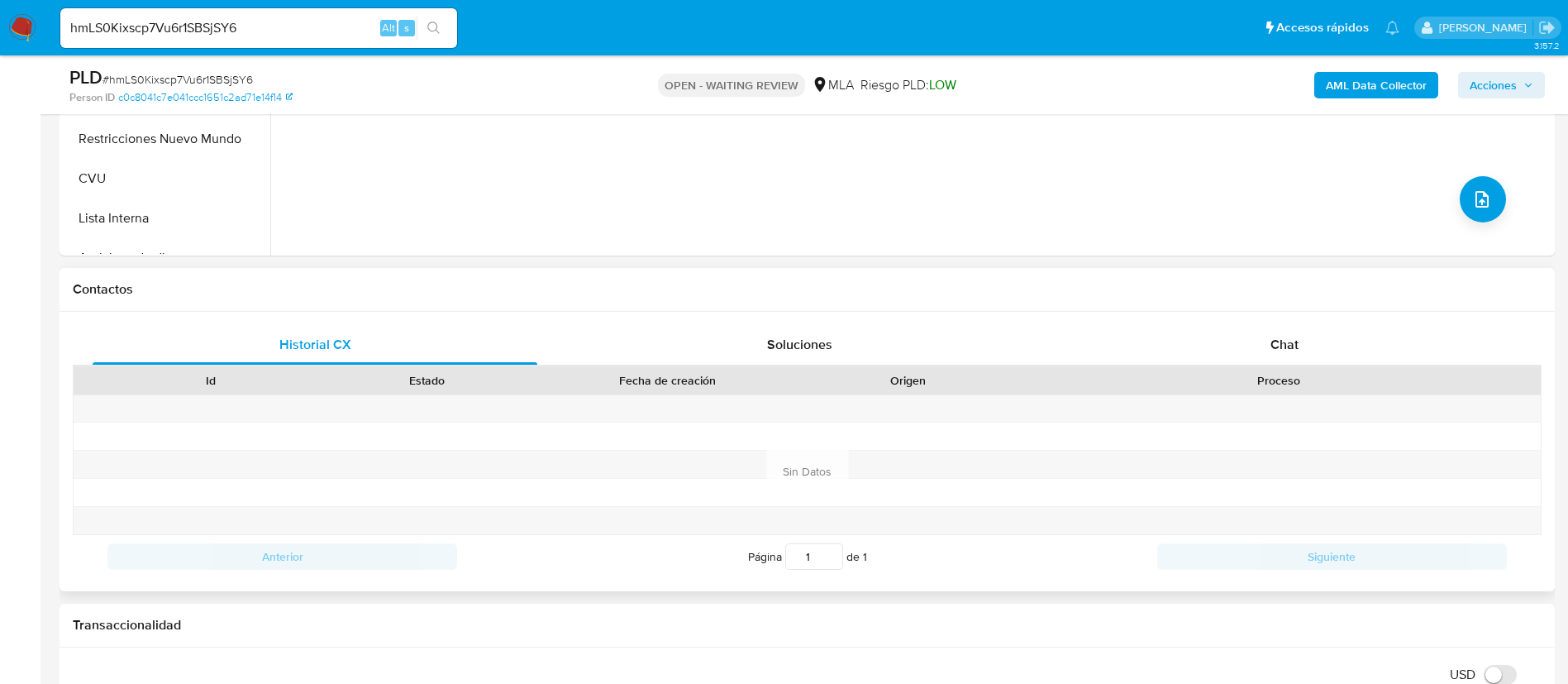
scroll to position [620, 0]
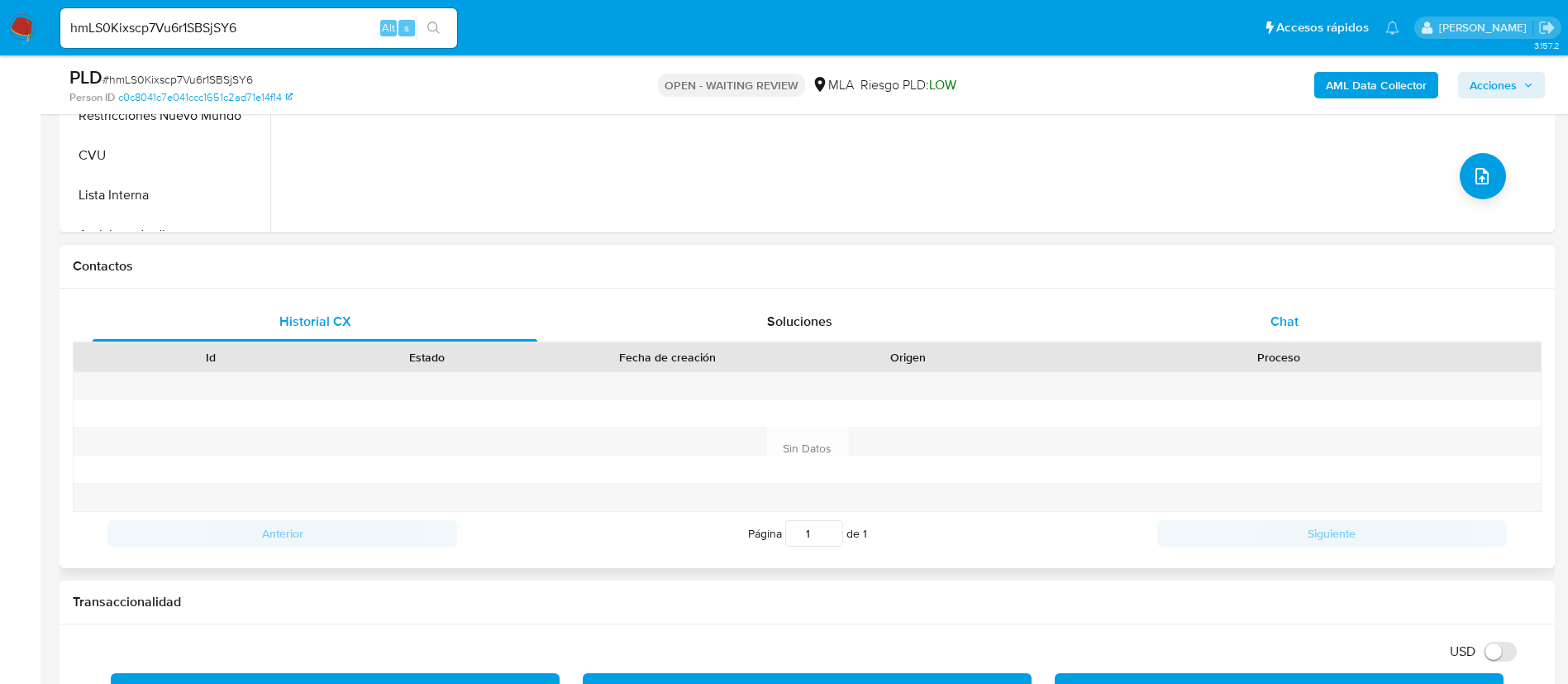
click at [1239, 317] on div "Chat" at bounding box center [1284, 321] width 445 height 39
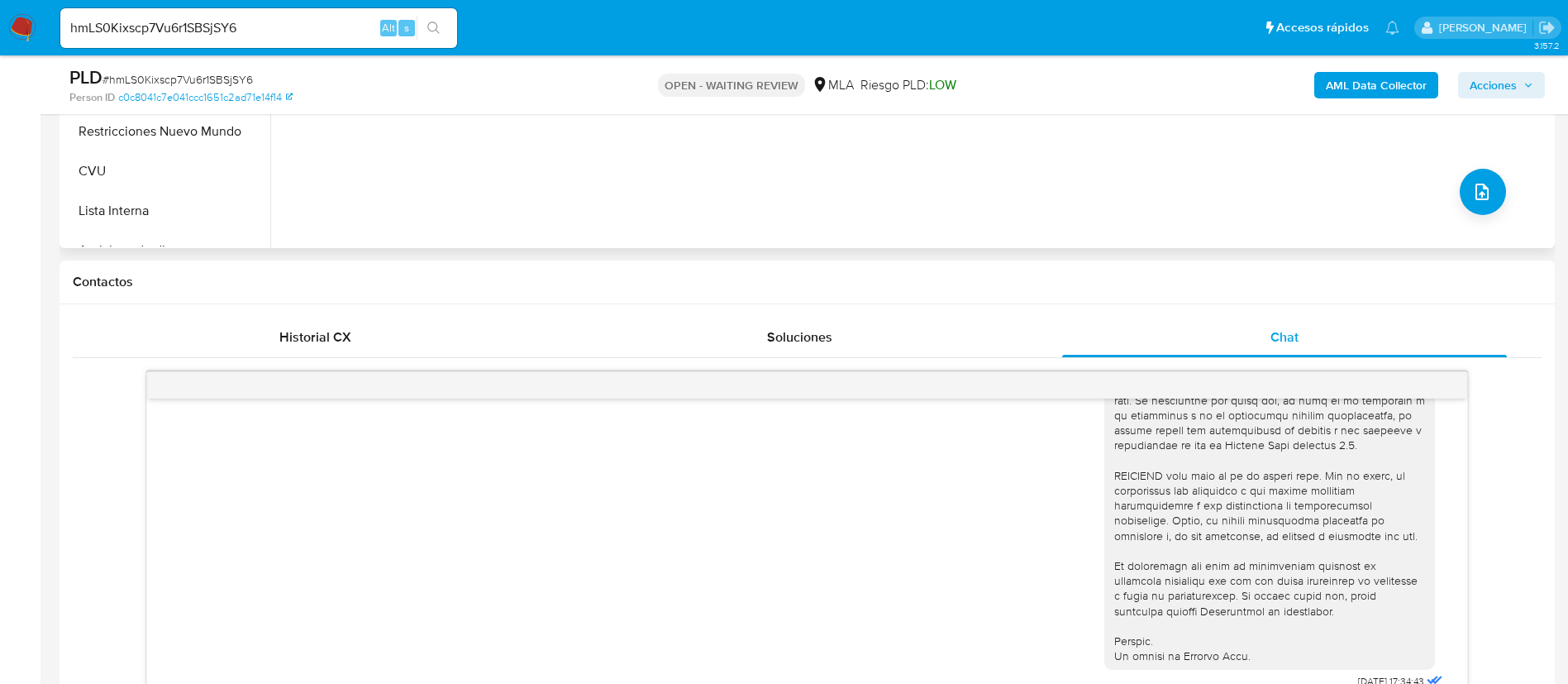
scroll to position [372, 0]
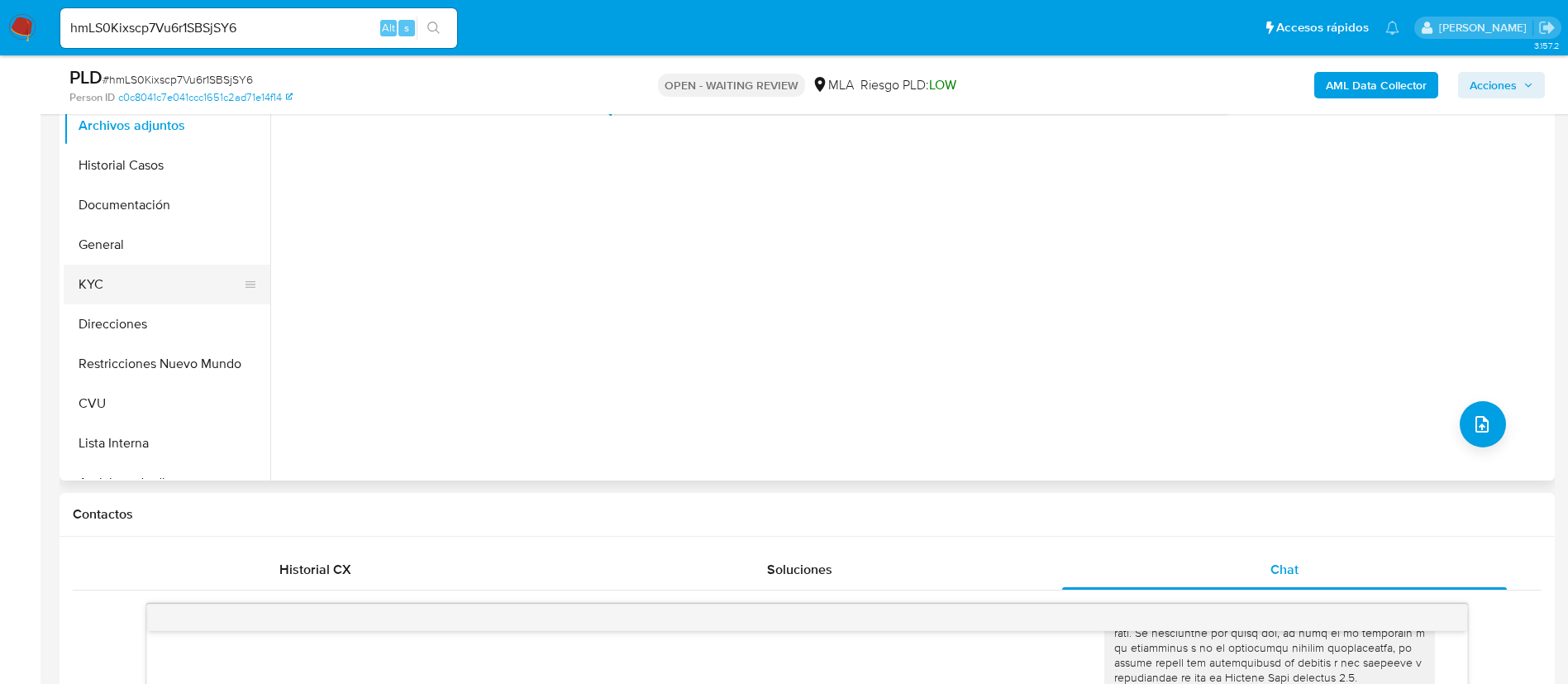
click at [169, 289] on button "KYC" at bounding box center [160, 284] width 193 height 39
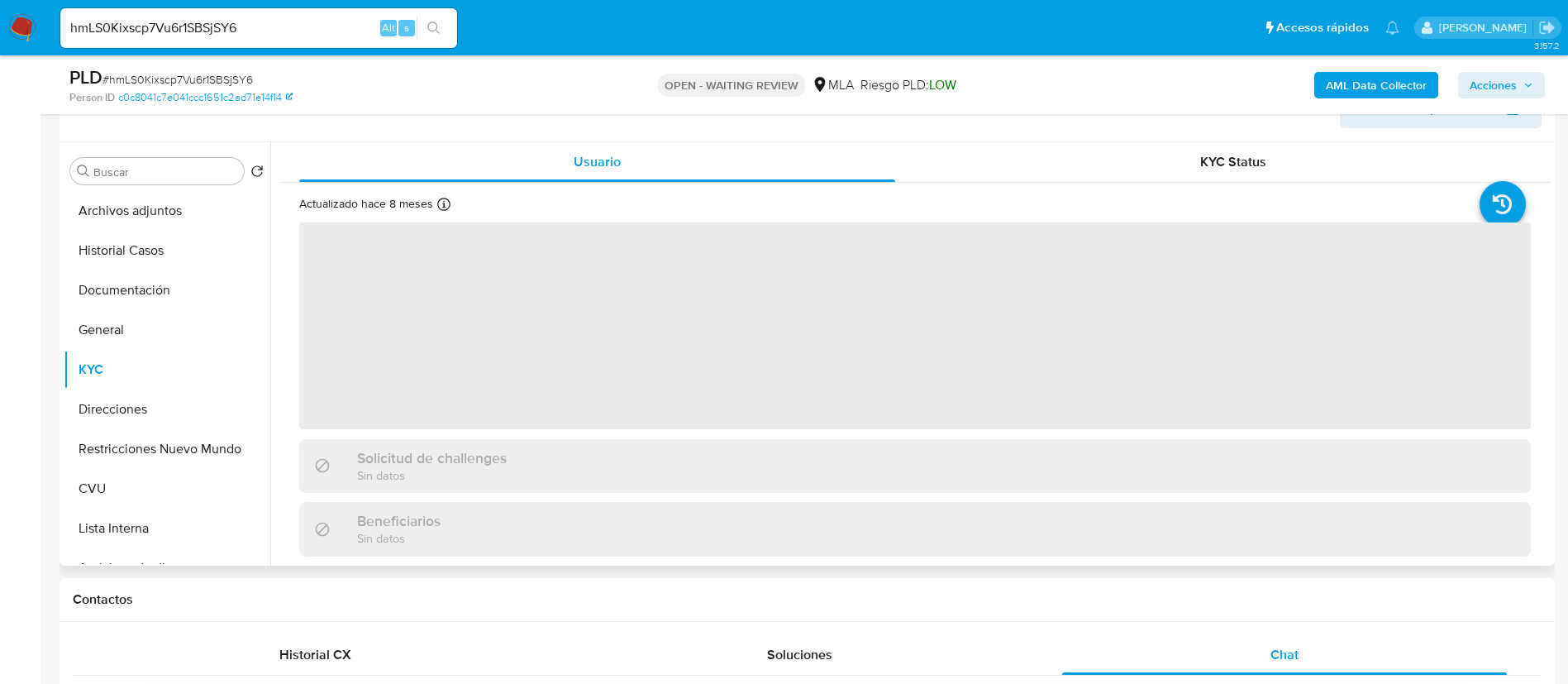
scroll to position [249, 0]
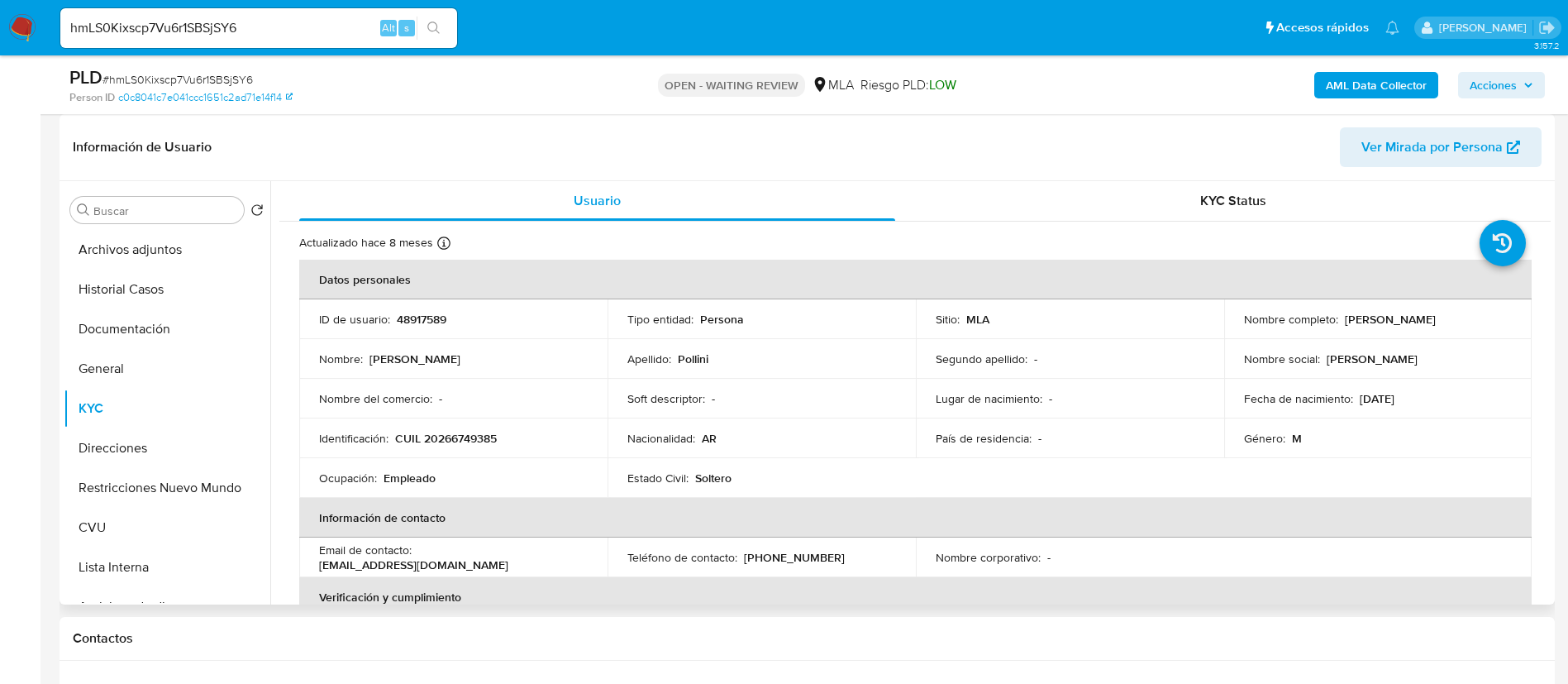
click at [412, 321] on p "48917589" at bounding box center [421, 320] width 49 height 15
copy p "48917589"
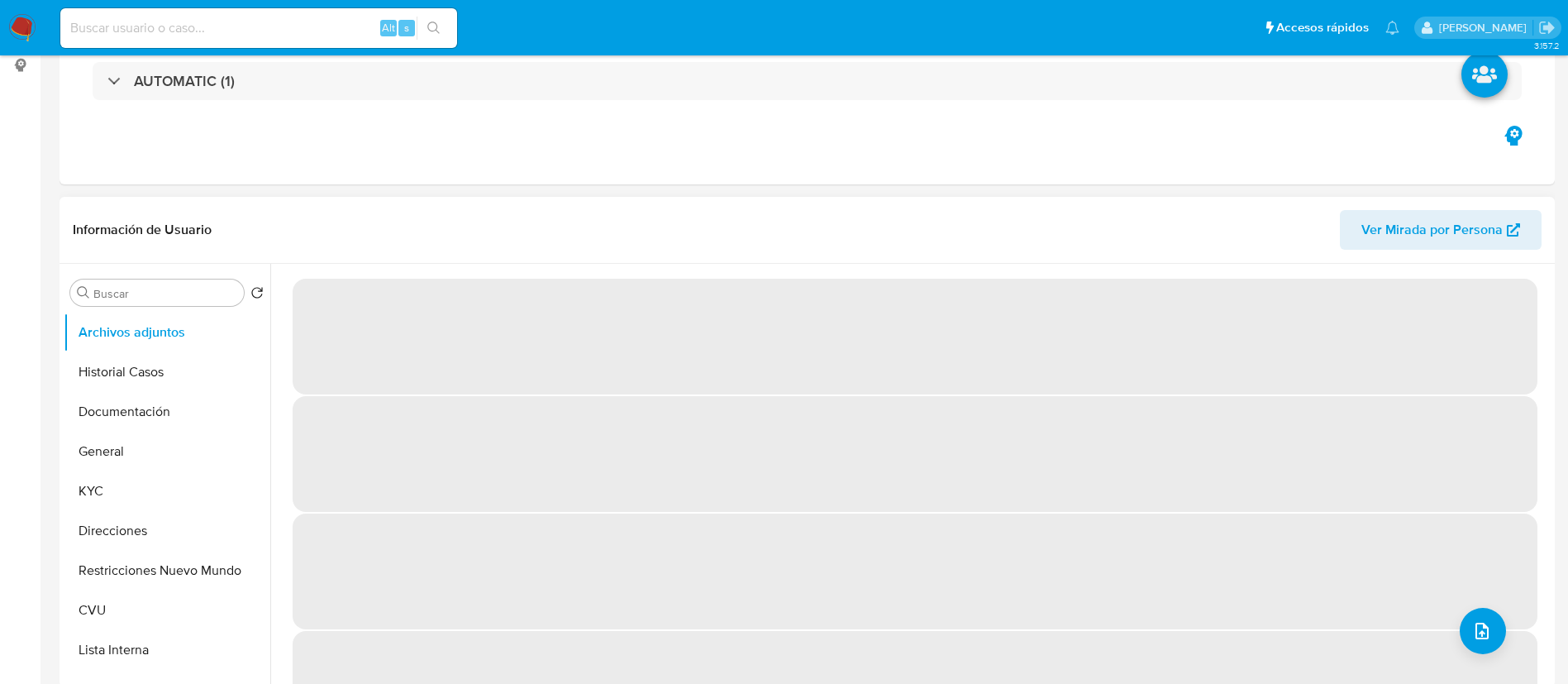
select select "10"
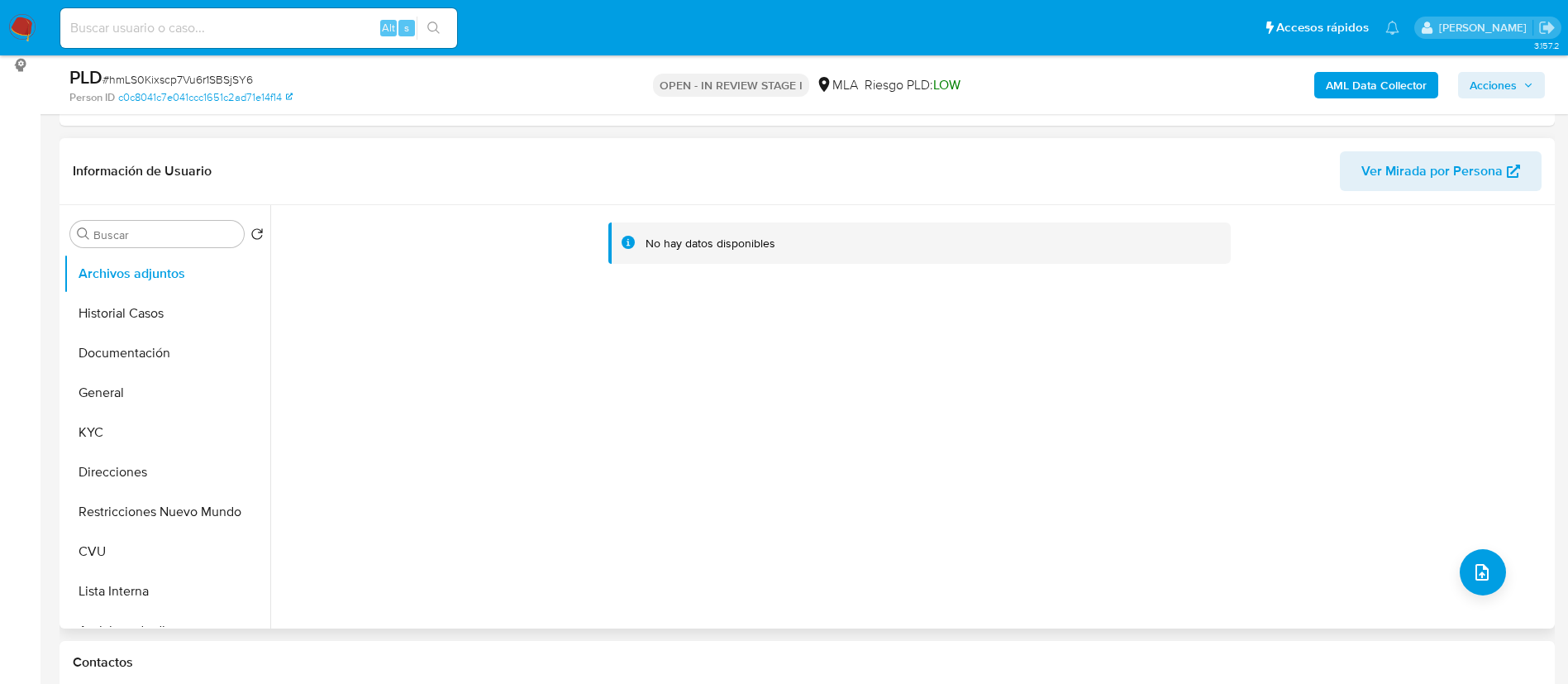
scroll to position [249, 0]
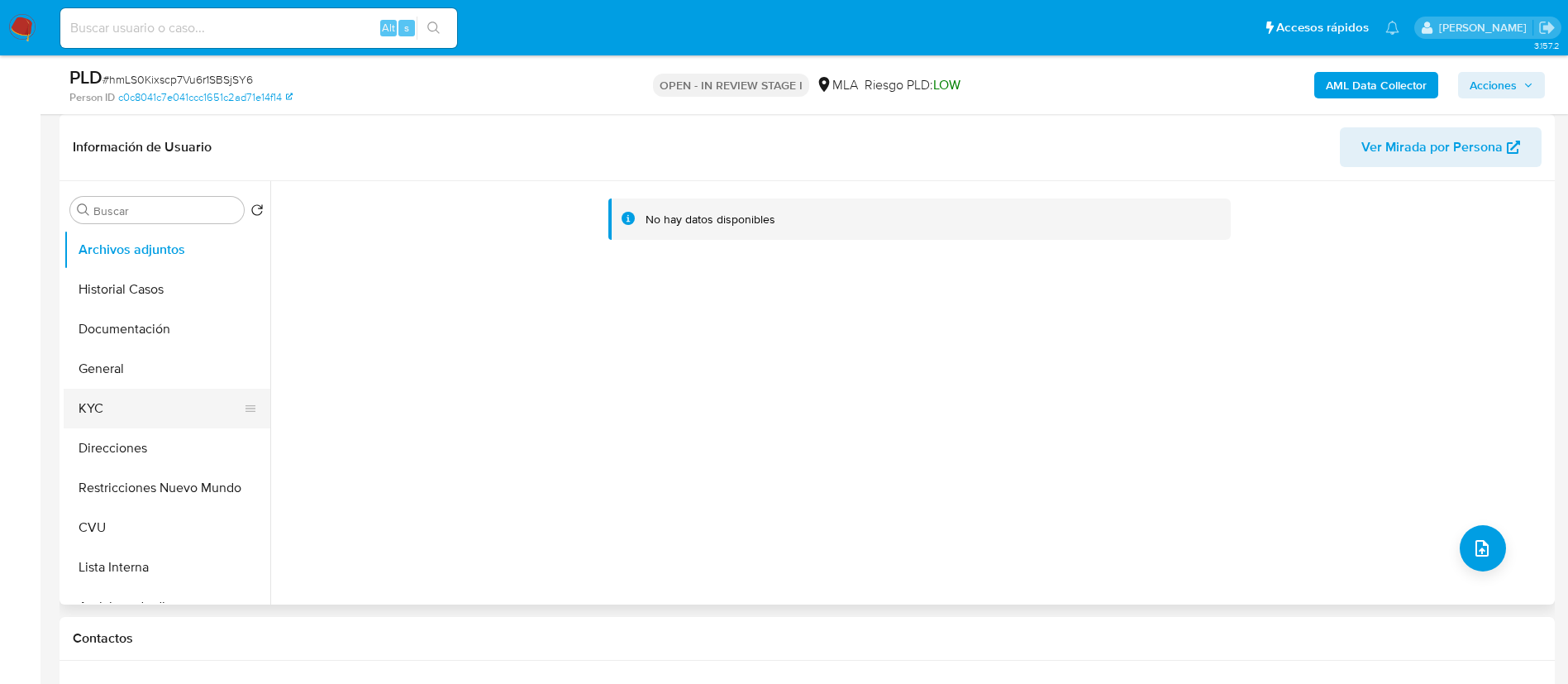
click at [147, 420] on button "KYC" at bounding box center [160, 408] width 193 height 39
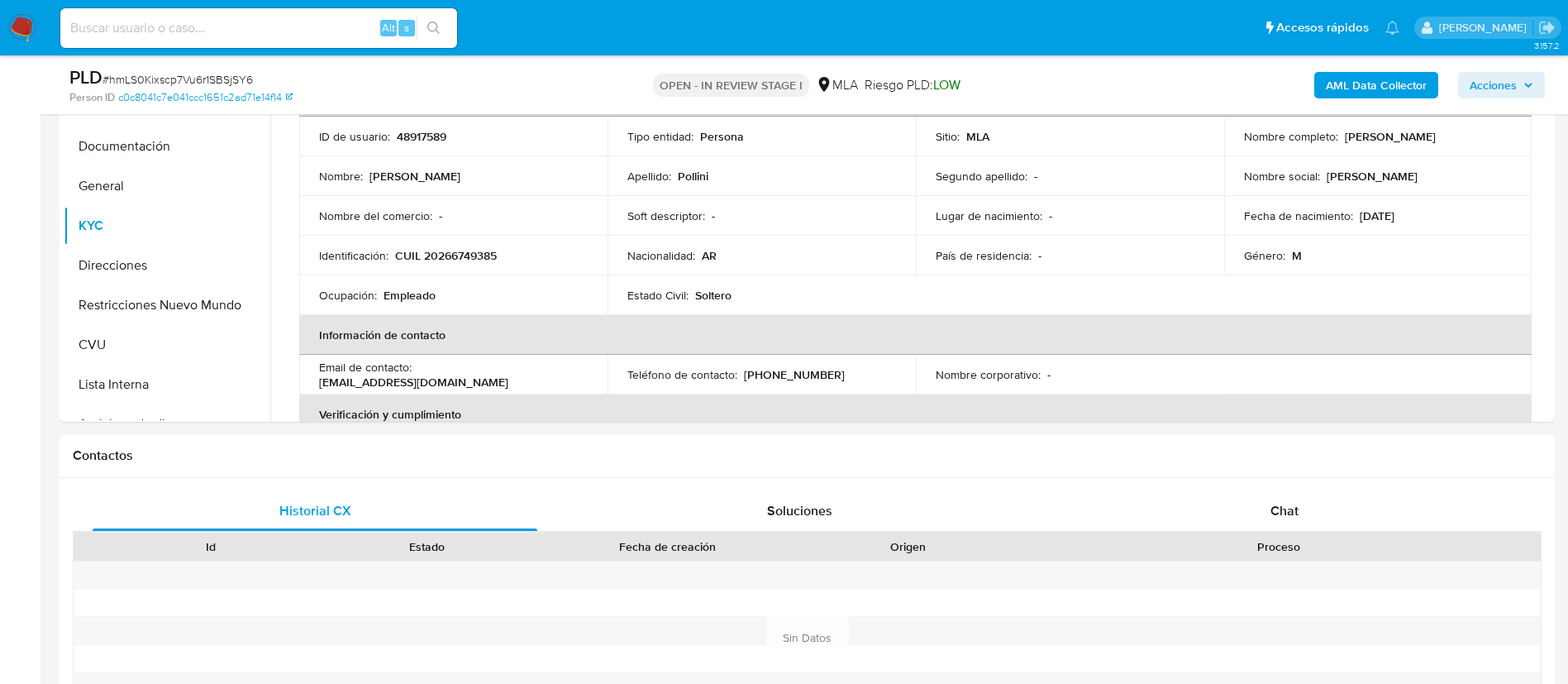
scroll to position [620, 0]
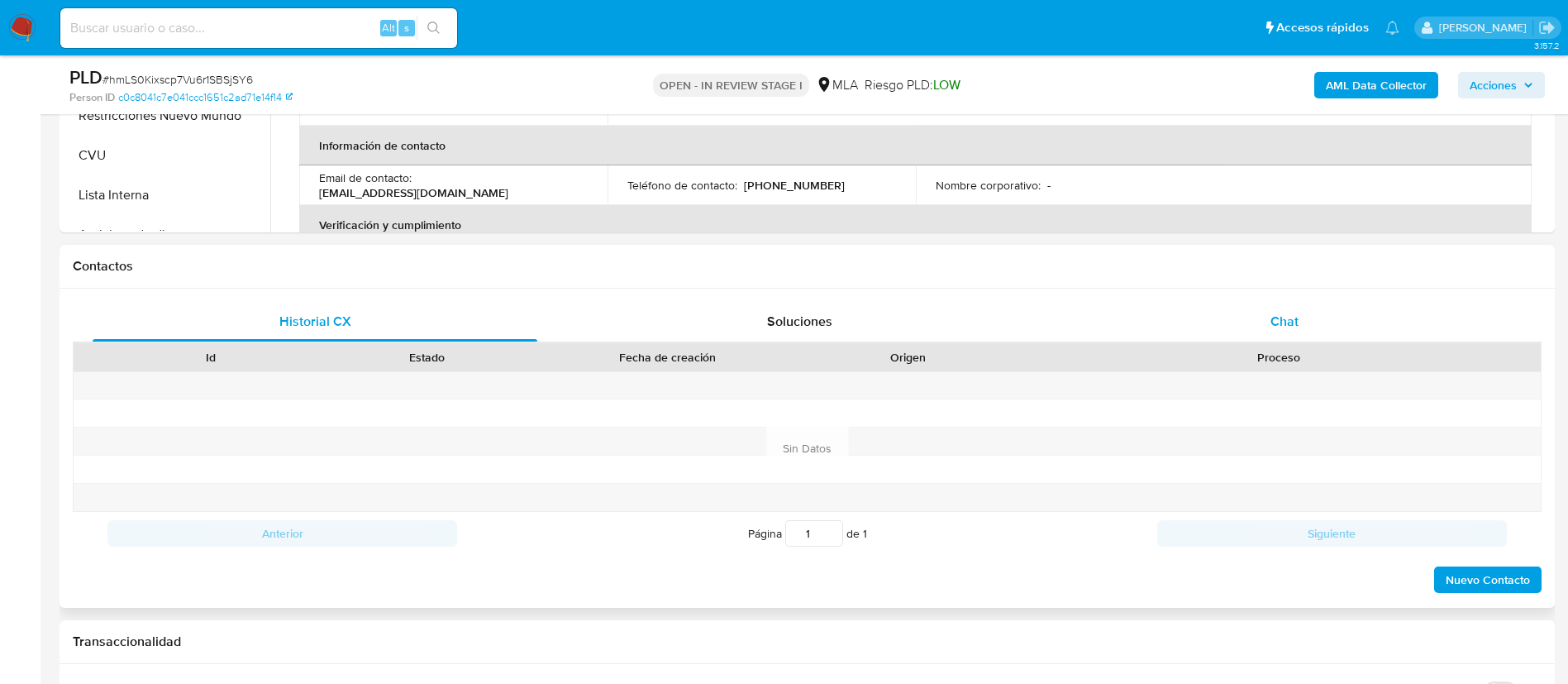
click at [1220, 336] on div "Chat" at bounding box center [1284, 321] width 445 height 39
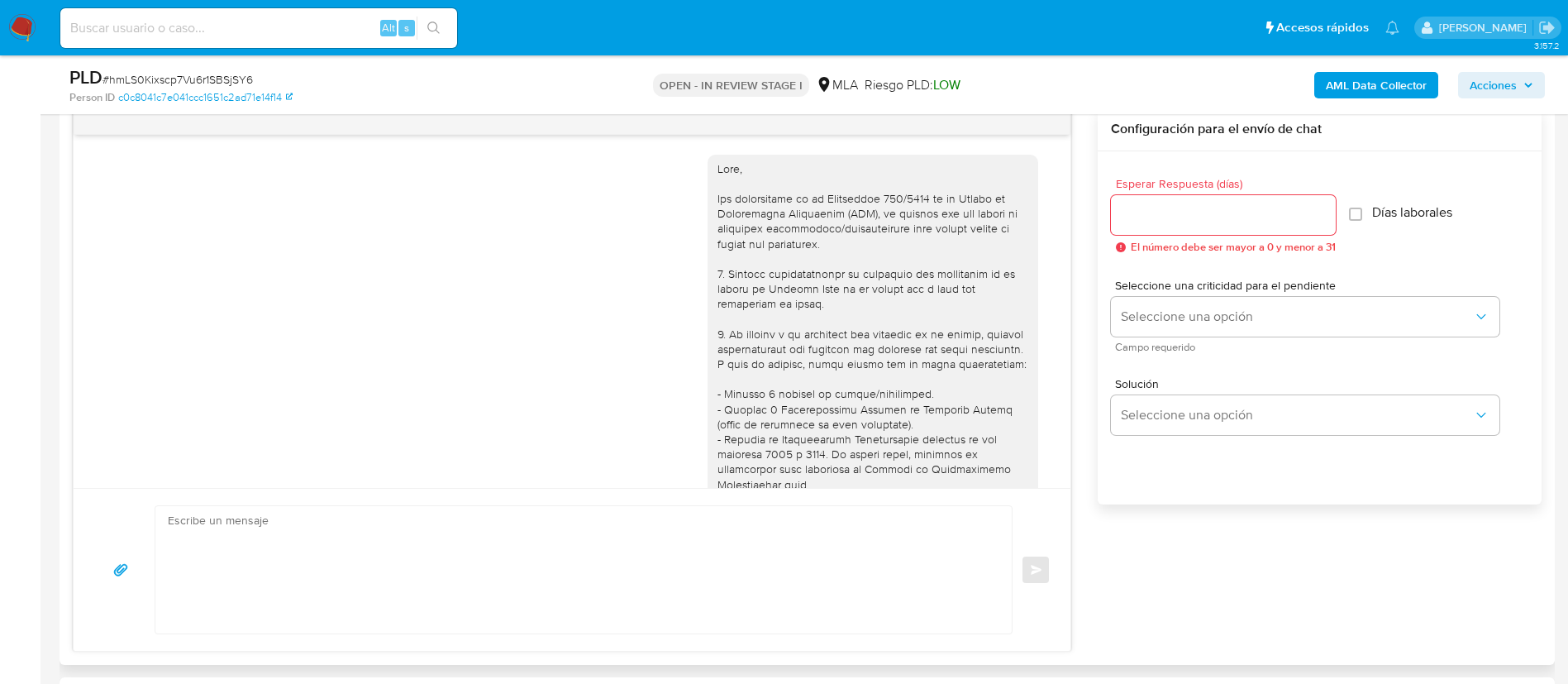
scroll to position [649, 0]
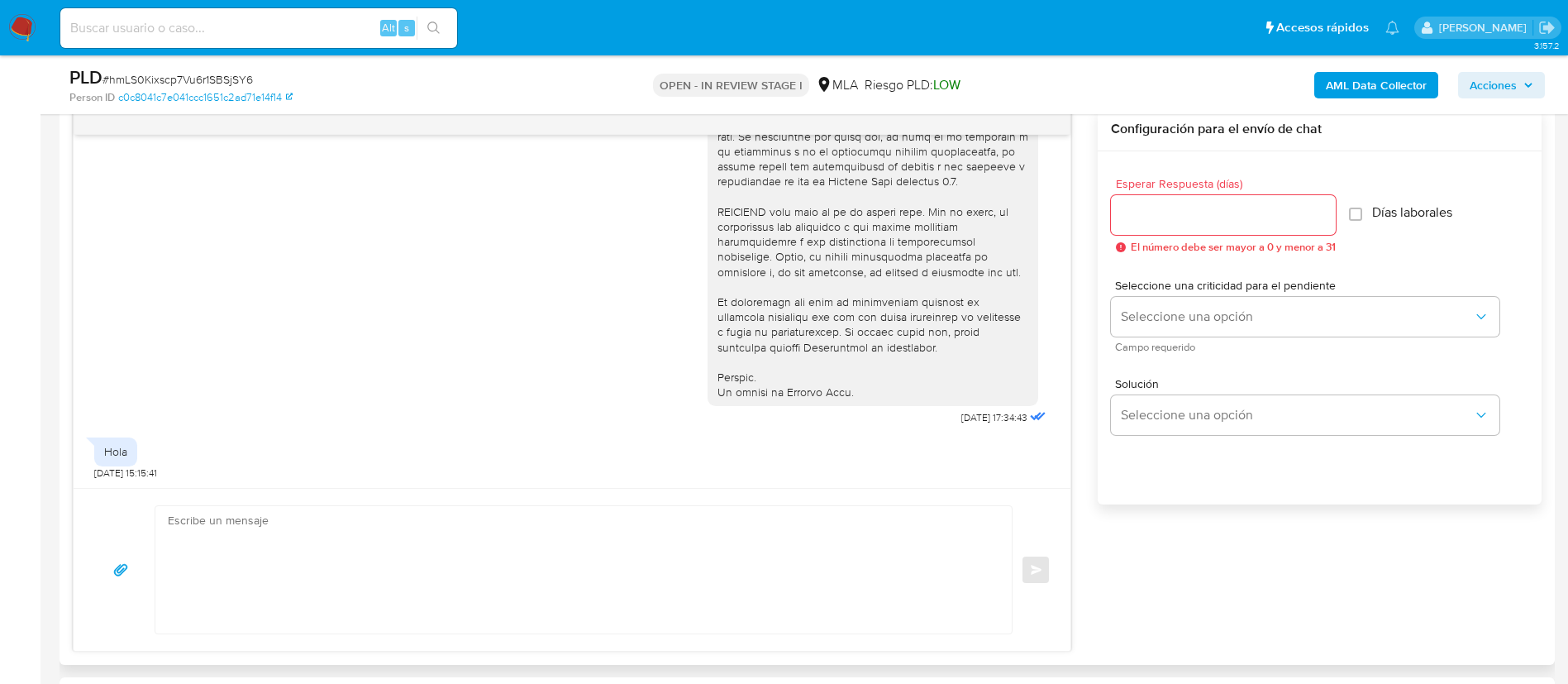
drag, startPoint x: 671, startPoint y: 530, endPoint x: 658, endPoint y: 554, distance: 27.3
click at [667, 532] on textarea at bounding box center [580, 570] width 824 height 127
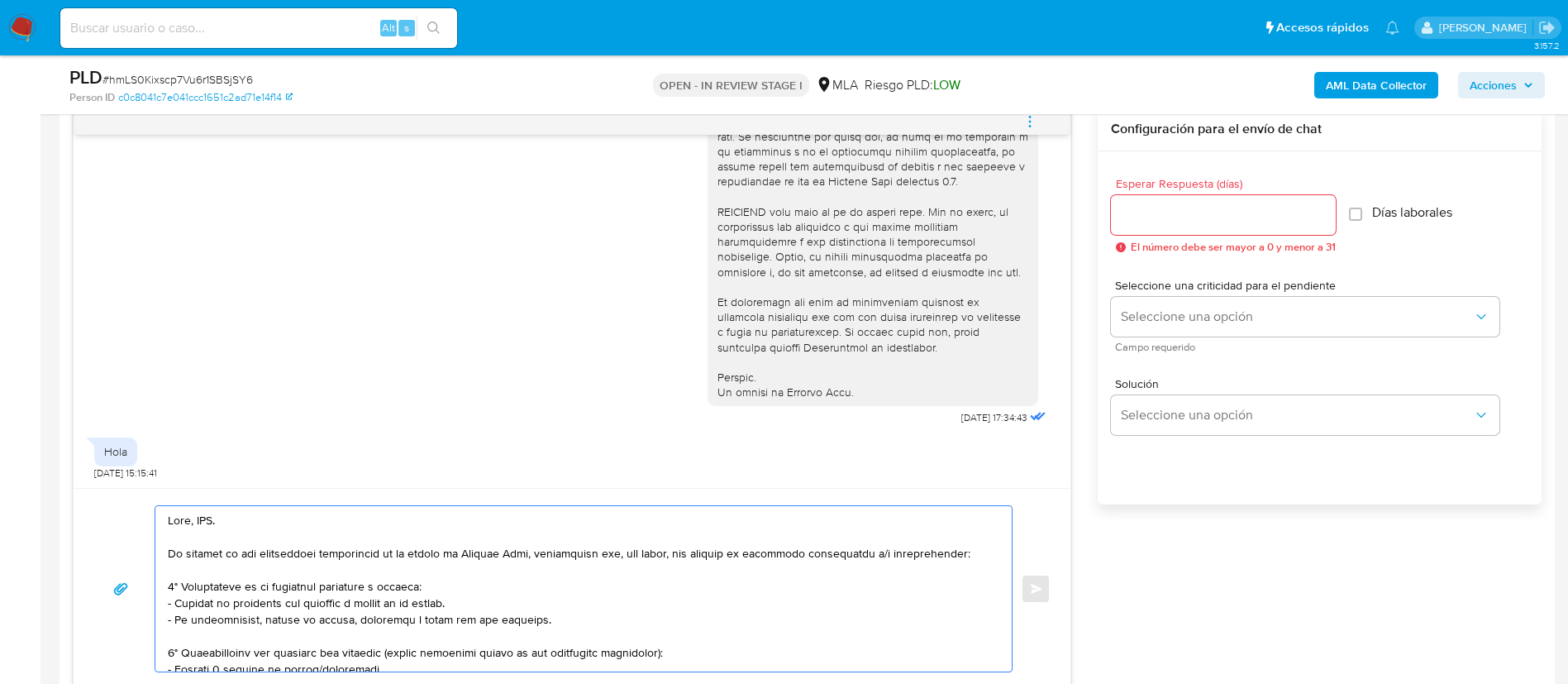
click at [211, 514] on textarea at bounding box center [580, 589] width 824 height 165
click at [211, 513] on textarea at bounding box center [580, 589] width 824 height 165
click at [339, 623] on textarea at bounding box center [580, 589] width 824 height 165
click at [338, 623] on textarea at bounding box center [580, 589] width 824 height 165
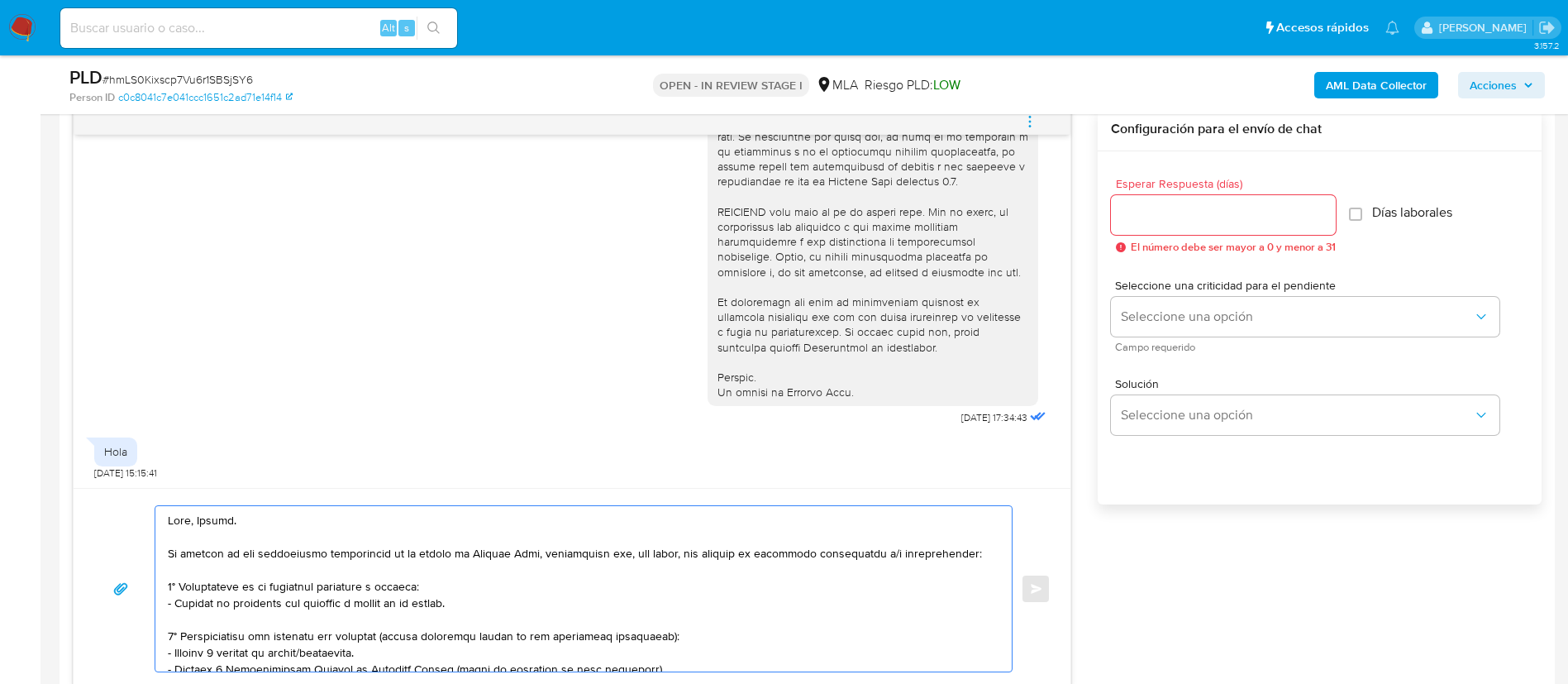
click at [348, 653] on textarea at bounding box center [580, 589] width 824 height 165
click at [346, 653] on textarea at bounding box center [580, 589] width 824 height 165
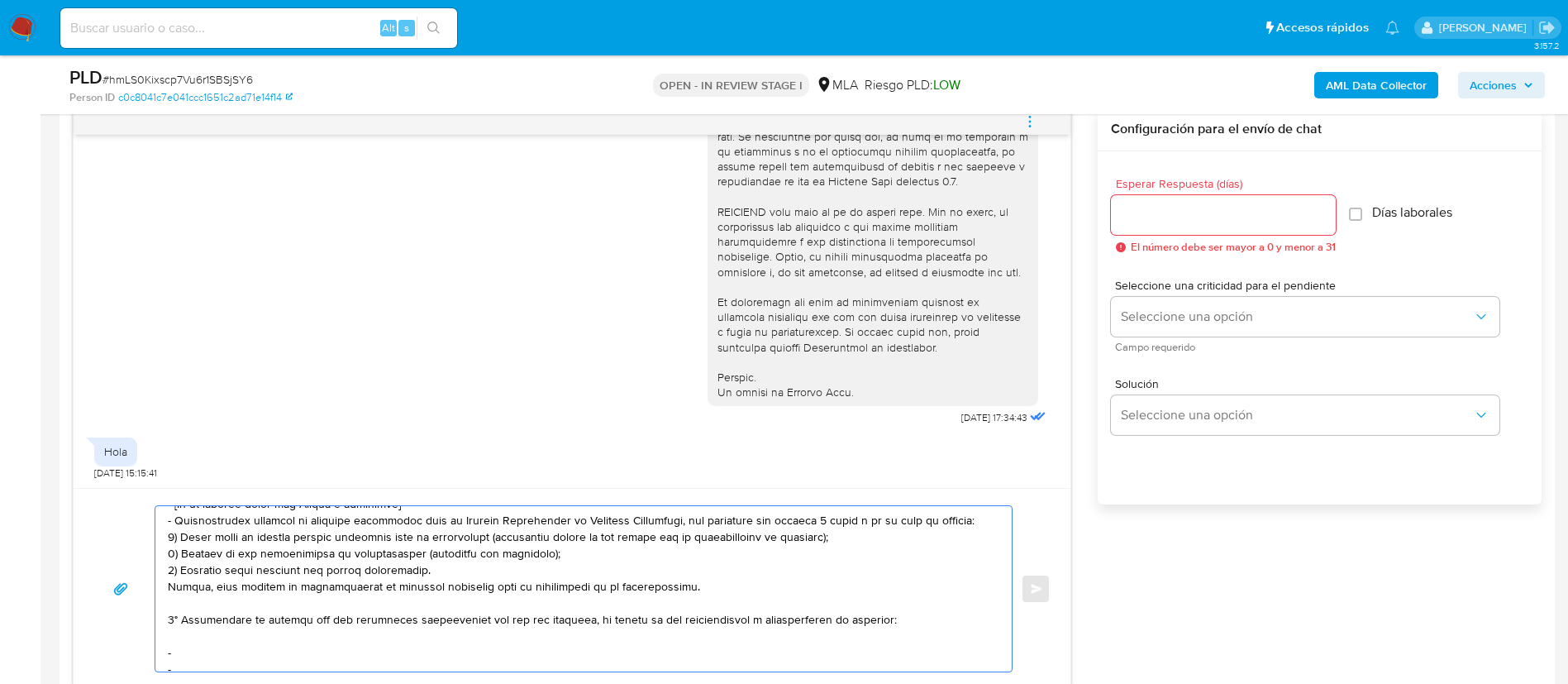
scroll to position [372, 0]
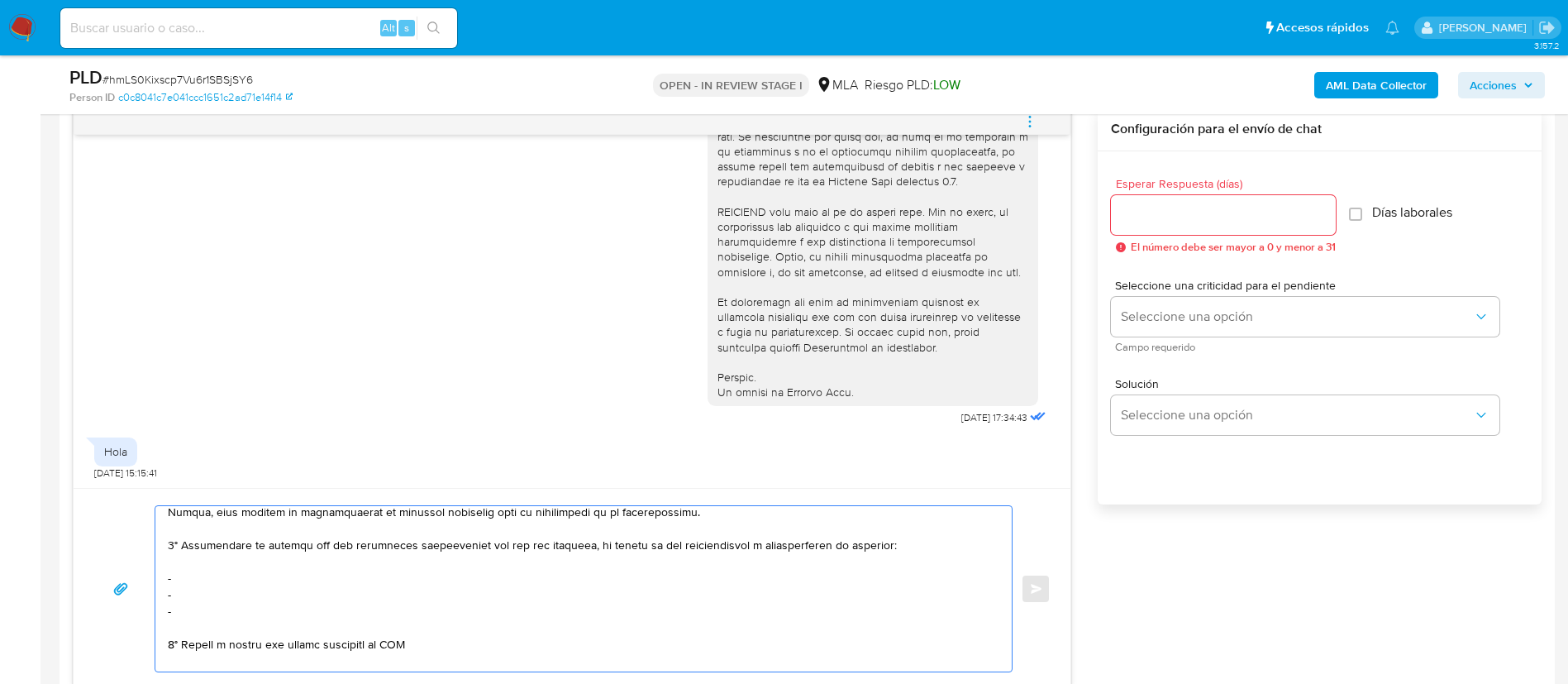
drag, startPoint x: 169, startPoint y: 553, endPoint x: 459, endPoint y: 646, distance: 304.5
click at [459, 646] on textarea at bounding box center [580, 589] width 824 height 165
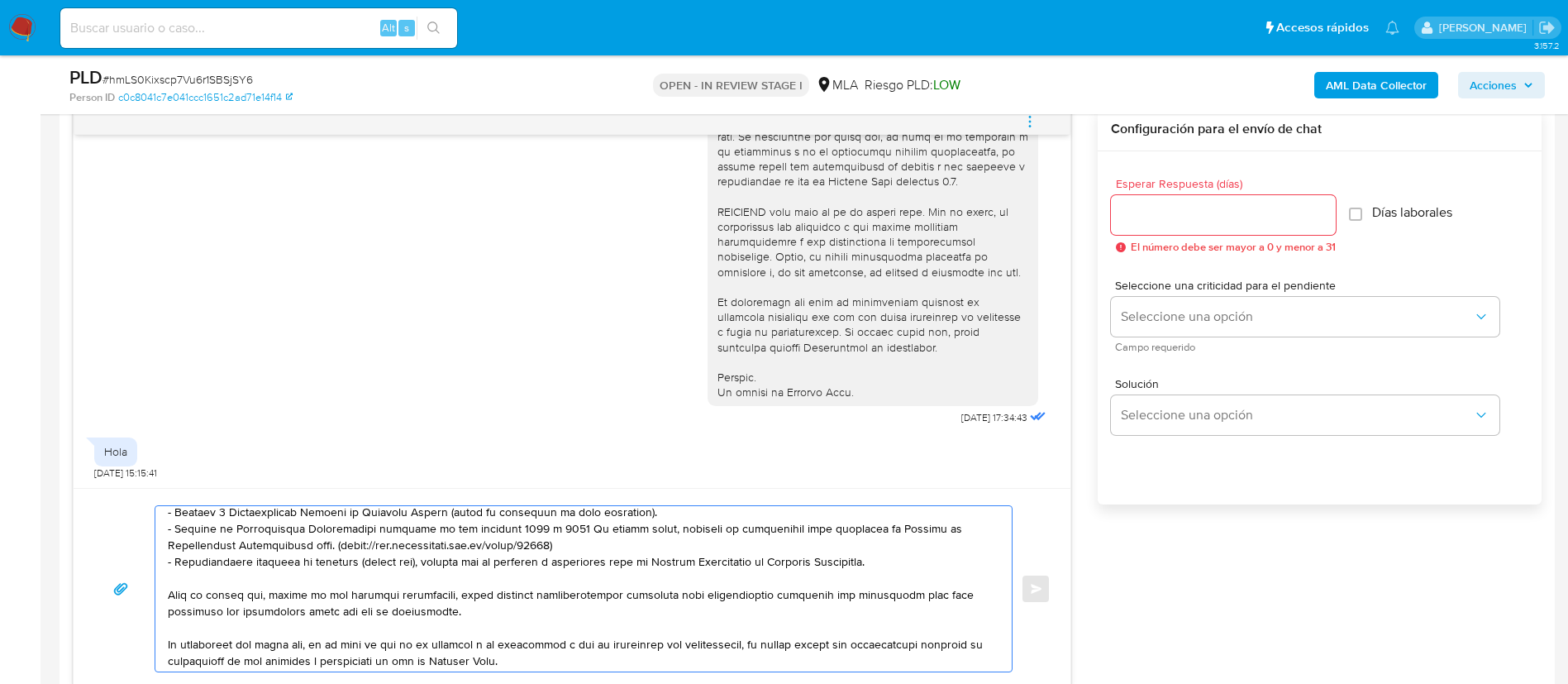
scroll to position [281, 0]
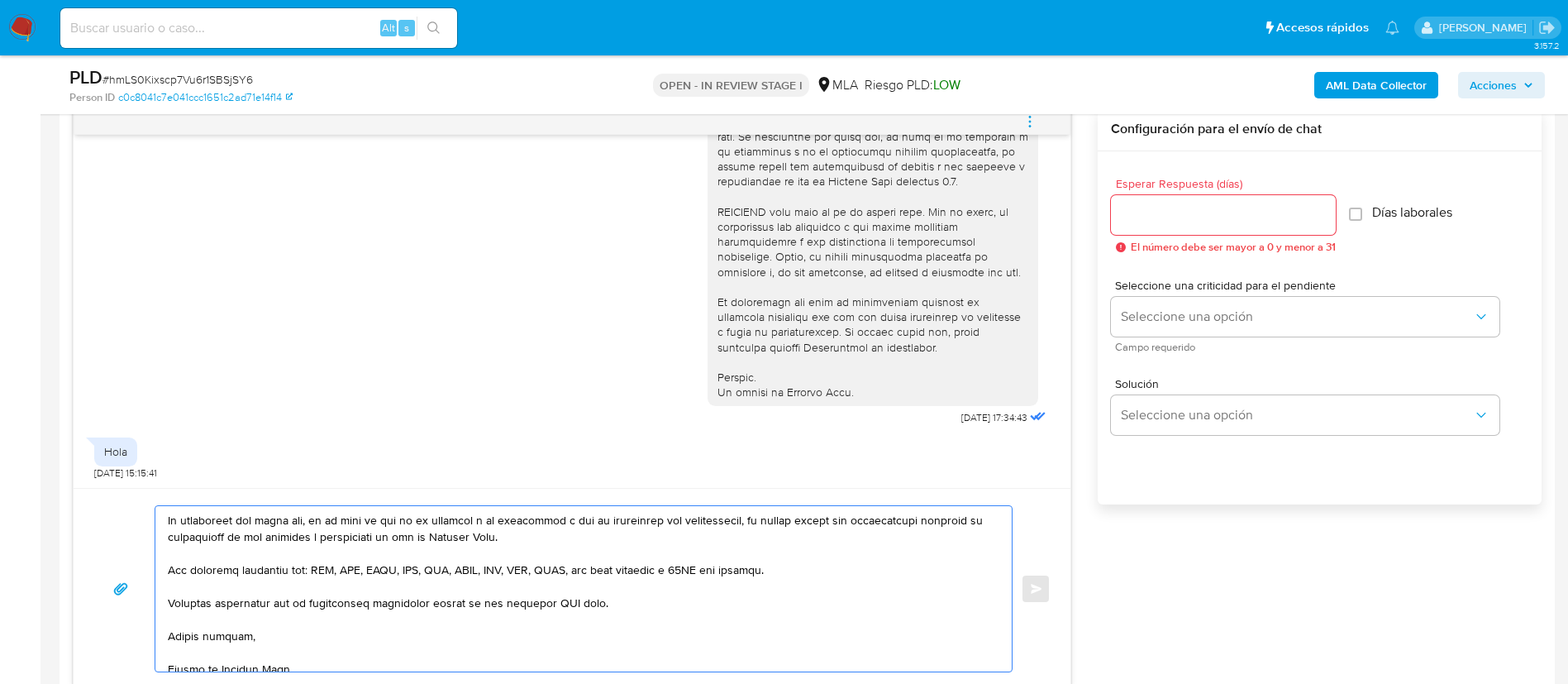
drag, startPoint x: 572, startPoint y: 599, endPoint x: 564, endPoint y: 606, distance: 10.6
click at [565, 605] on textarea at bounding box center [580, 589] width 824 height 165
click at [563, 607] on textarea at bounding box center [580, 589] width 824 height 165
click at [550, 606] on textarea at bounding box center [580, 589] width 824 height 165
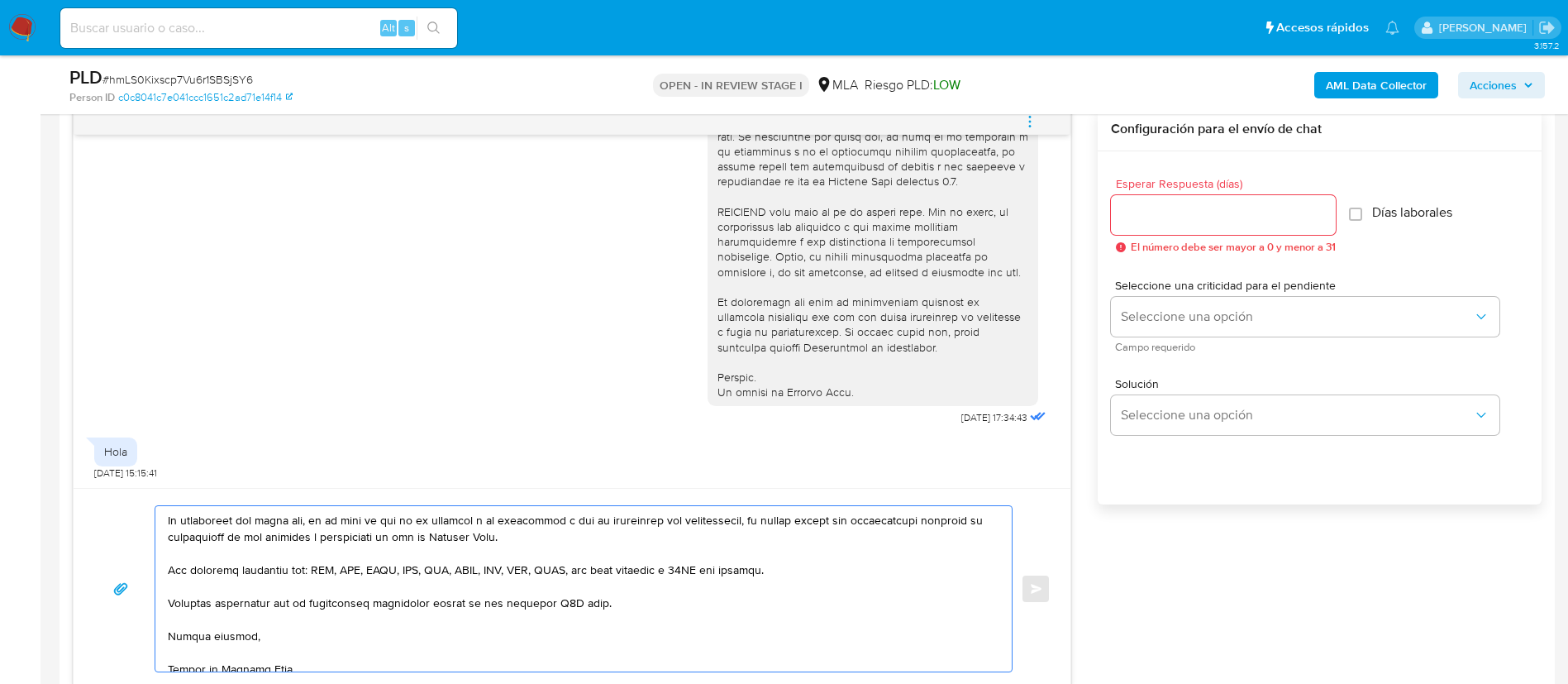
click at [550, 606] on textarea at bounding box center [580, 589] width 824 height 165
click at [560, 605] on textarea at bounding box center [580, 589] width 824 height 165
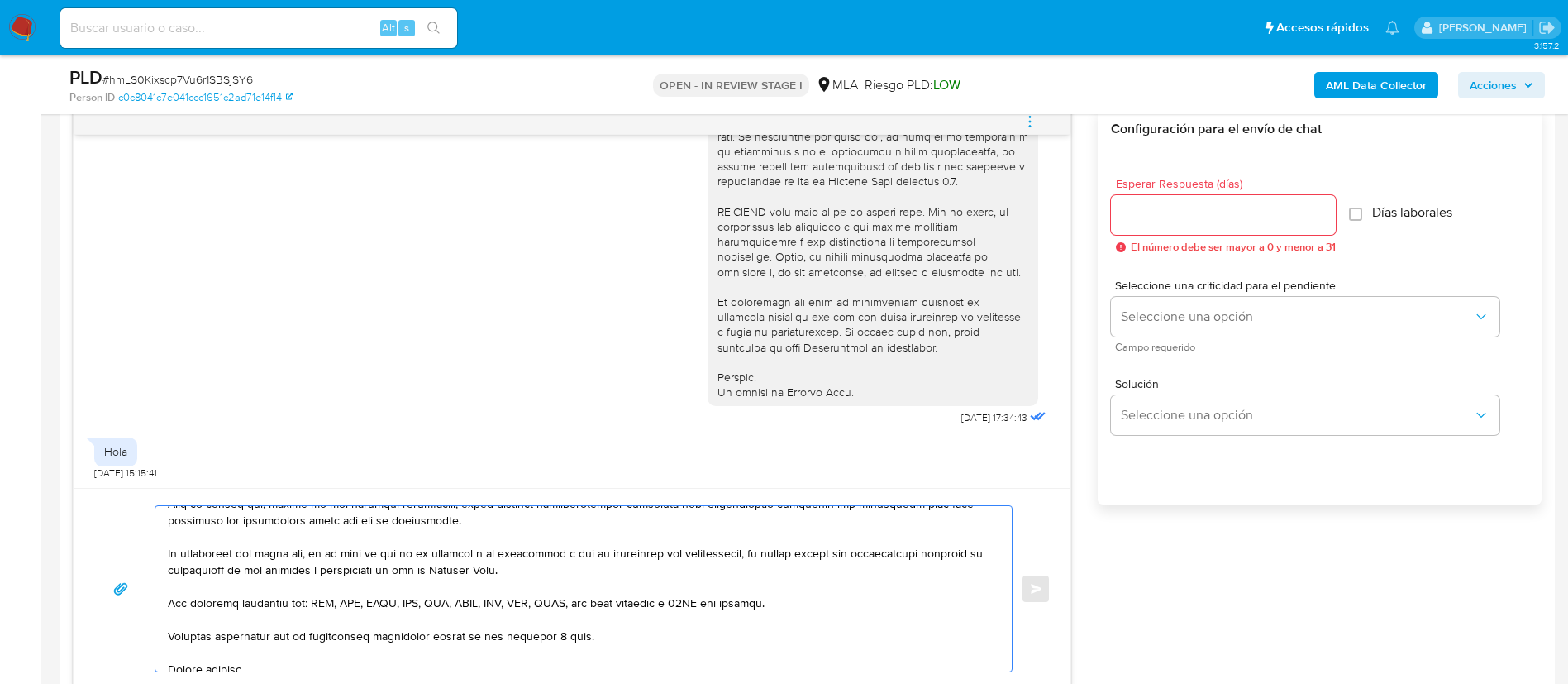
scroll to position [0, 0]
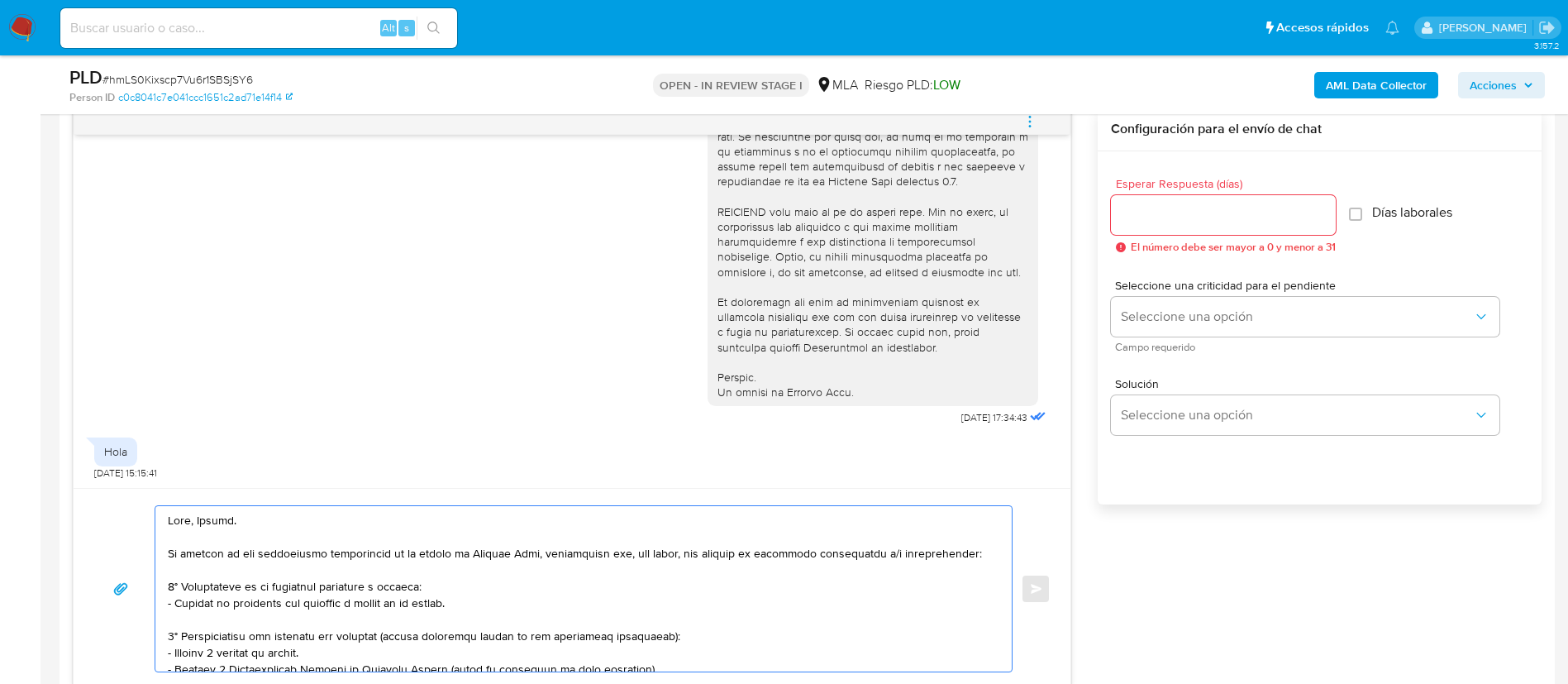
type textarea "Hola, Gastón. En función de las operaciones registradas en tu cuenta de Mercado…"
click at [1188, 223] on input "Esperar Respuesta (días)" at bounding box center [1223, 215] width 225 height 21
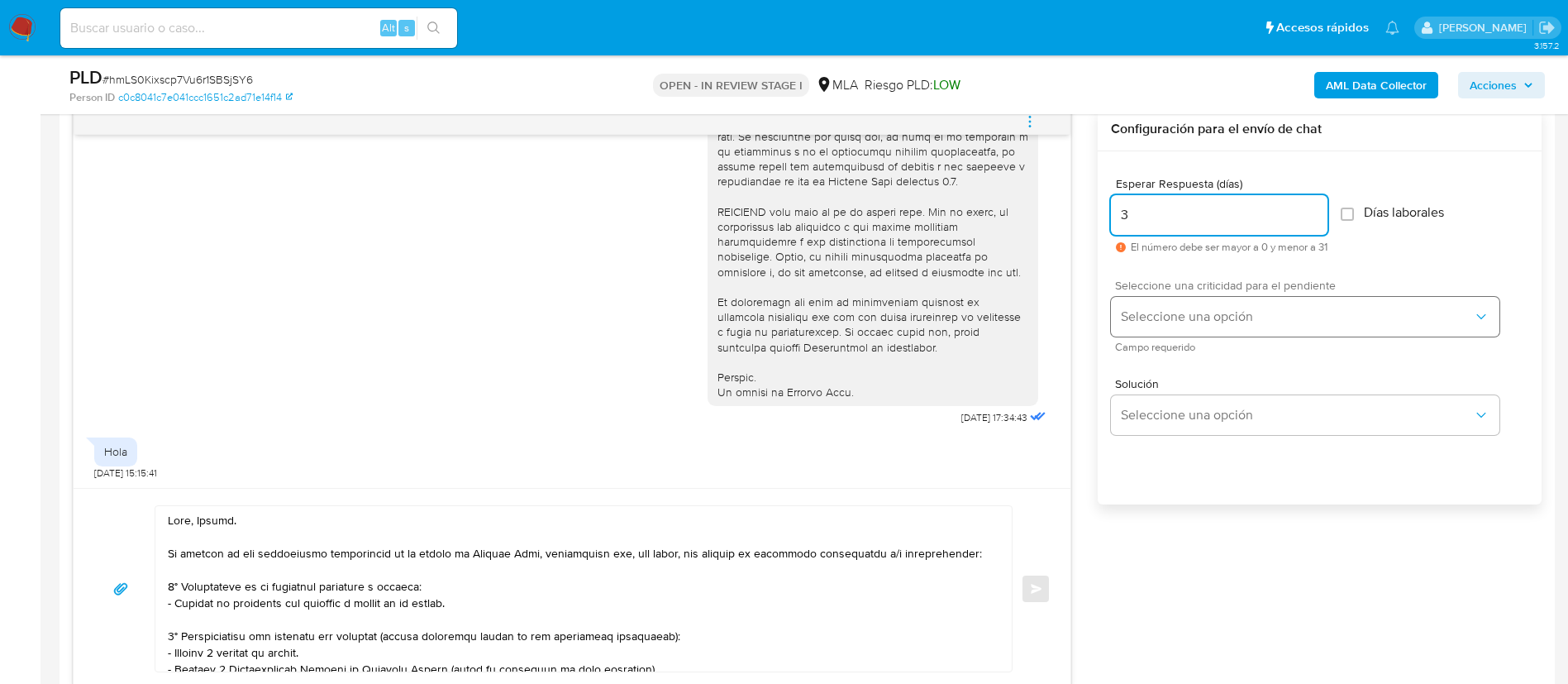
type input "3"
click at [1185, 310] on span "Seleccione una opción" at bounding box center [1296, 317] width 352 height 17
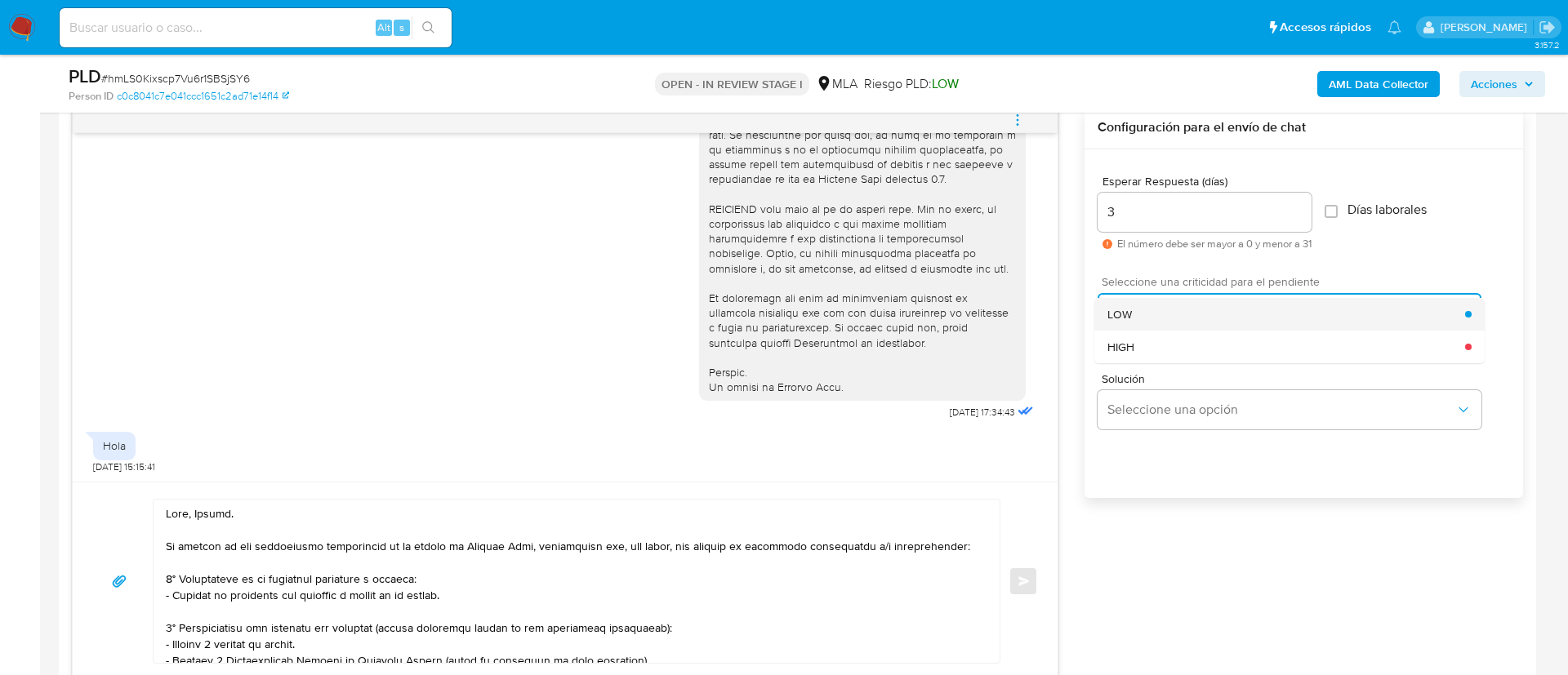
click at [1170, 318] on div "LOW" at bounding box center [1286, 314] width 358 height 32
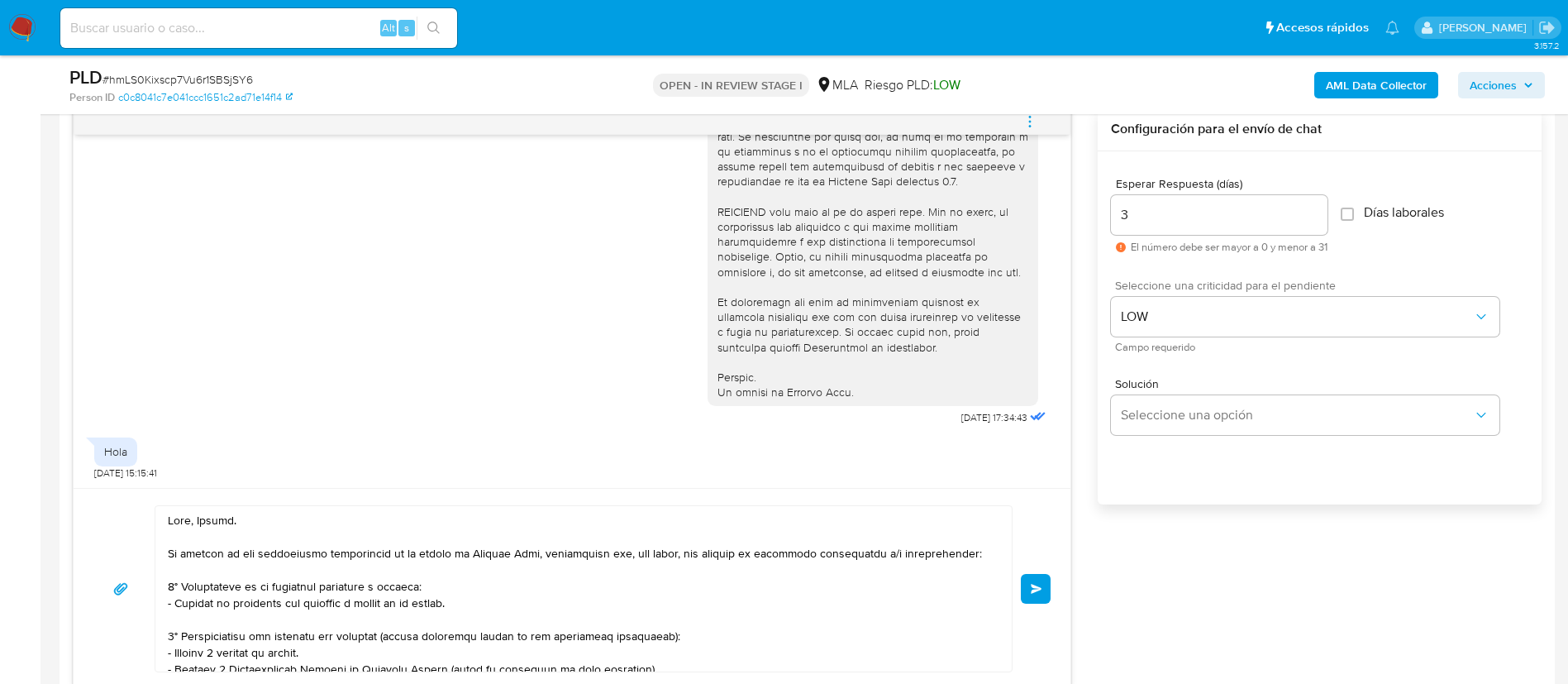
click at [1044, 573] on div "Enviar" at bounding box center [572, 589] width 957 height 167
click at [1040, 577] on button "Enviar" at bounding box center [1036, 589] width 30 height 30
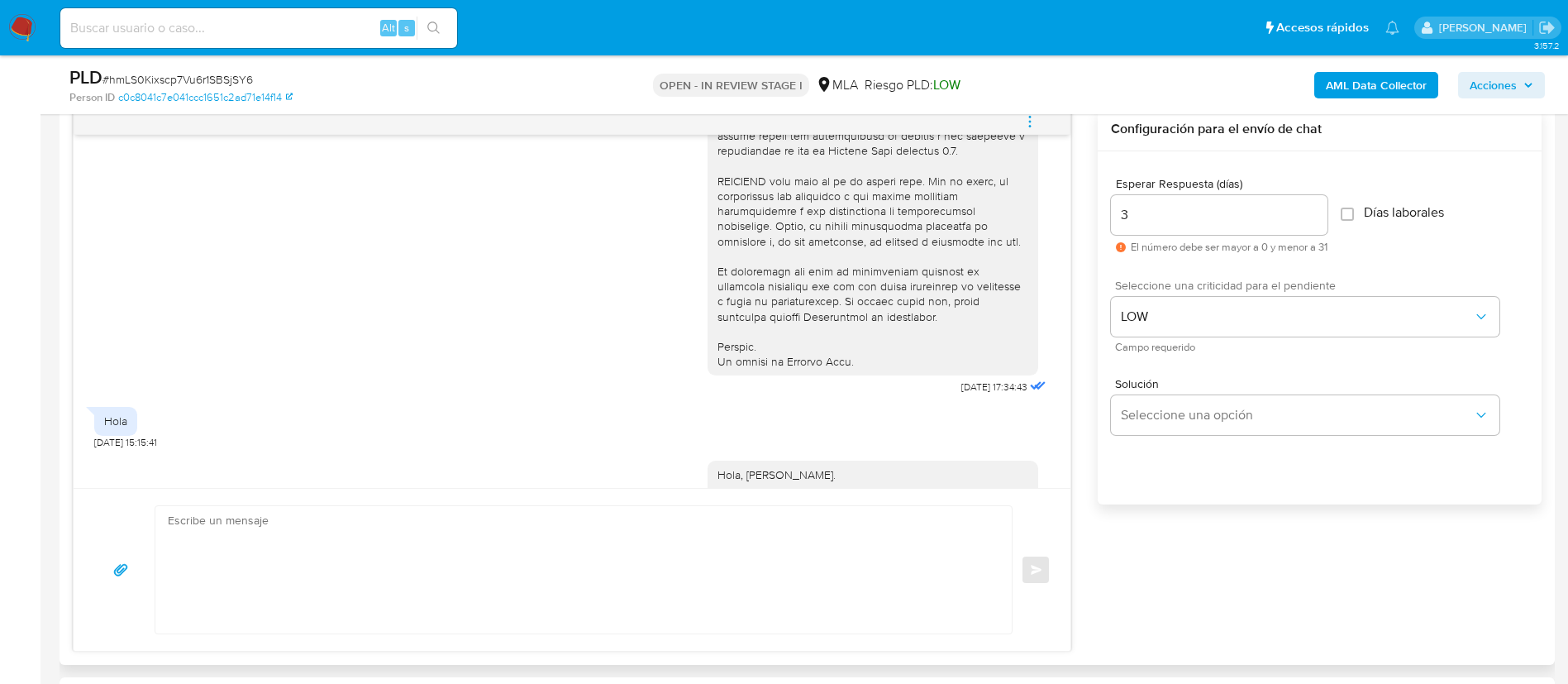
scroll to position [1329, 0]
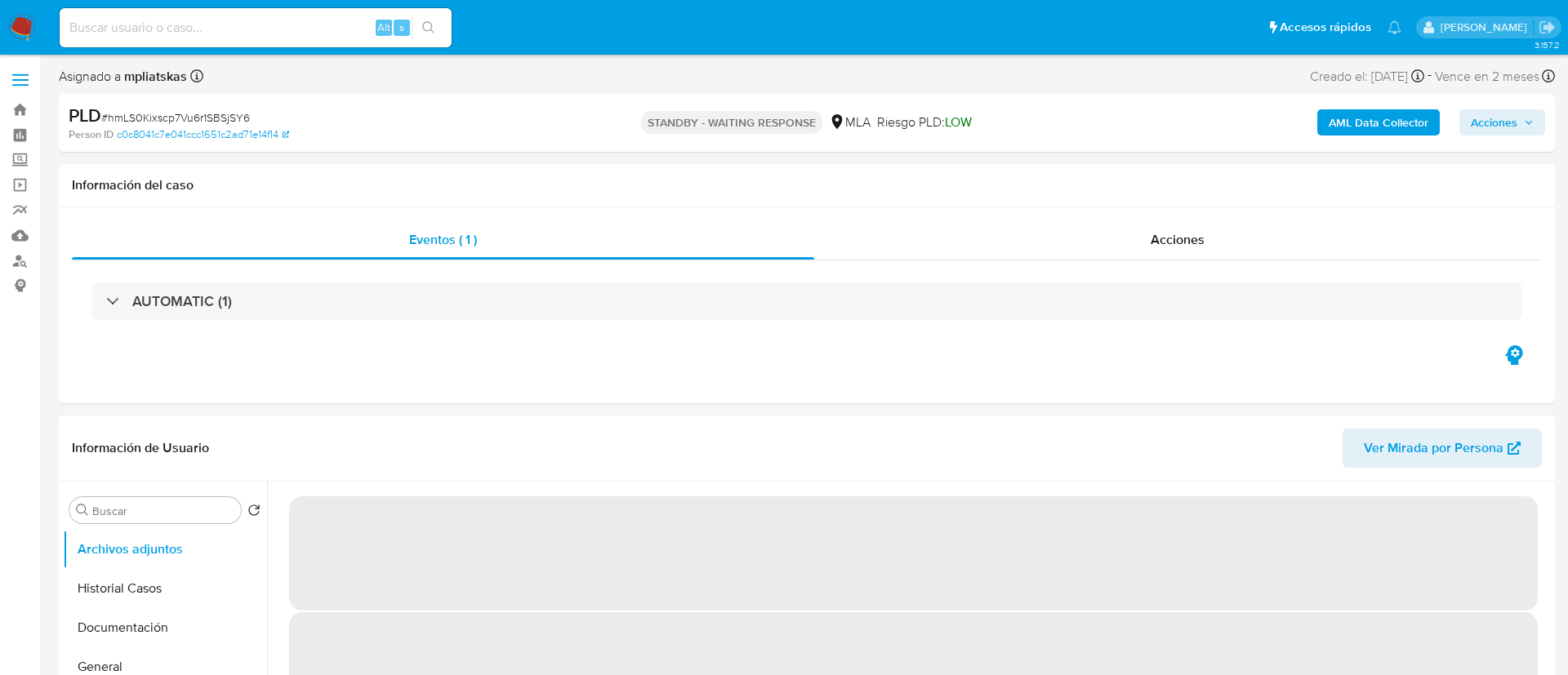
select select "10"
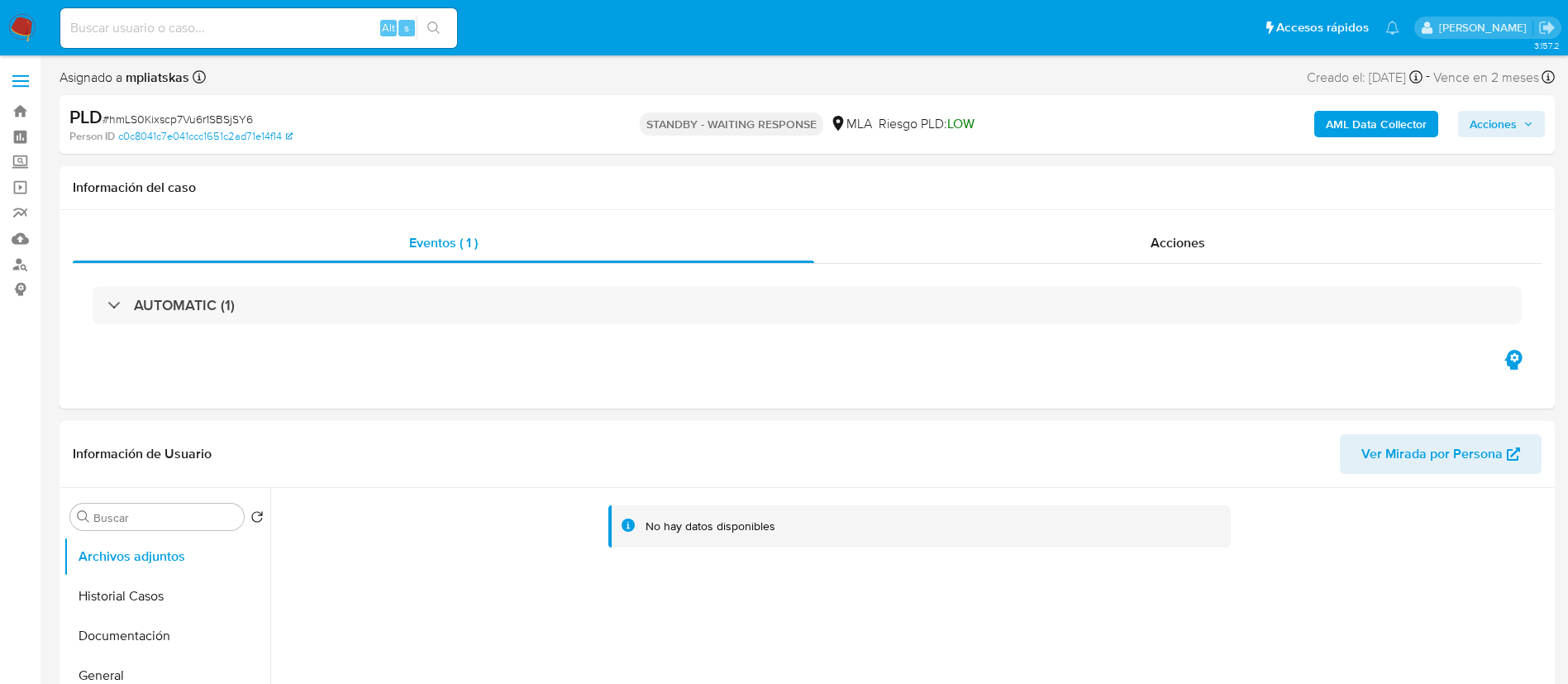
click at [372, 21] on input at bounding box center [259, 28] width 397 height 21
paste input "y6Xuu3z6bF5yzDa9RnqpOLn5"
type input "y6Xuu3z6bF5yzDa9RnqpOLn5"
click at [413, 23] on div "s" at bounding box center [407, 28] width 17 height 17
click at [427, 25] on button "search-icon" at bounding box center [433, 28] width 34 height 23
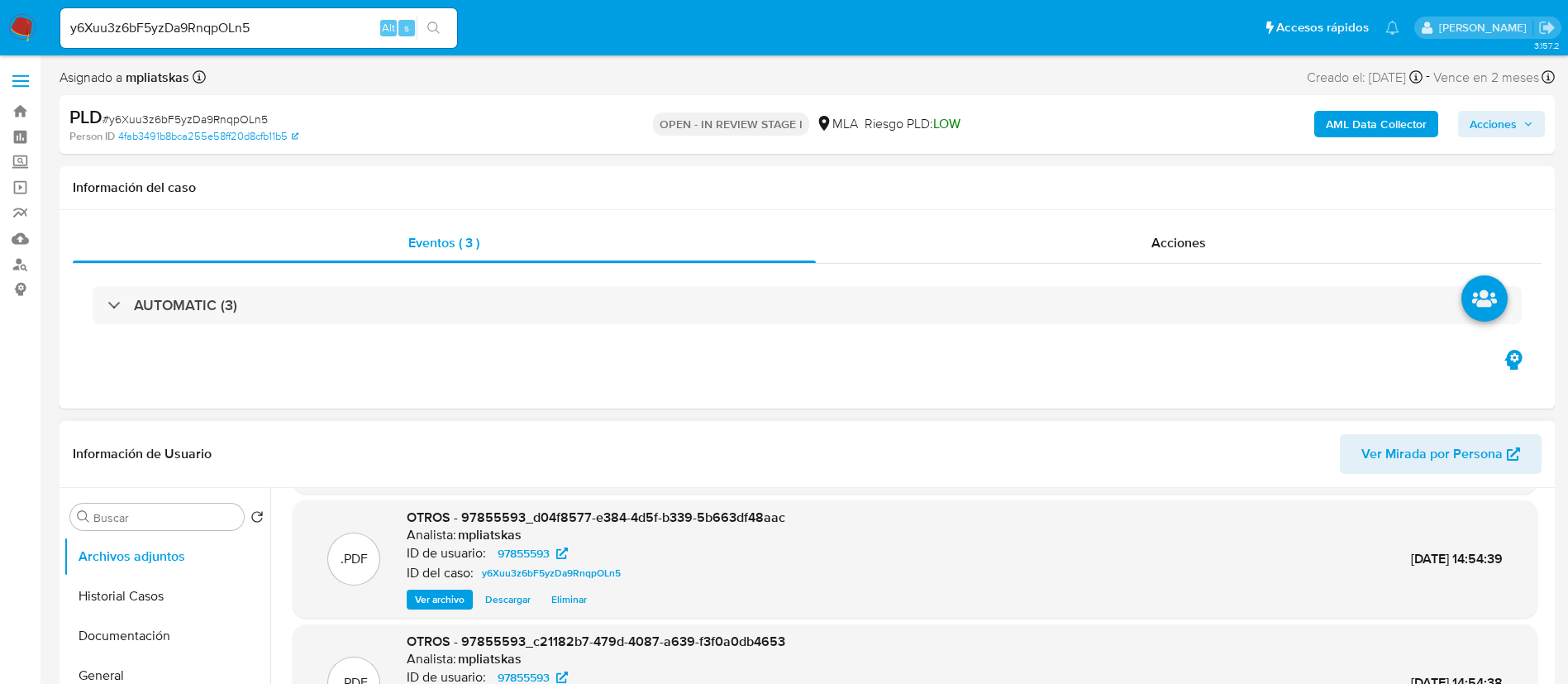
select select "10"
drag, startPoint x: 462, startPoint y: 512, endPoint x: 855, endPoint y: 488, distance: 393.7
copy span "Caselog y6Xuu3z6bF5yzDa9RnqpOLn5_2025_08_18_23_45_17"
click at [1526, 121] on icon "button" at bounding box center [1528, 123] width 10 height 10
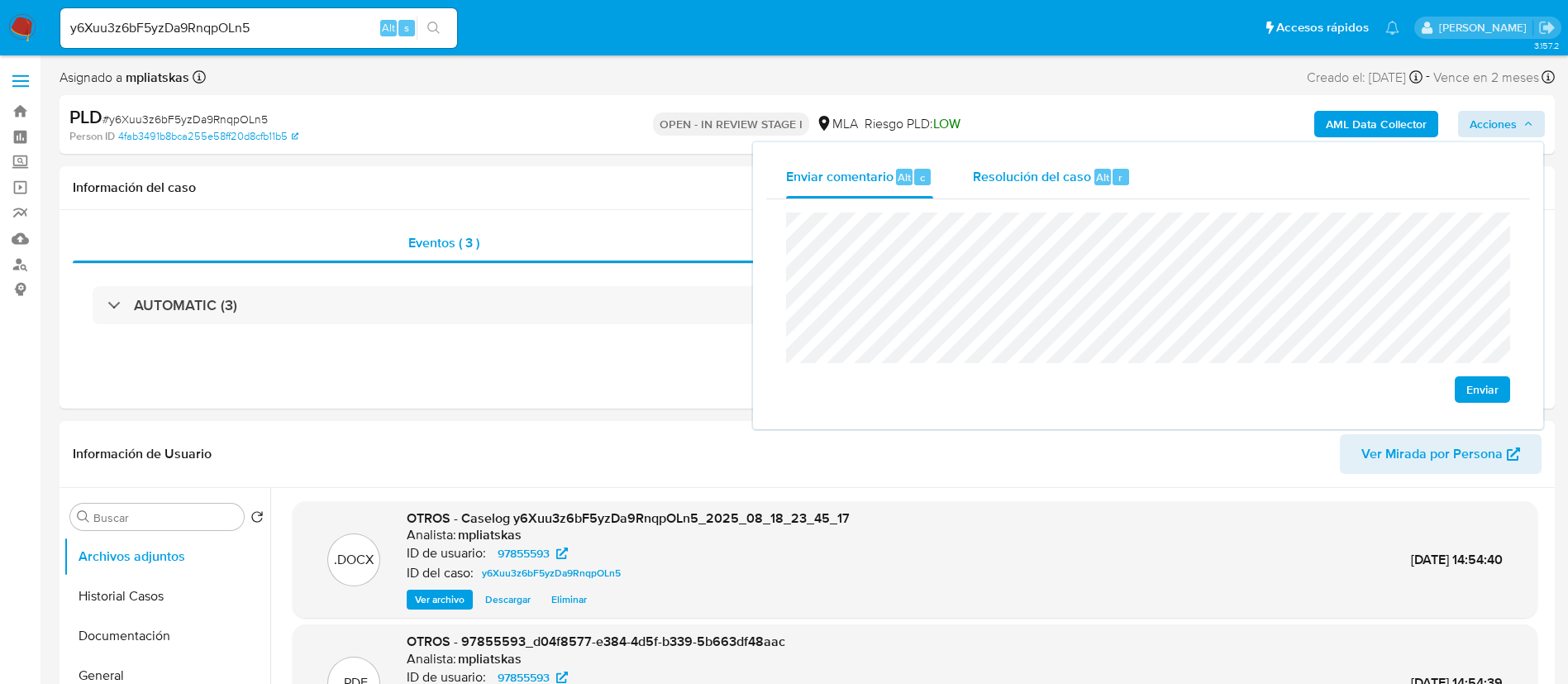
click at [1145, 176] on button "Resolución del caso Alt r" at bounding box center [1052, 177] width 198 height 43
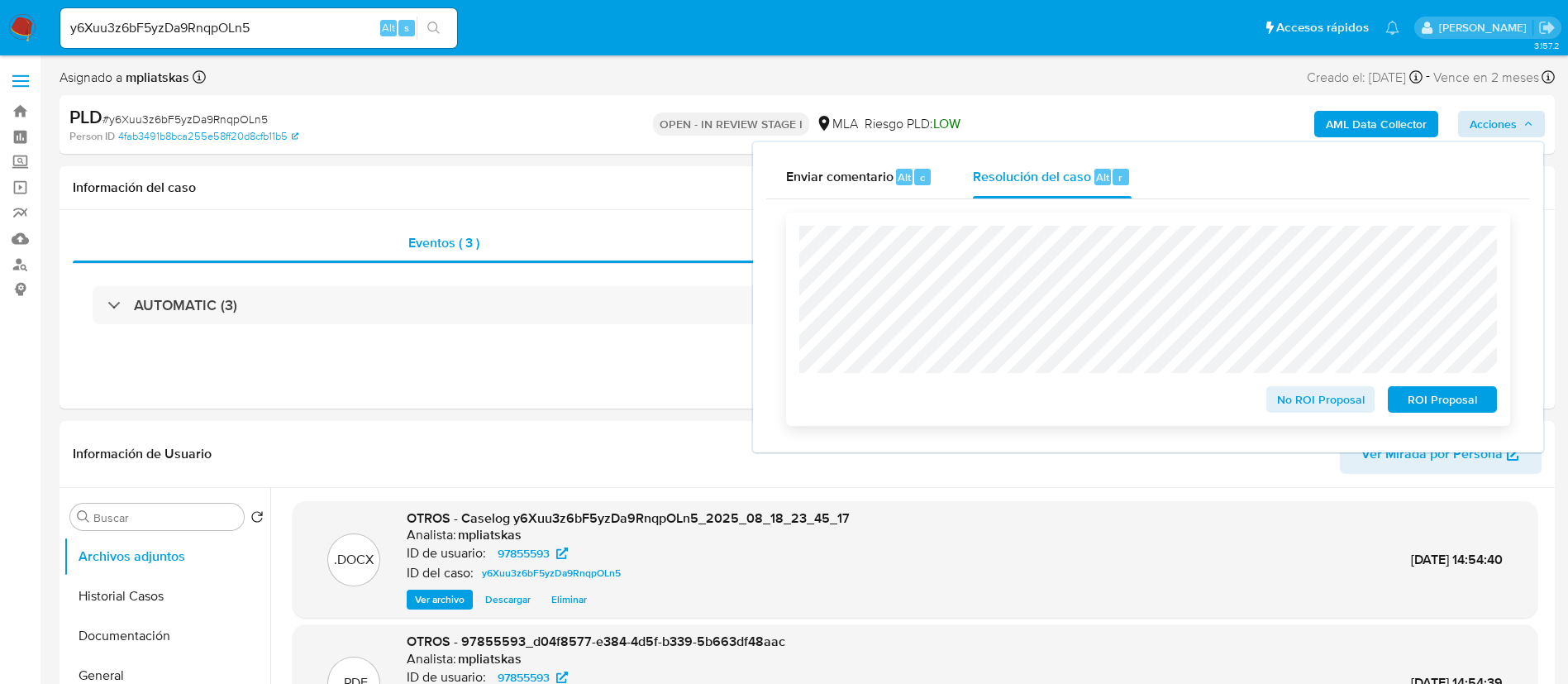
click at [1295, 391] on span "No ROI Proposal" at bounding box center [1321, 399] width 86 height 23
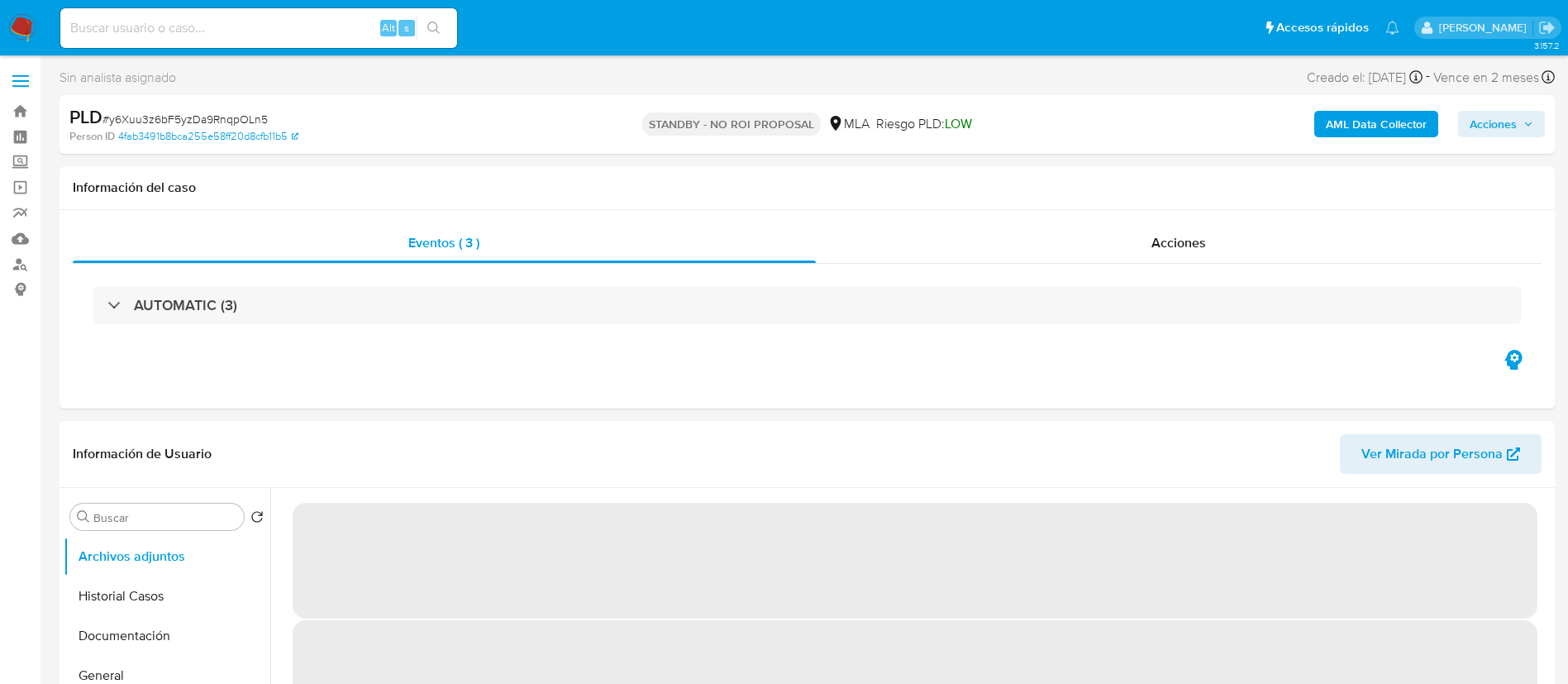
click at [309, 23] on input at bounding box center [259, 28] width 397 height 21
paste input "FAQJDx0UF0HnkF6VEnKG2vGc"
type input "FAQJDx0UF0HnkF6VEnKG2vGc"
select select "10"
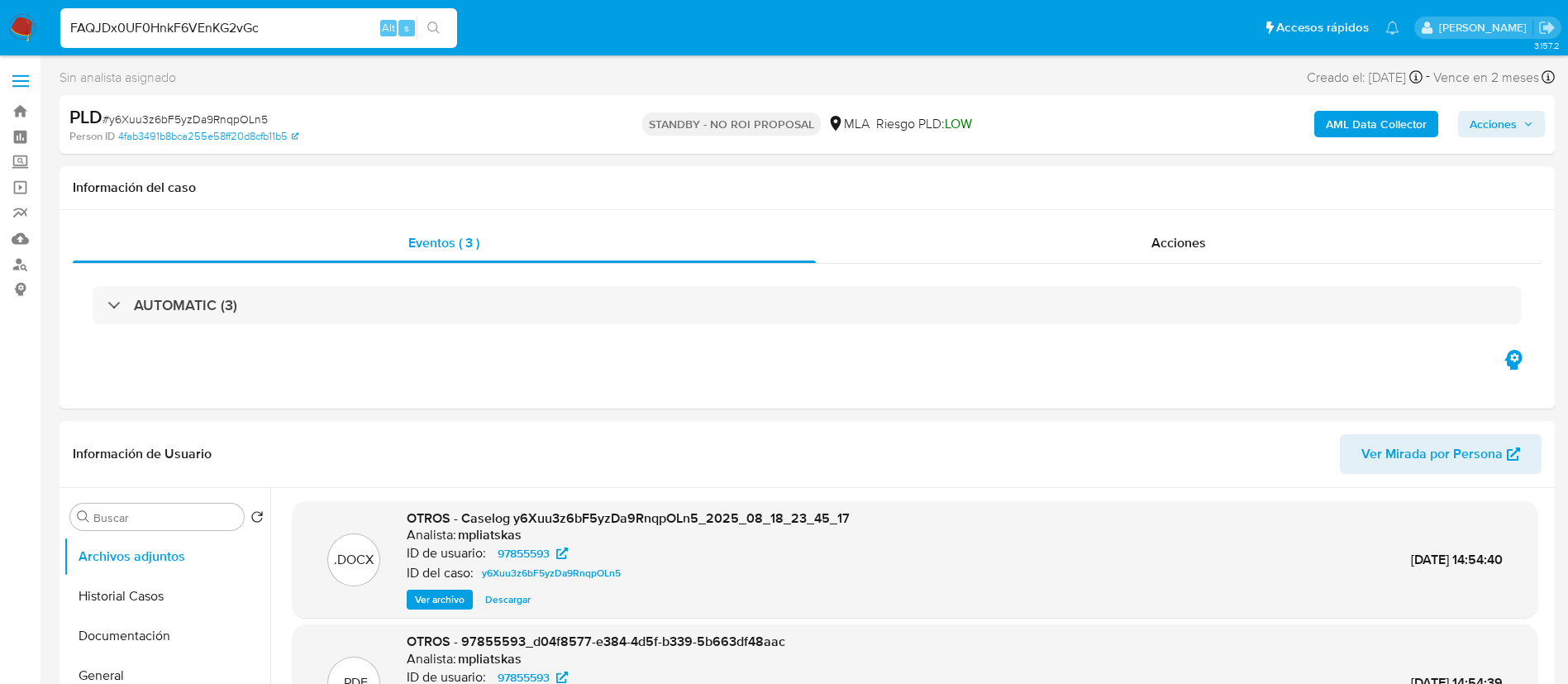
type input "FAQJDx0UF0HnkF6VEnKG2vGc"
click at [432, 32] on icon "search-icon" at bounding box center [434, 28] width 13 height 13
select select "10"
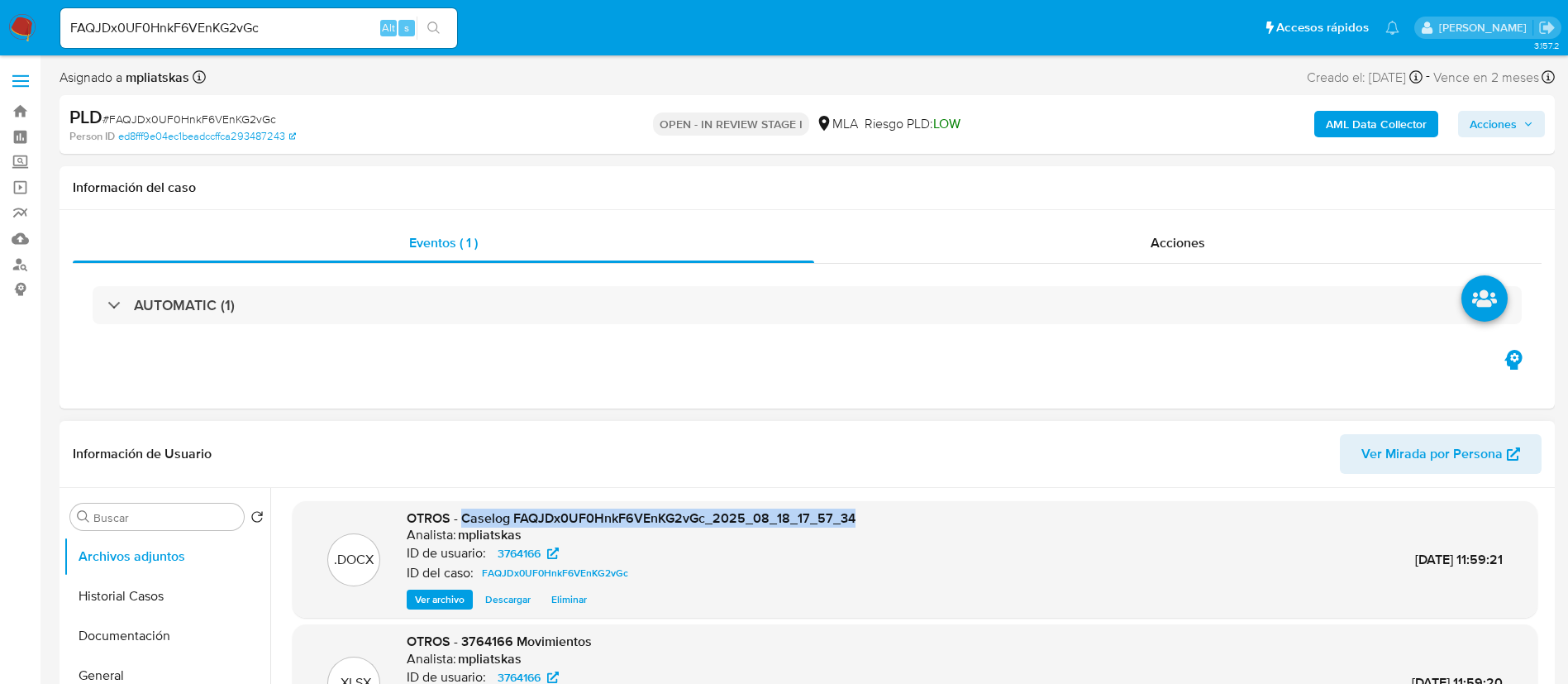
drag, startPoint x: 462, startPoint y: 521, endPoint x: 860, endPoint y: 520, distance: 398.0
click at [860, 520] on div ".DOCX OTROS - Caselog FAQJDx0UF0HnkF6VEnKG2vGc_2025_08_18_17_57_34 Analista: mp…" at bounding box center [914, 560] width 1228 height 101
copy span "Caselog FAQJDx0UF0HnkF6VEnKG2vGc_2025_08_18_17_57_34"
click at [1530, 116] on span "Acciones" at bounding box center [1502, 123] width 64 height 23
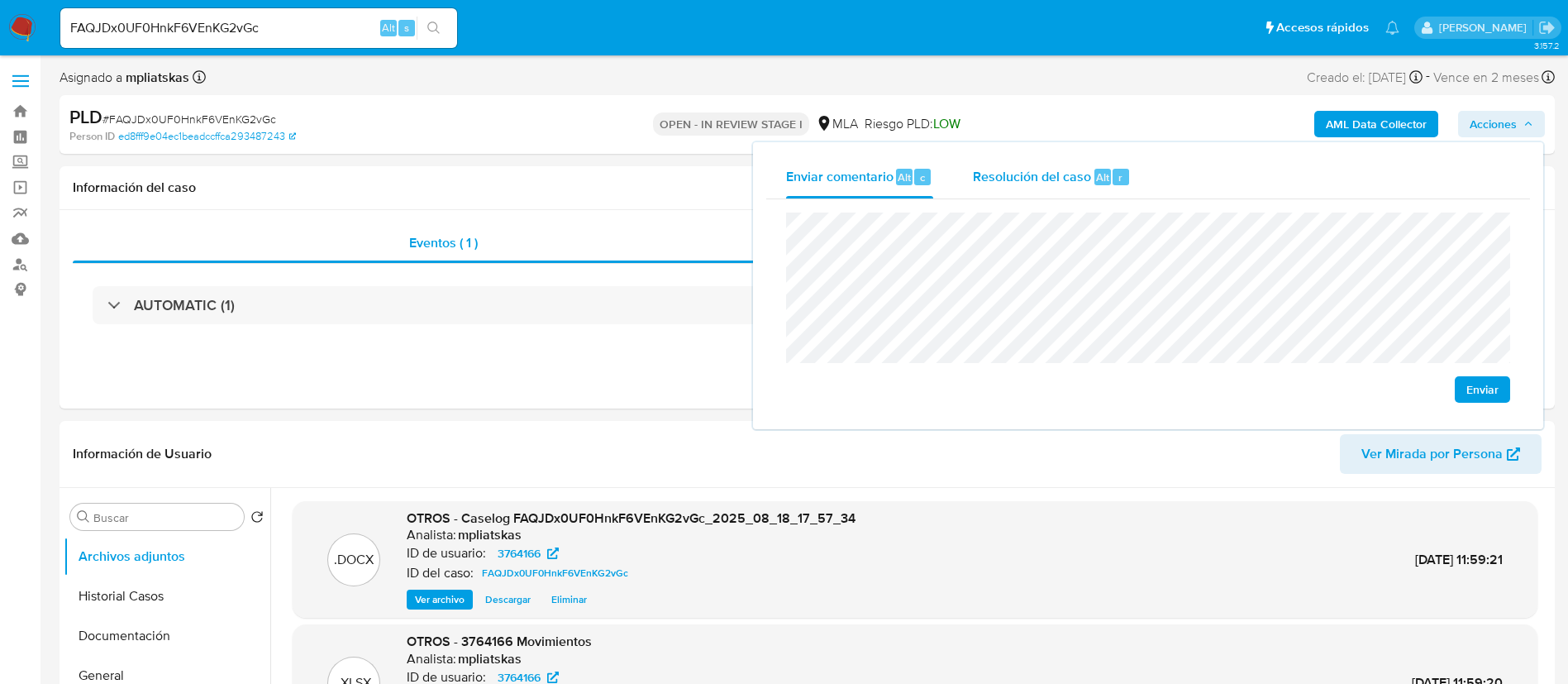
click at [1097, 170] on span "Alt" at bounding box center [1103, 177] width 13 height 16
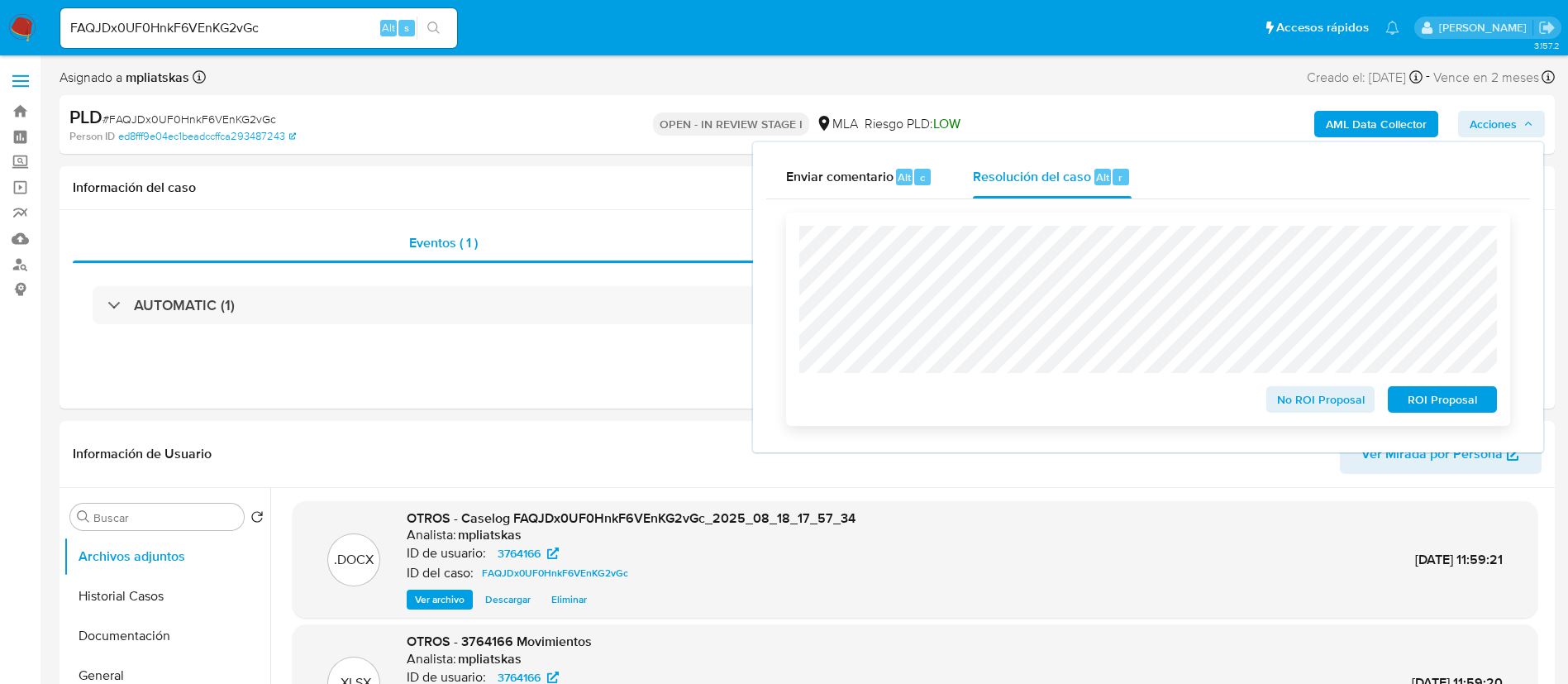
click at [1294, 396] on span "No ROI Proposal" at bounding box center [1321, 399] width 86 height 23
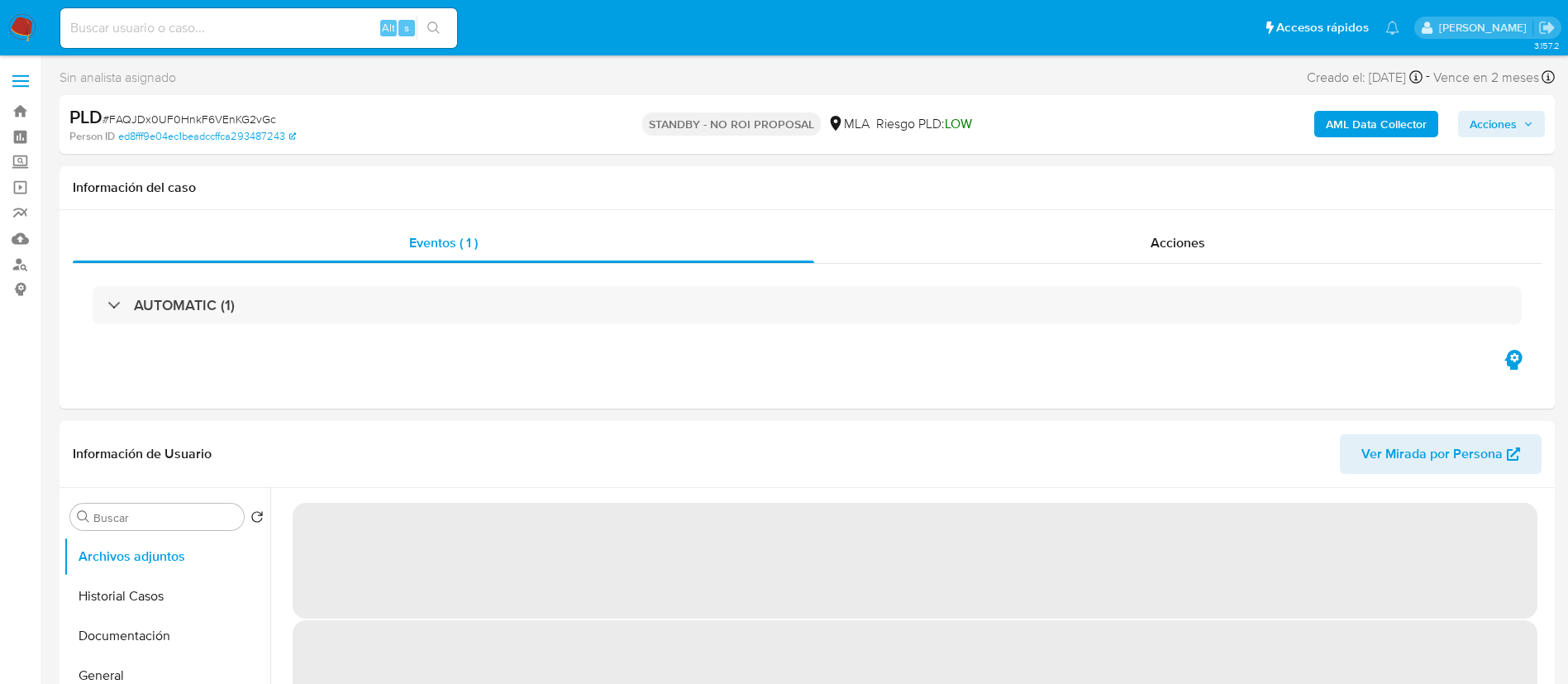
click at [362, 27] on input at bounding box center [259, 28] width 397 height 21
select select "10"
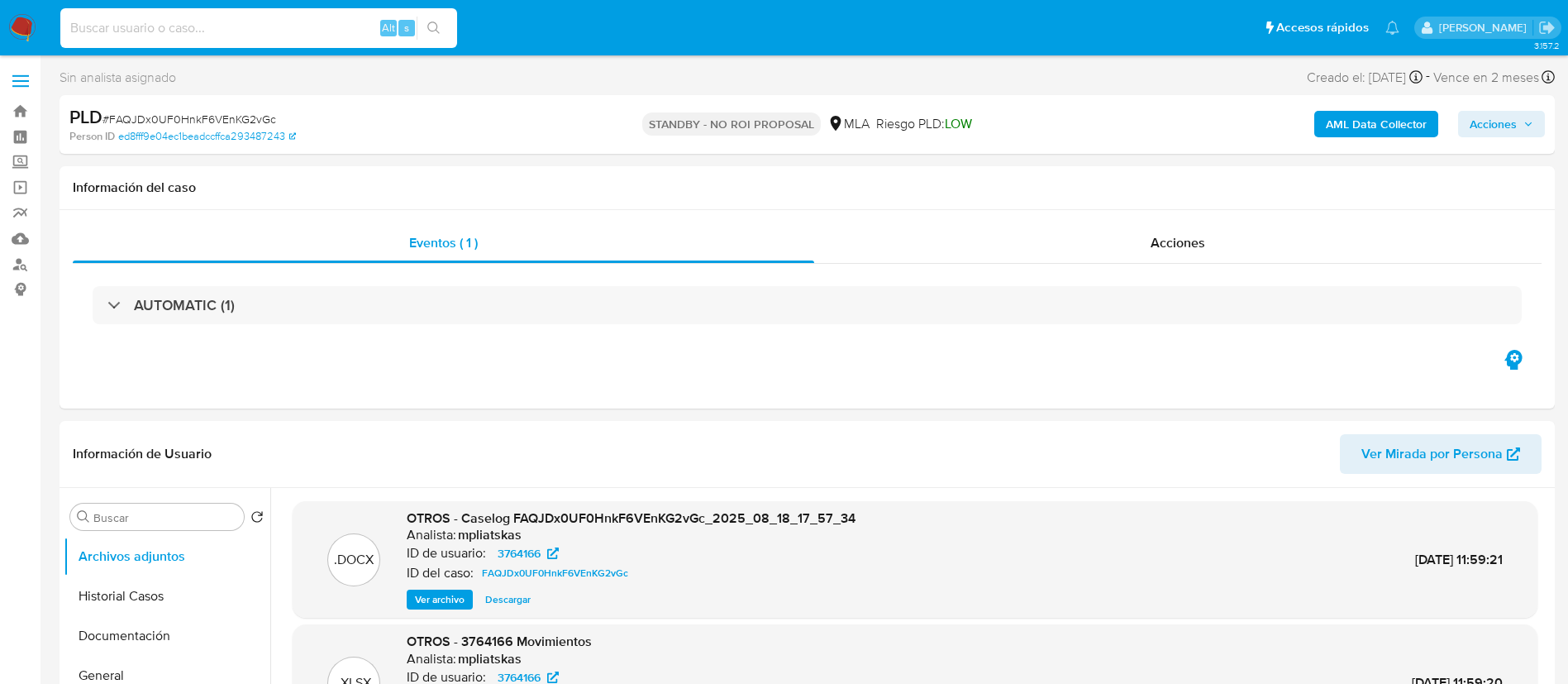
paste input "207S93GLUr8Vagy2ED4ANvP2"
type input "207S93GLUr8Vagy2ED4ANvP2"
click at [437, 31] on icon "search-icon" at bounding box center [433, 27] width 12 height 12
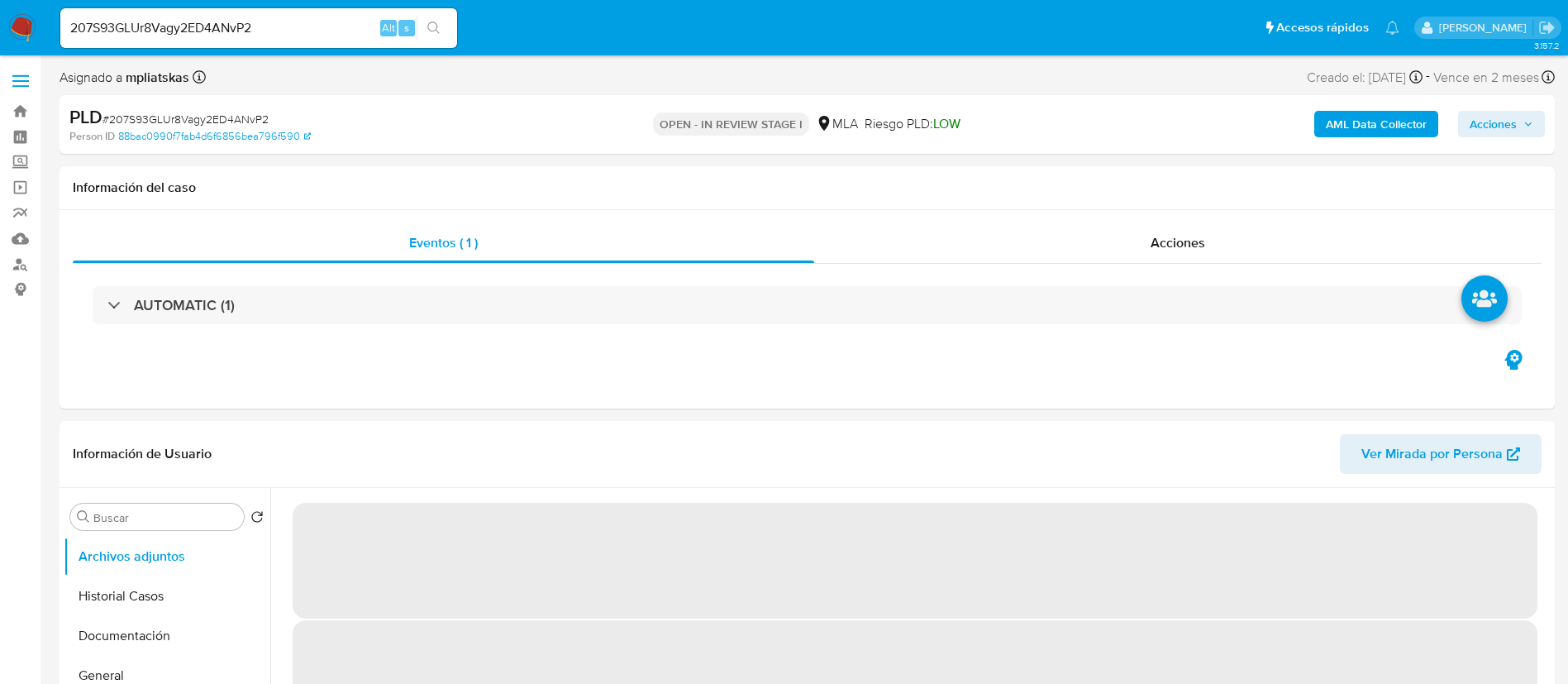
select select "10"
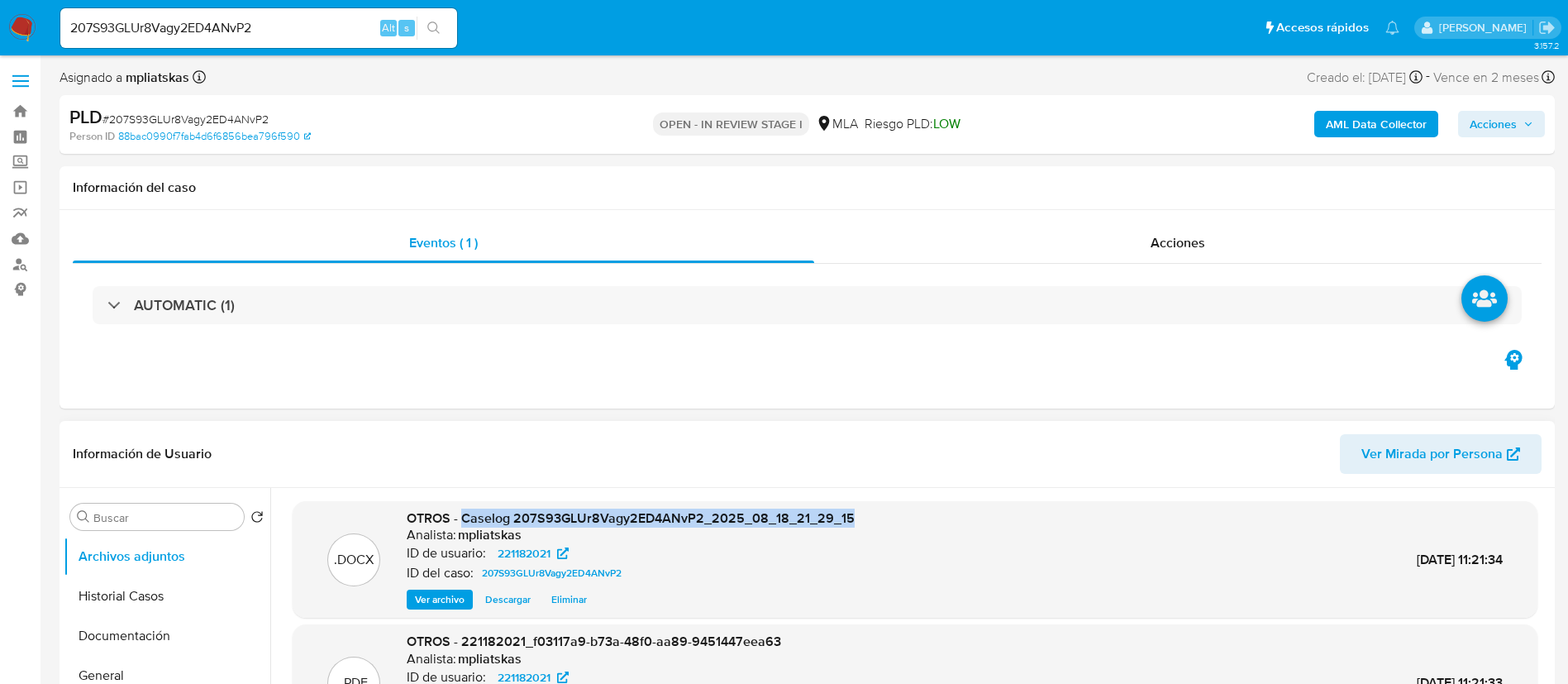
drag, startPoint x: 463, startPoint y: 516, endPoint x: 883, endPoint y: 493, distance: 420.6
copy span "Caselog 207S93GLUr8Vagy2ED4ANvP2_2025_08_18_21_29_15"
click at [1480, 123] on span "Acciones" at bounding box center [1493, 124] width 47 height 26
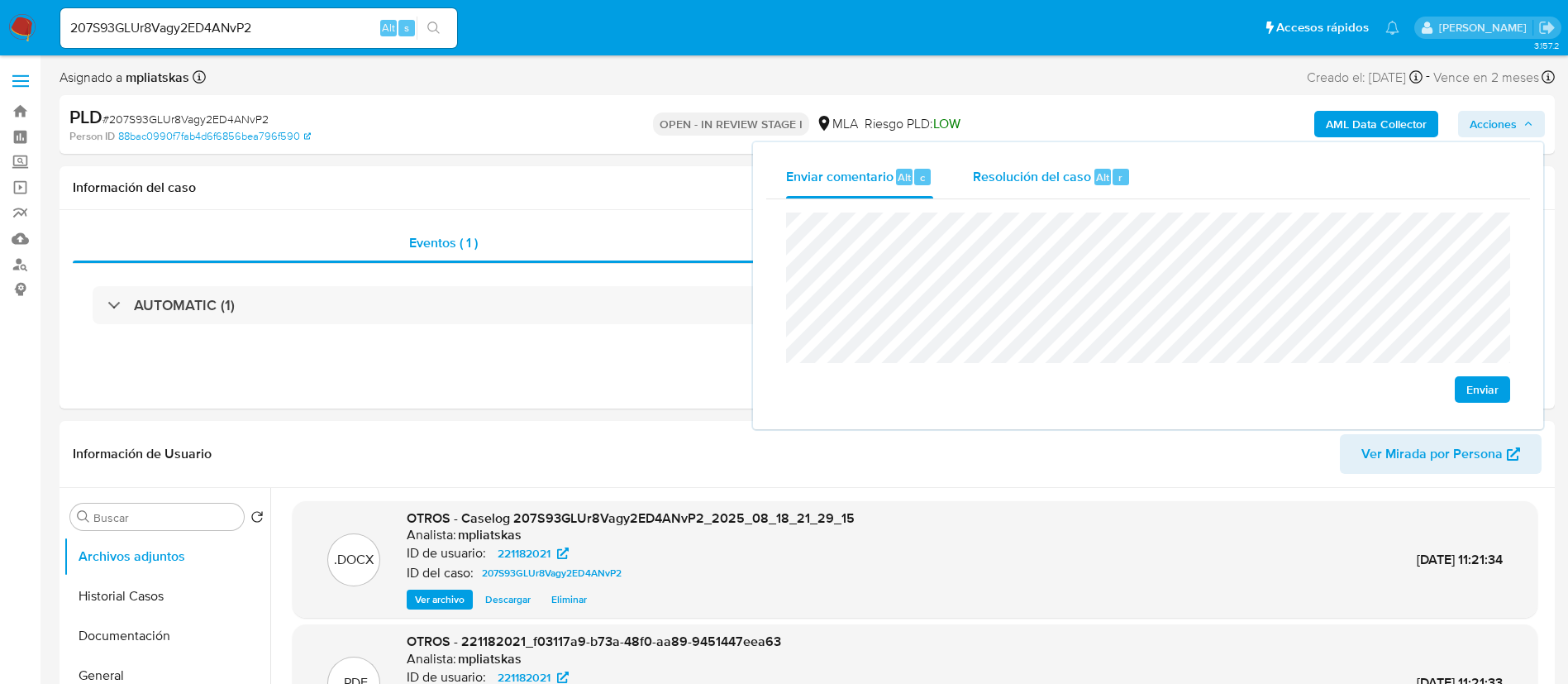
click at [1093, 194] on div "Resolución del caso Alt r" at bounding box center [1052, 177] width 158 height 43
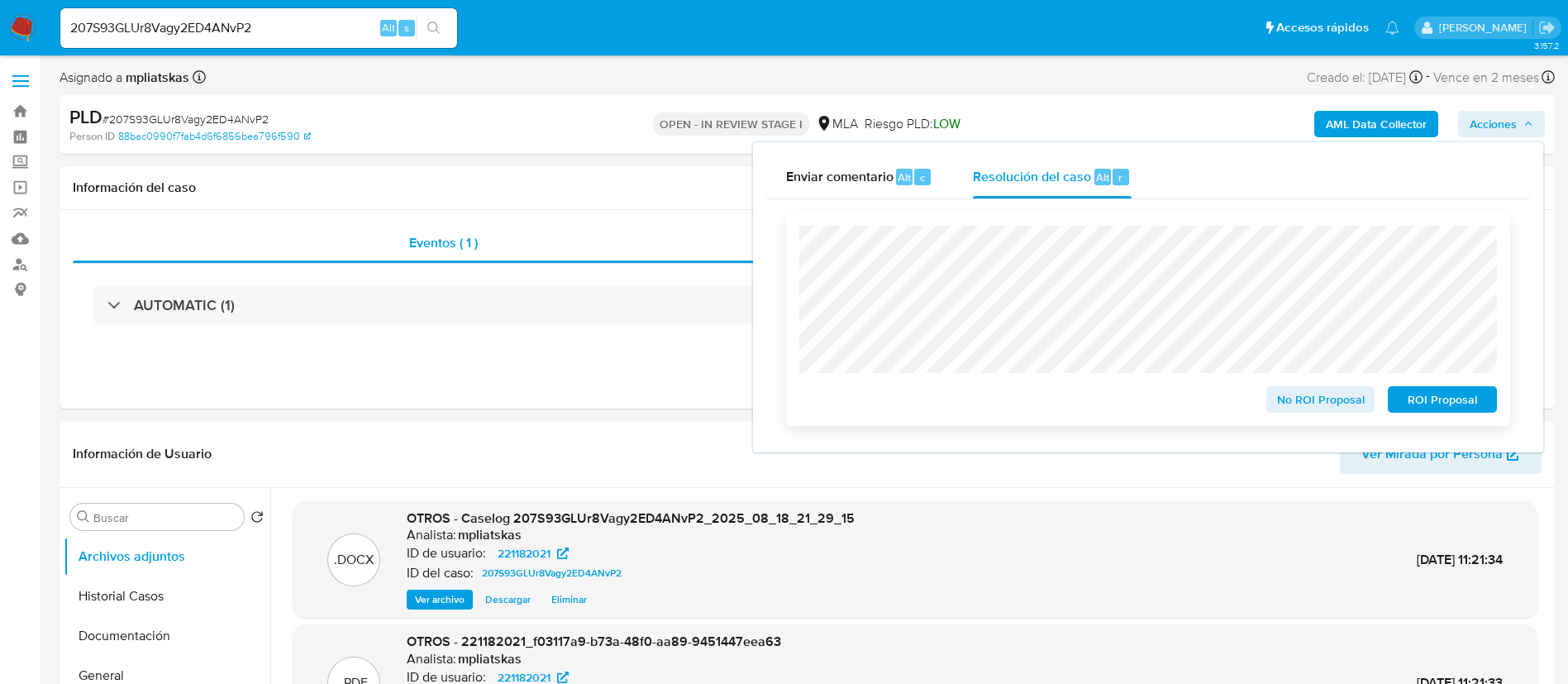
click at [1285, 383] on div "No ROI Proposal" at bounding box center [1321, 395] width 122 height 33
click at [1274, 400] on button "No ROI Proposal" at bounding box center [1321, 399] width 109 height 26
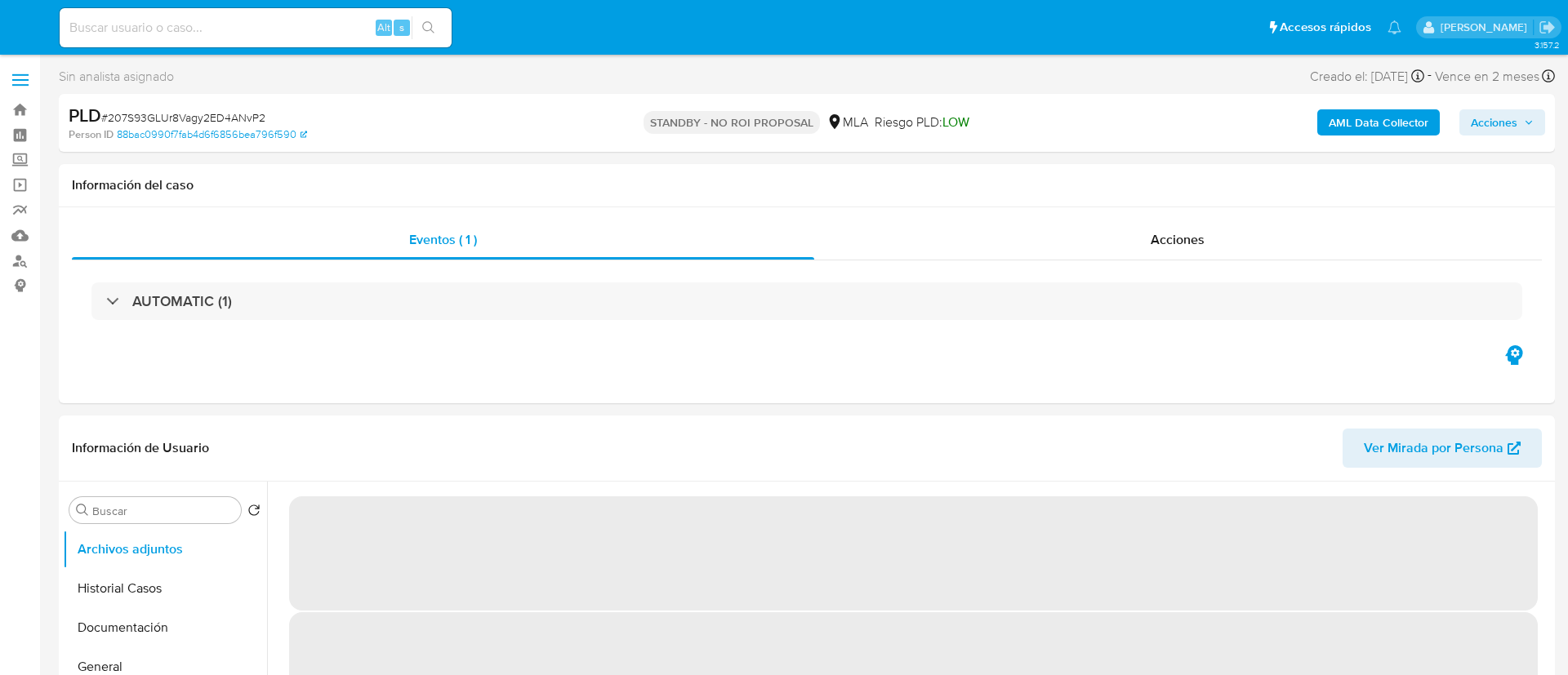
select select "10"
